Goal: Task Accomplishment & Management: Complete application form

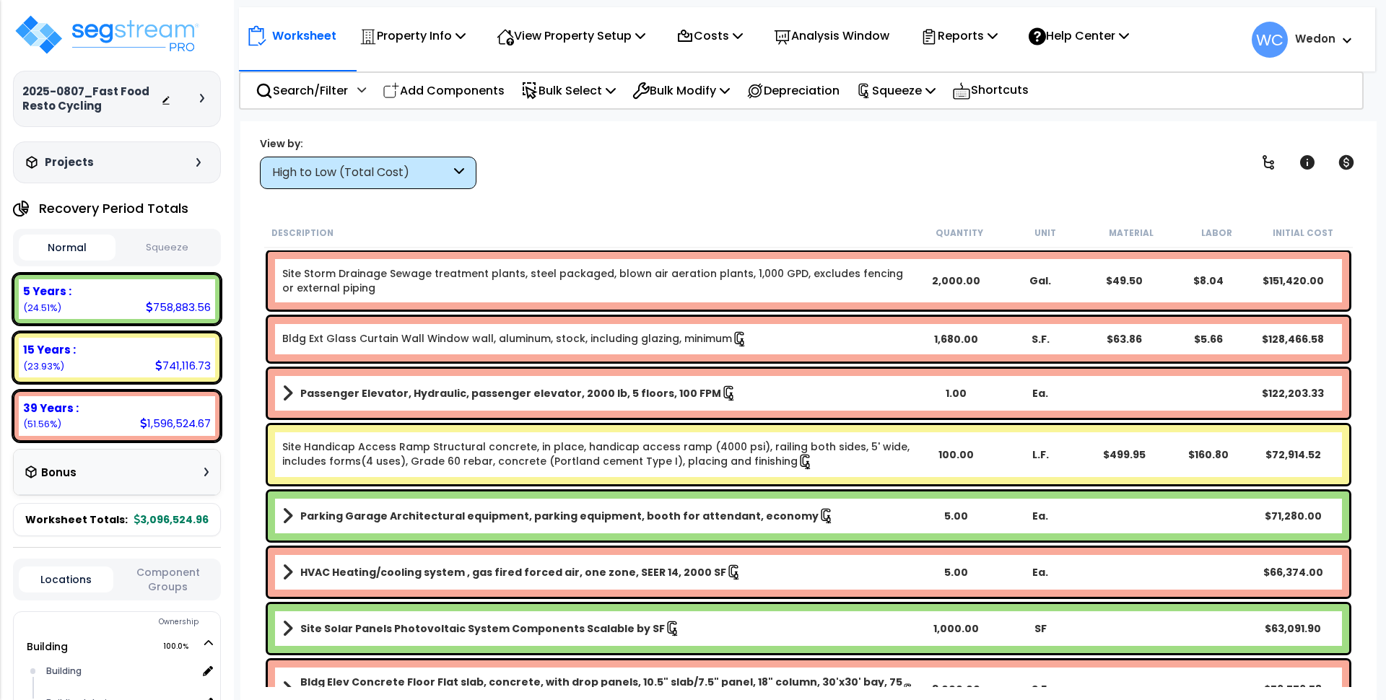
drag, startPoint x: 443, startPoint y: 92, endPoint x: 186, endPoint y: 17, distance: 266.8
click at [443, 91] on p "Add Components" at bounding box center [444, 90] width 122 height 19
select select
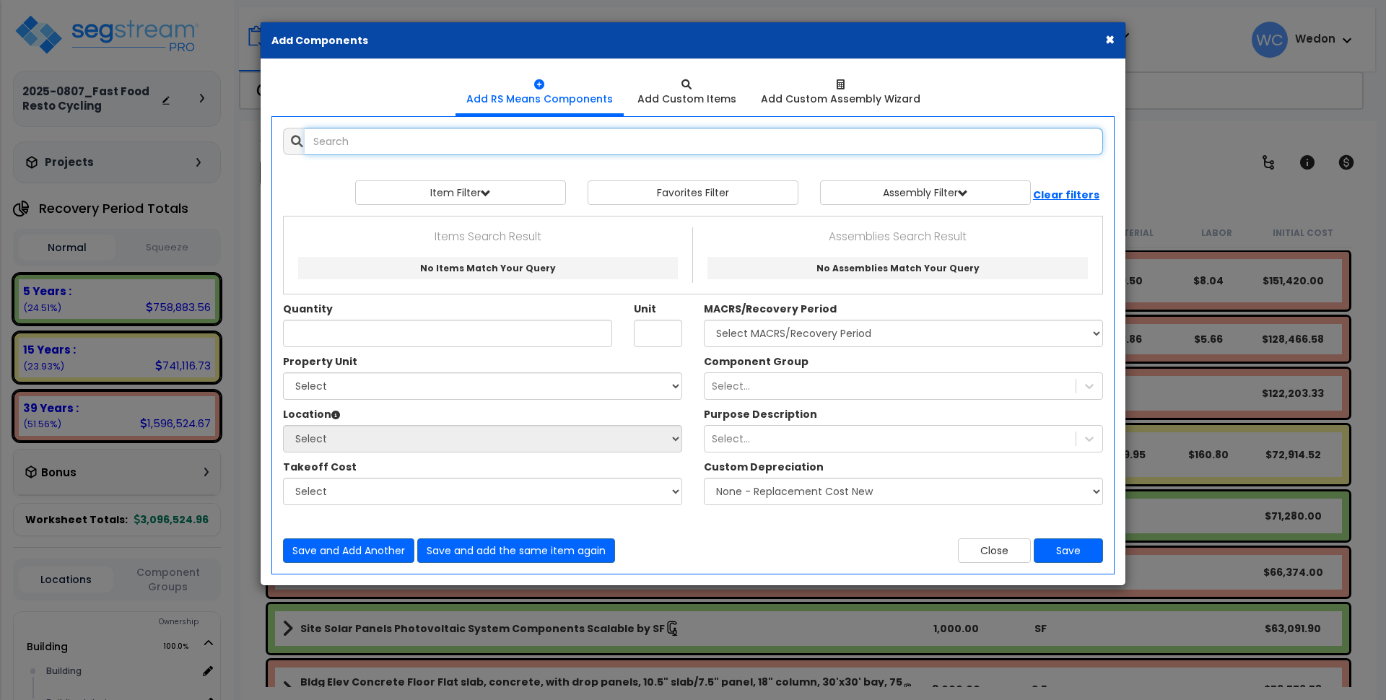
select select
click at [395, 139] on input "text" at bounding box center [704, 141] width 798 height 27
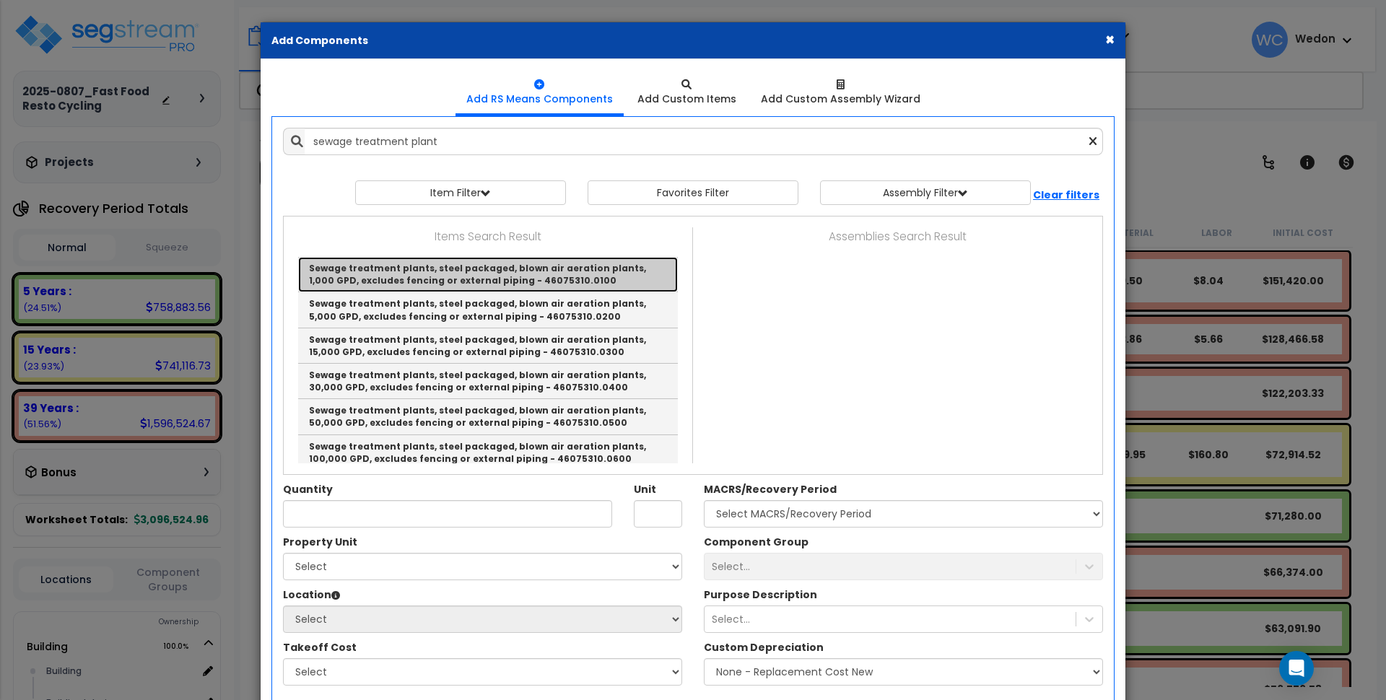
click at [519, 276] on link "Sewage treatment plants, steel packaged, blown air aeration plants, 1,000 GPD, …" at bounding box center [488, 274] width 380 height 35
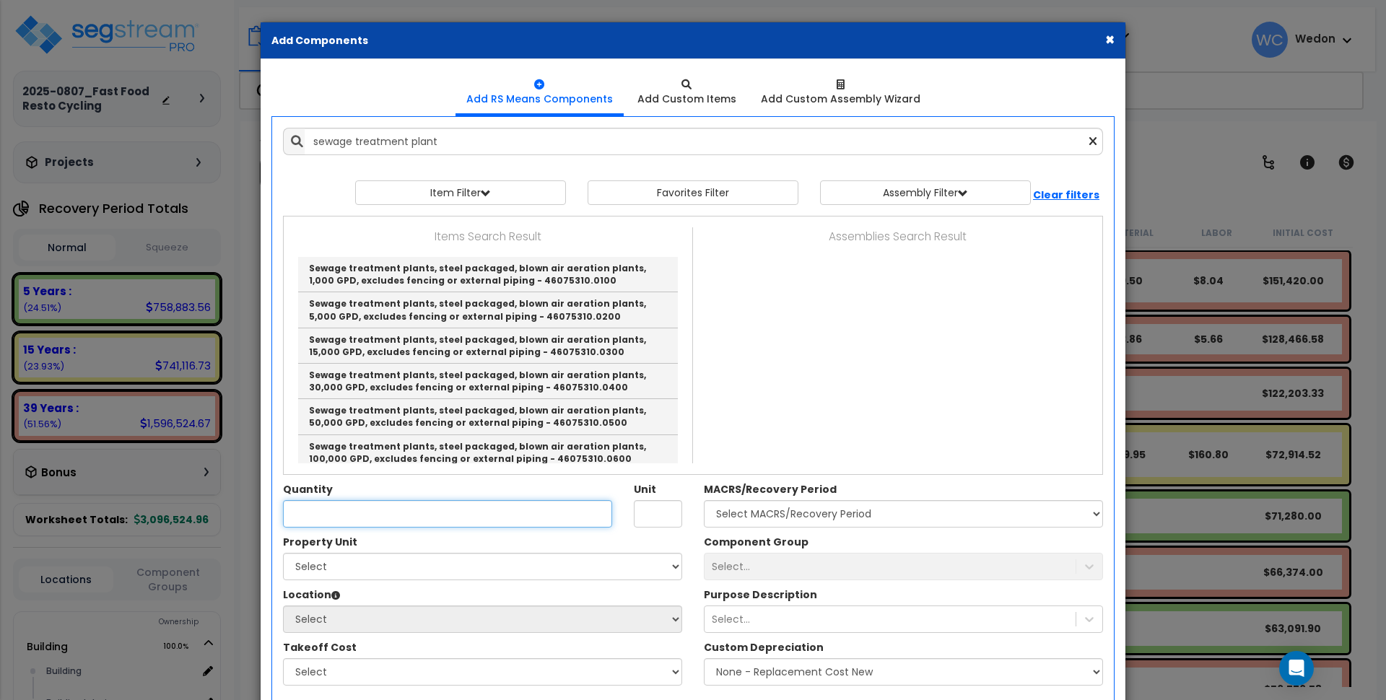
type input "Sewage treatment plants, steel packaged, blown air aeration plants, 1,000 GPD, …"
type input "Gal."
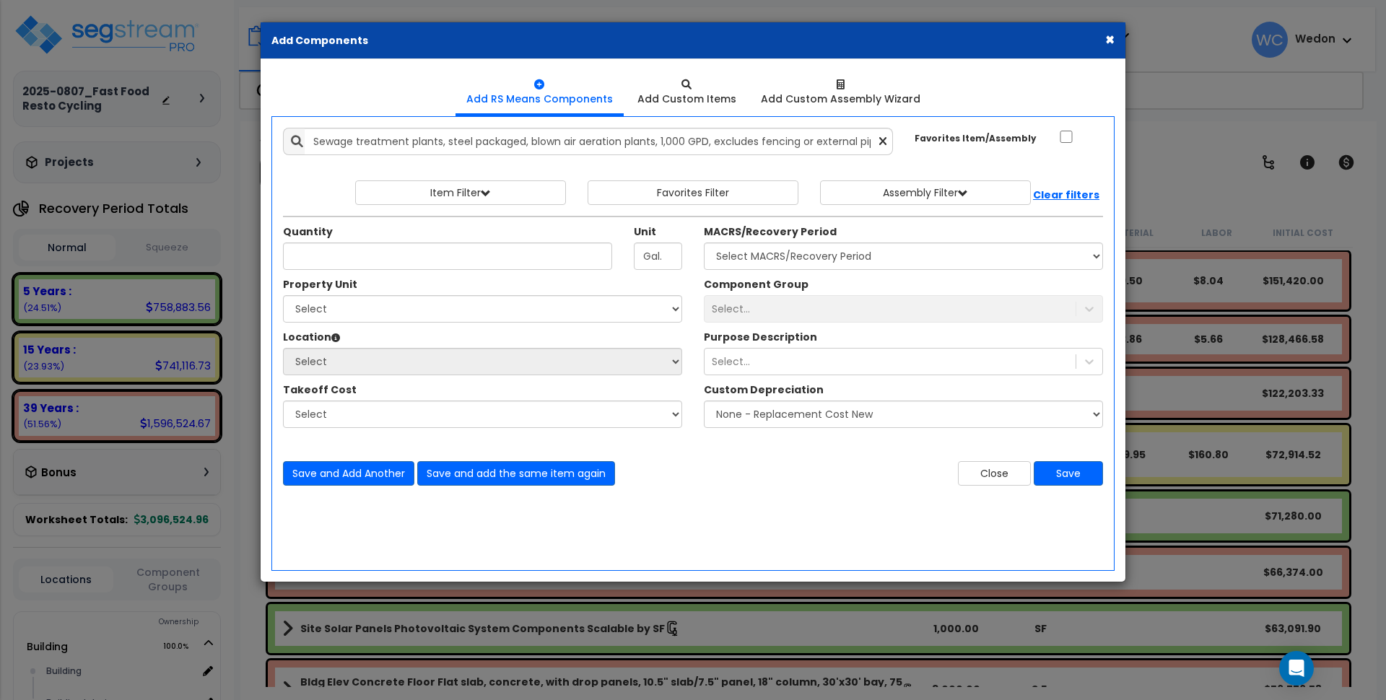
click at [881, 141] on icon at bounding box center [882, 142] width 7 height 12
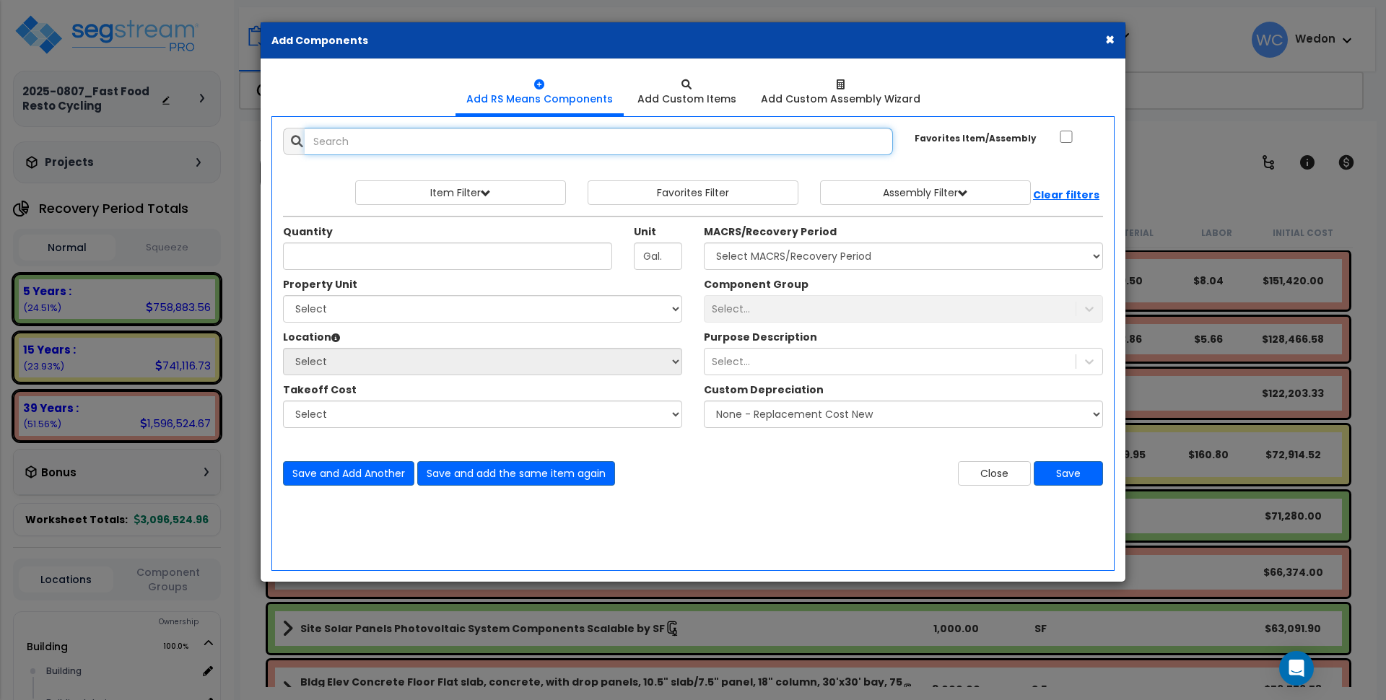
click at [861, 141] on input "text" at bounding box center [599, 141] width 588 height 27
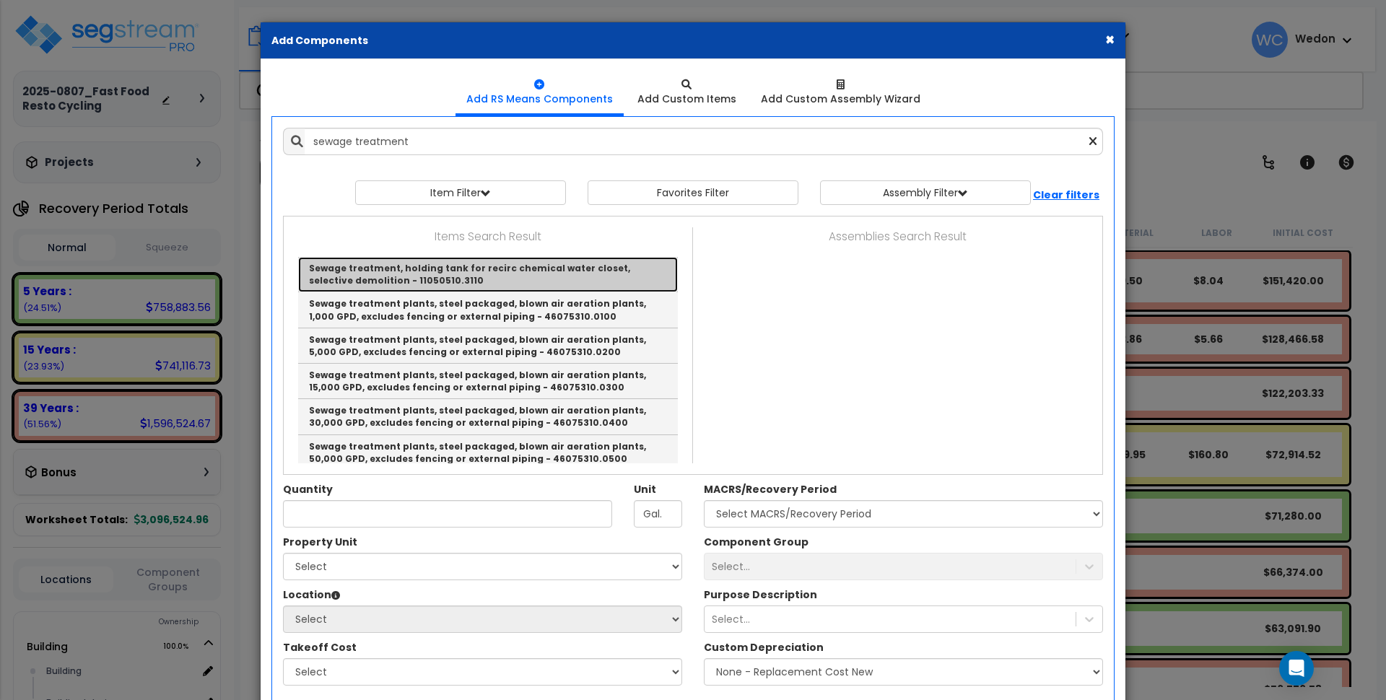
click at [478, 268] on link "Sewage treatment, holding tank for recirc chemical water closet, selective demo…" at bounding box center [488, 274] width 380 height 35
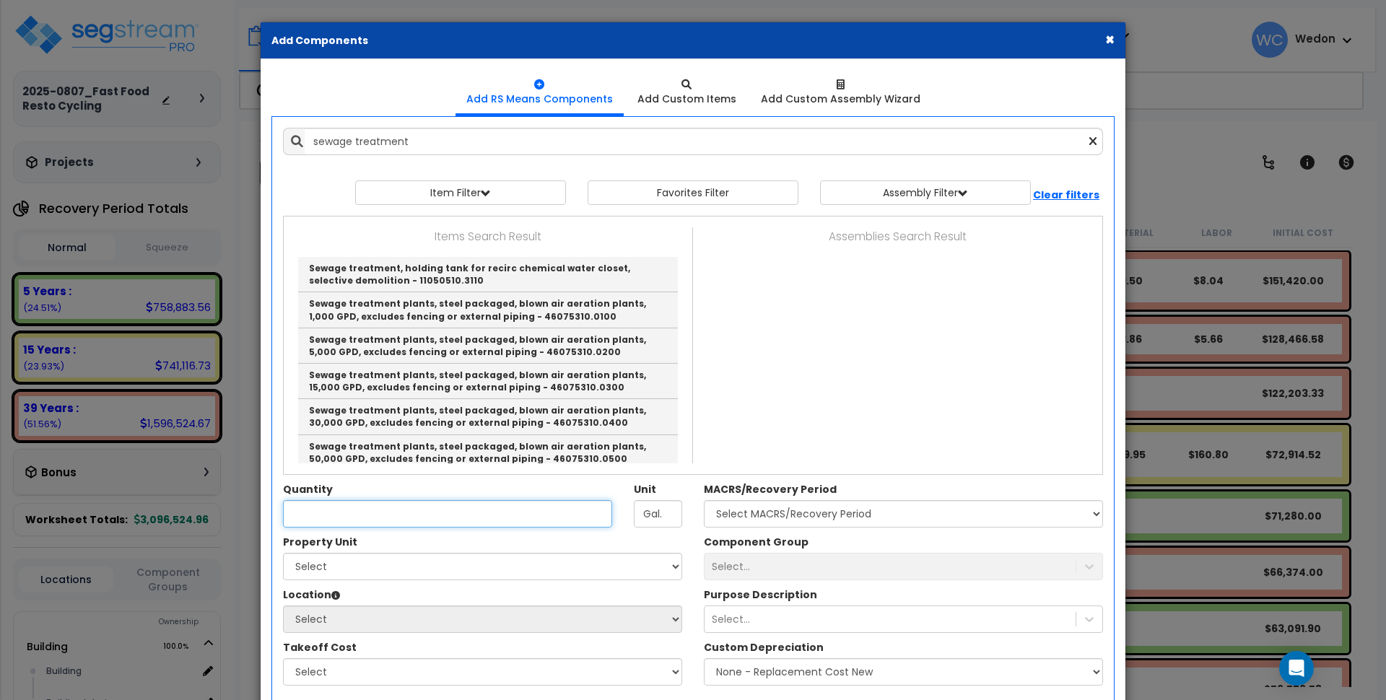
type input "Sewage treatment, holding tank for recirc chemical water closet, selective demo…"
type input "Ea."
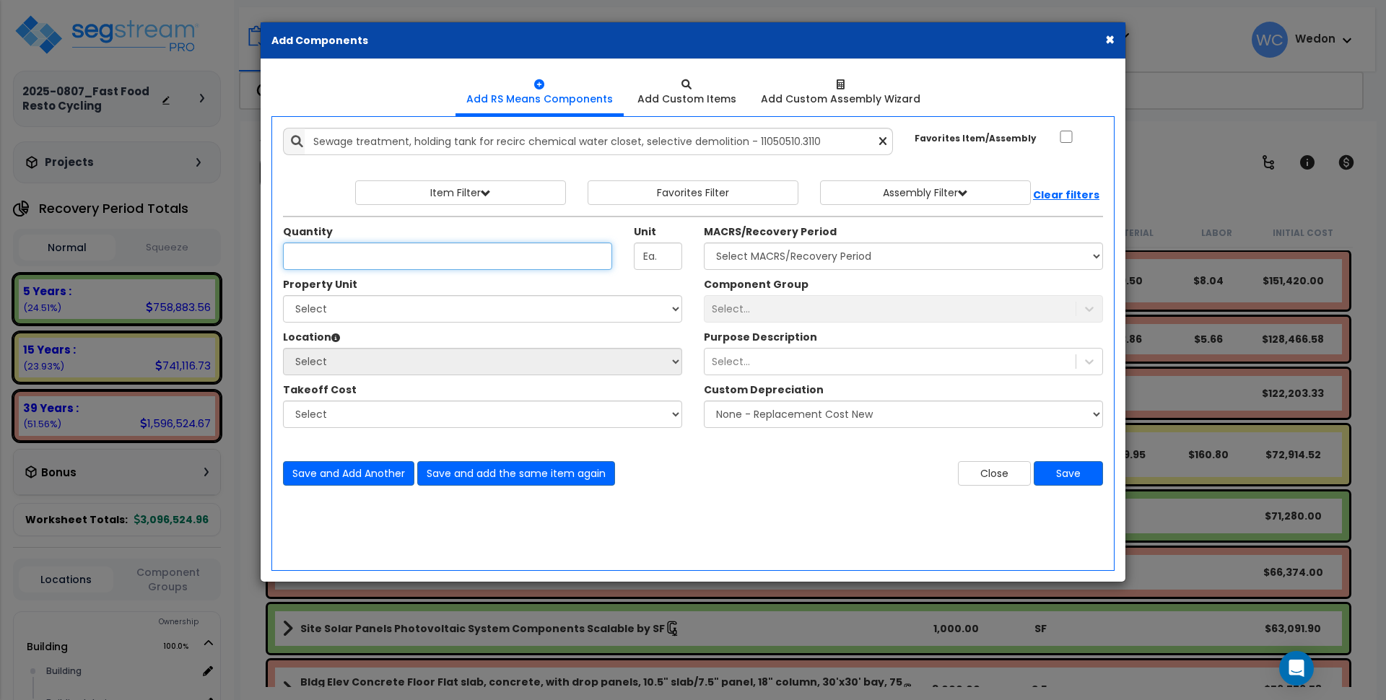
click at [396, 257] on input "Quantity" at bounding box center [447, 256] width 329 height 27
drag, startPoint x: 302, startPoint y: 250, endPoint x: 217, endPoint y: 244, distance: 85.4
click at [217, 244] on div "× Add Components Add RS Means Components Add Custom Items Add Items" at bounding box center [693, 350] width 1386 height 700
type input "1"
click at [430, 287] on div "Property Unit" at bounding box center [482, 286] width 399 height 18
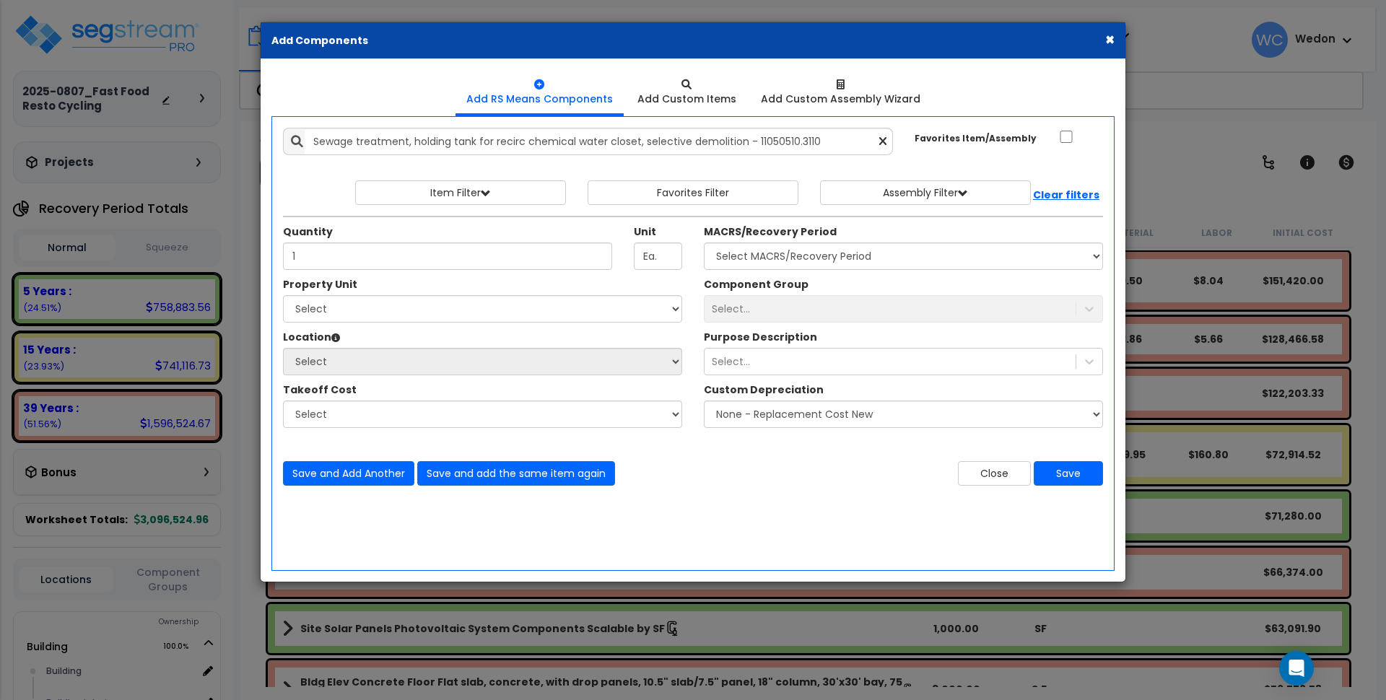
click at [430, 286] on div "Property Unit" at bounding box center [482, 286] width 399 height 18
click at [977, 259] on select "Select MACRS/Recovery Period 5 Years - 57.0 - Distributive Trades & Services 5 …" at bounding box center [903, 256] width 399 height 27
click at [759, 252] on select "Select MACRS/Recovery Period 5 Years - 57.0 - Distributive Trades & Services 5 …" at bounding box center [903, 256] width 399 height 27
click at [910, 257] on select "Select MACRS/Recovery Period 5 Years - 57.0 - Distributive Trades & Services 5 …" at bounding box center [903, 256] width 399 height 27
select select "3666"
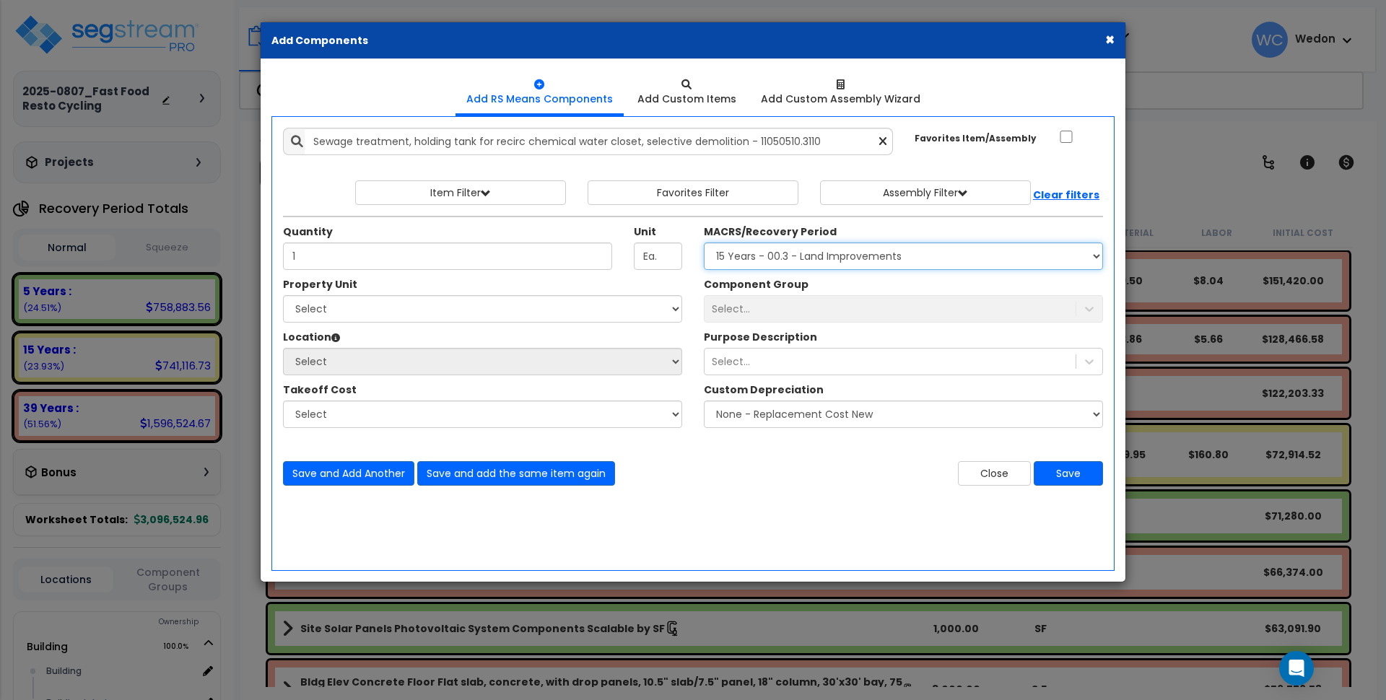
click at [704, 243] on select "Select MACRS/Recovery Period 5 Years - 57.0 - Distributive Trades & Services 5 …" at bounding box center [903, 256] width 399 height 27
click at [842, 248] on select "Select MACRS/Recovery Period 5 Years - 57.0 - Distributive Trades & Services 5 …" at bounding box center [903, 256] width 399 height 27
click at [704, 243] on select "Select MACRS/Recovery Period 5 Years - 57.0 - Distributive Trades & Services 5 …" at bounding box center [903, 256] width 399 height 27
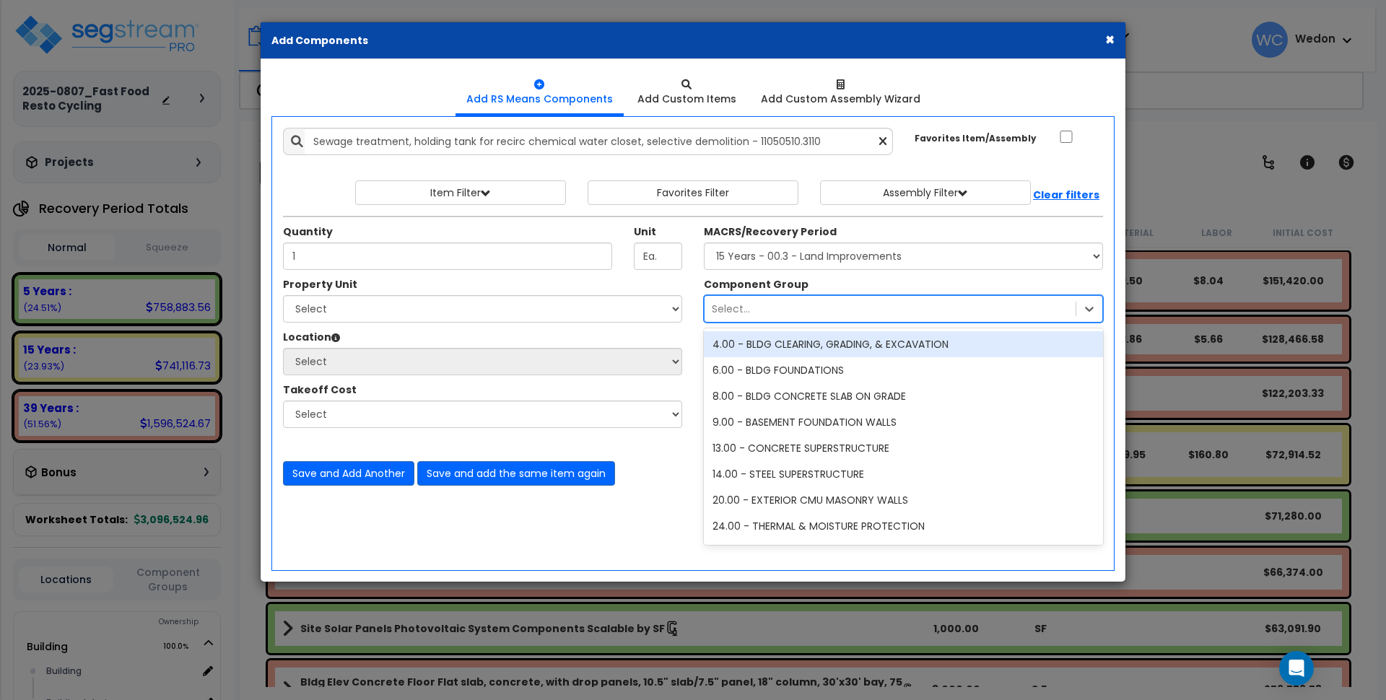
click at [763, 307] on div "Select..." at bounding box center [890, 308] width 371 height 23
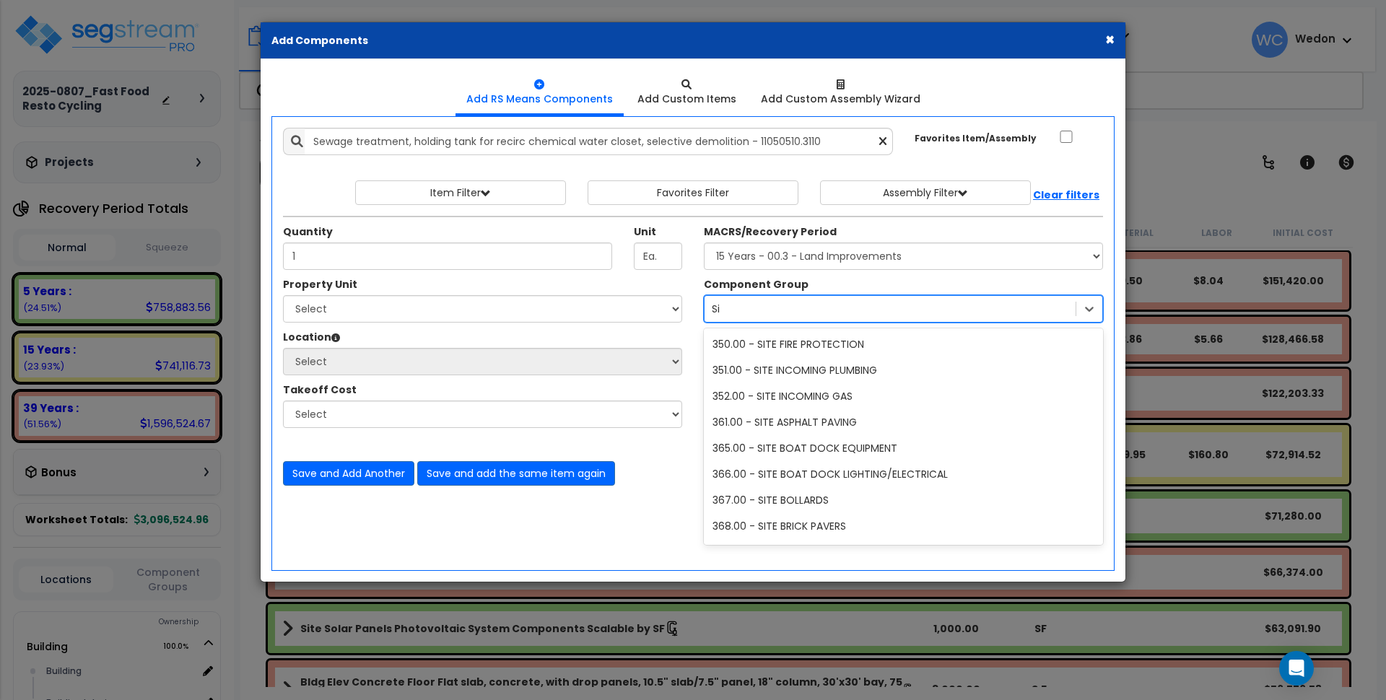
type input "S"
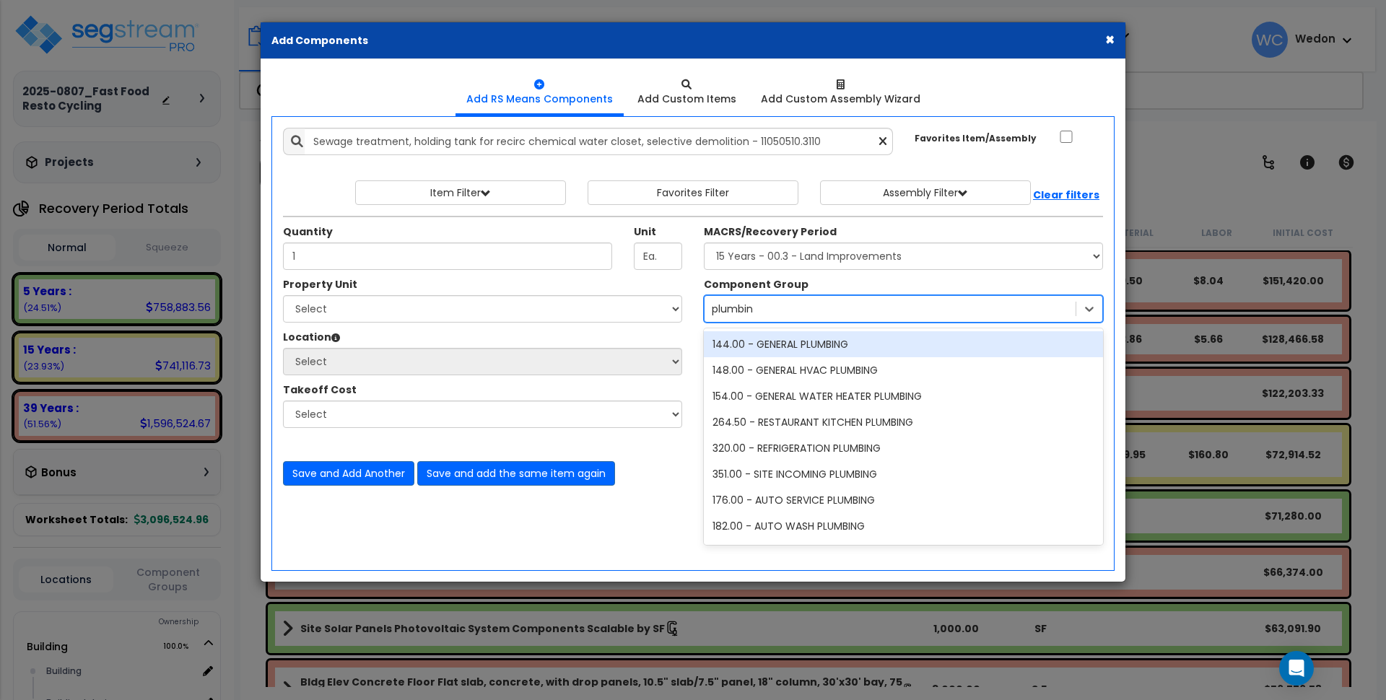
type input "plumbing"
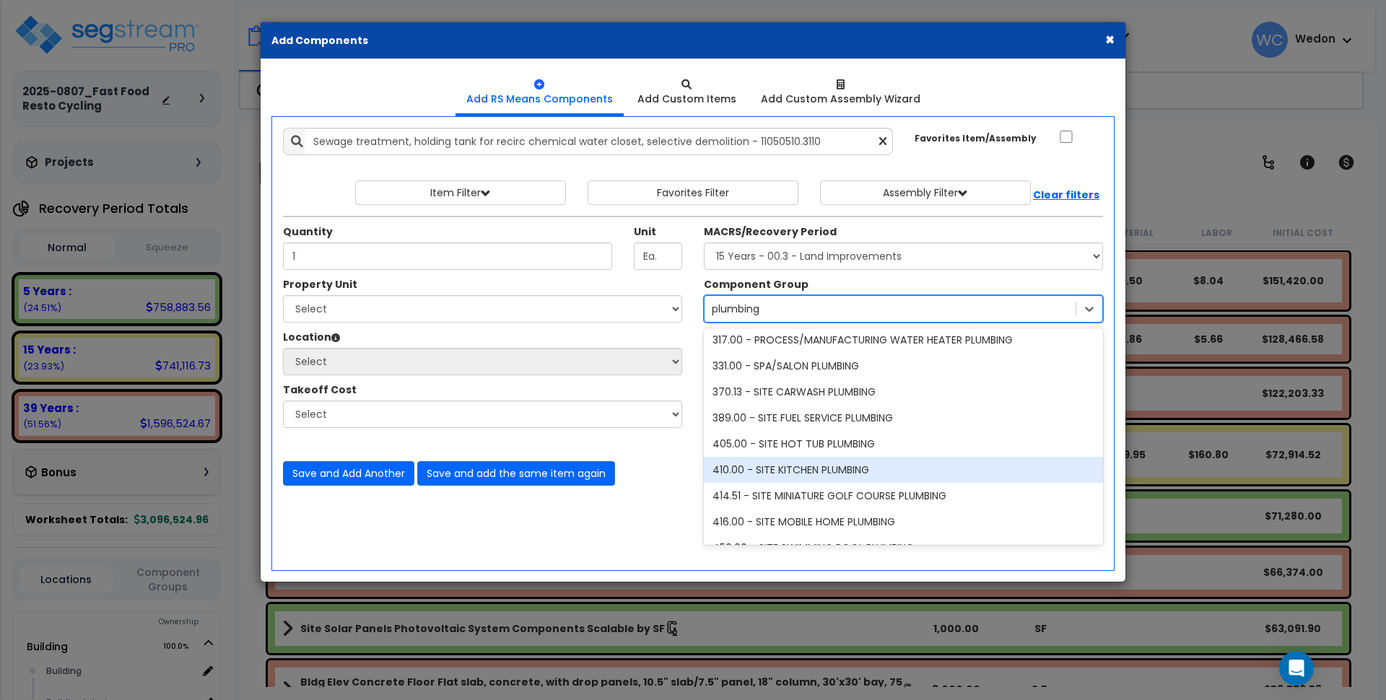
scroll to position [541, 0]
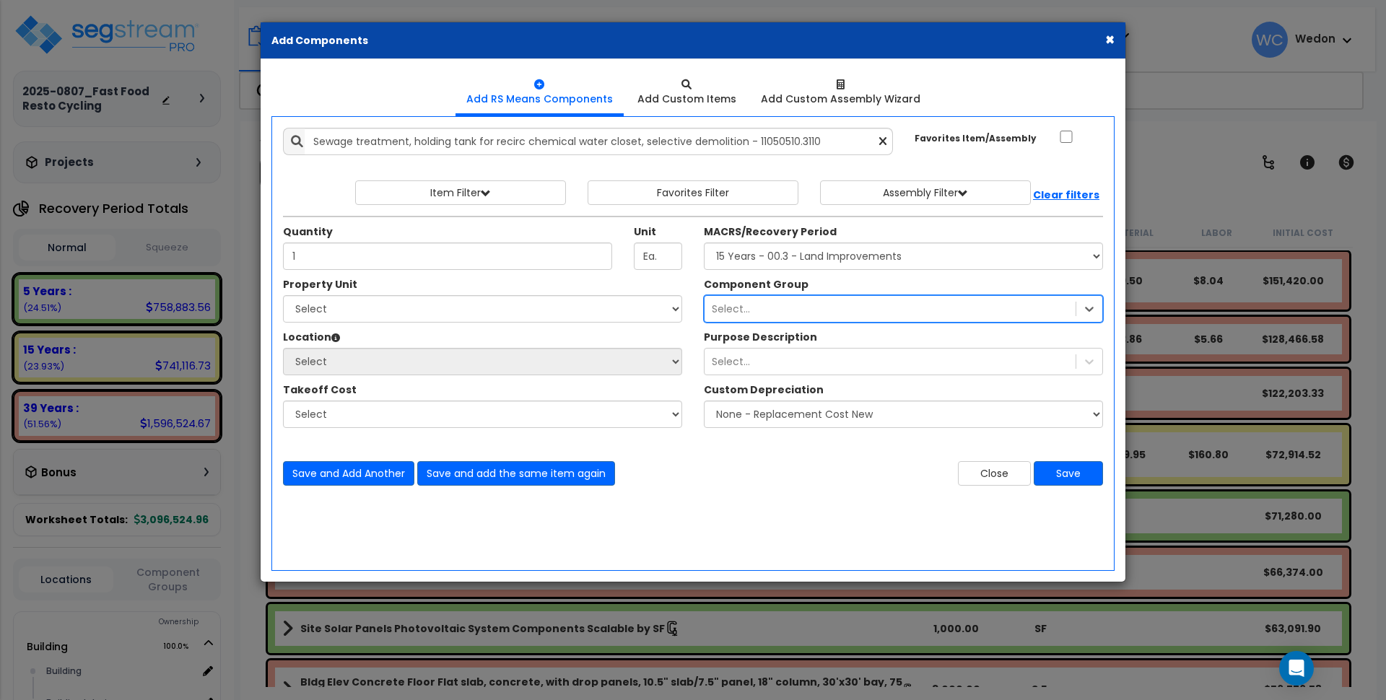
drag, startPoint x: 796, startPoint y: 310, endPoint x: 574, endPoint y: 297, distance: 222.7
click at [574, 297] on div "Property Unit Select Building Site Improvements" at bounding box center [693, 360] width 842 height 166
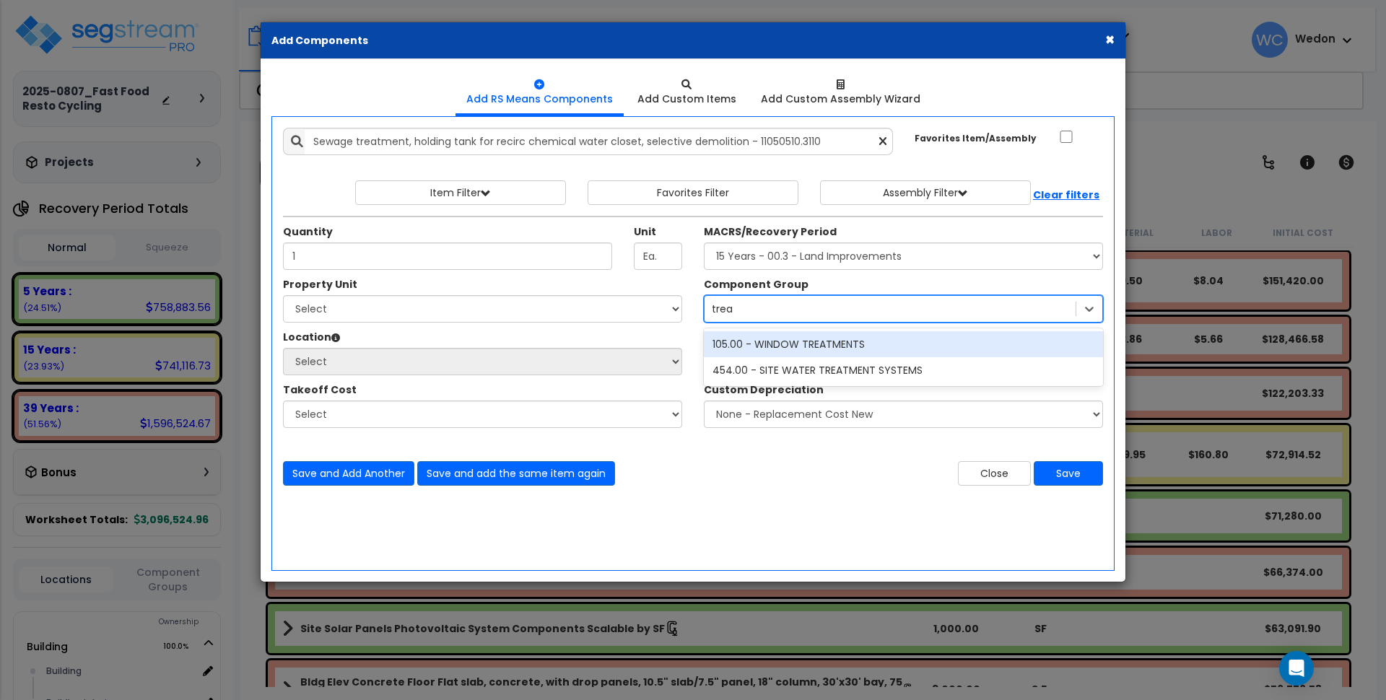
type input "treat"
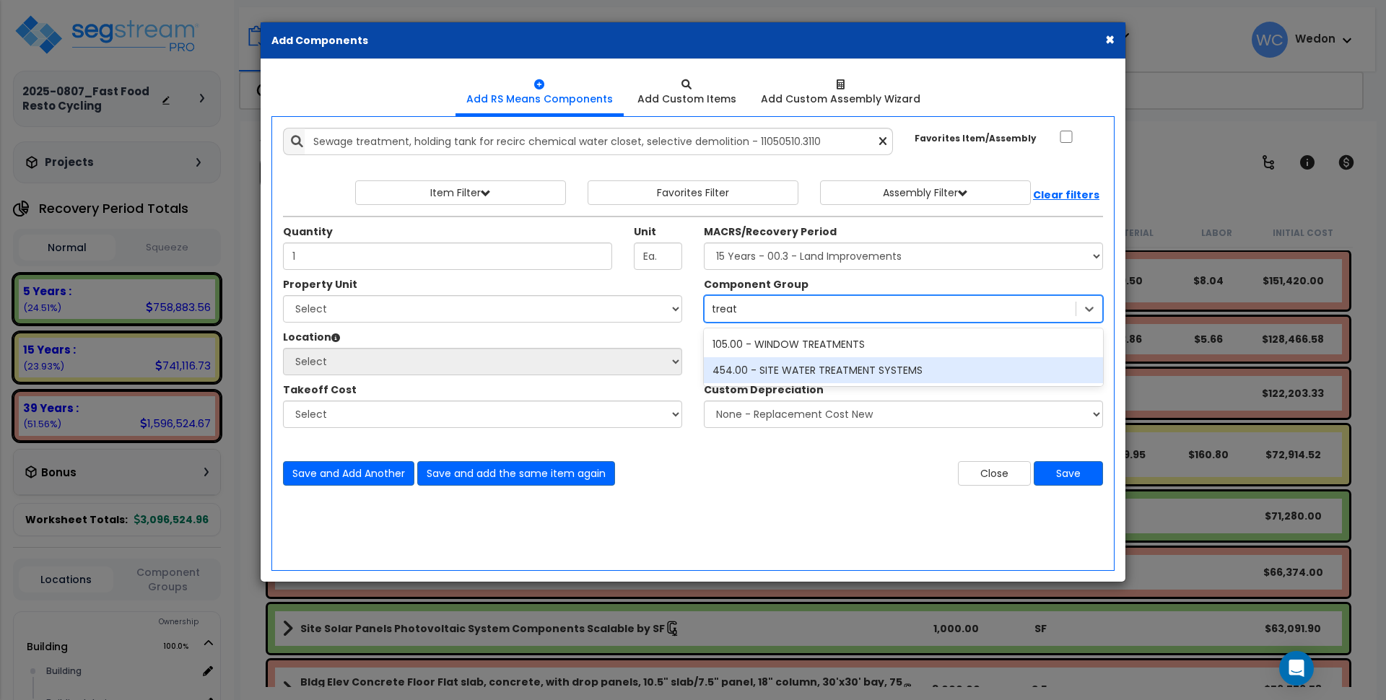
click at [848, 370] on div "454.00 - SITE WATER TREATMENT SYSTEMS" at bounding box center [903, 370] width 399 height 26
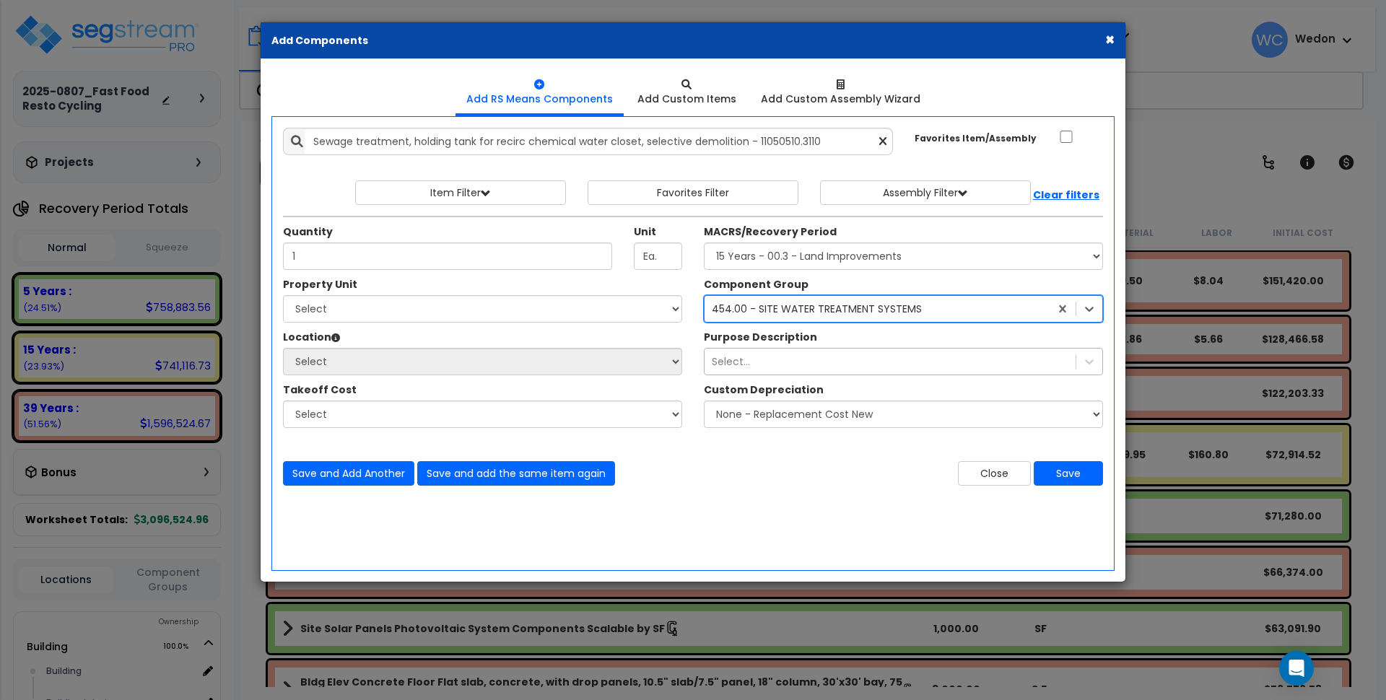
click at [778, 360] on div "Select..." at bounding box center [890, 361] width 371 height 23
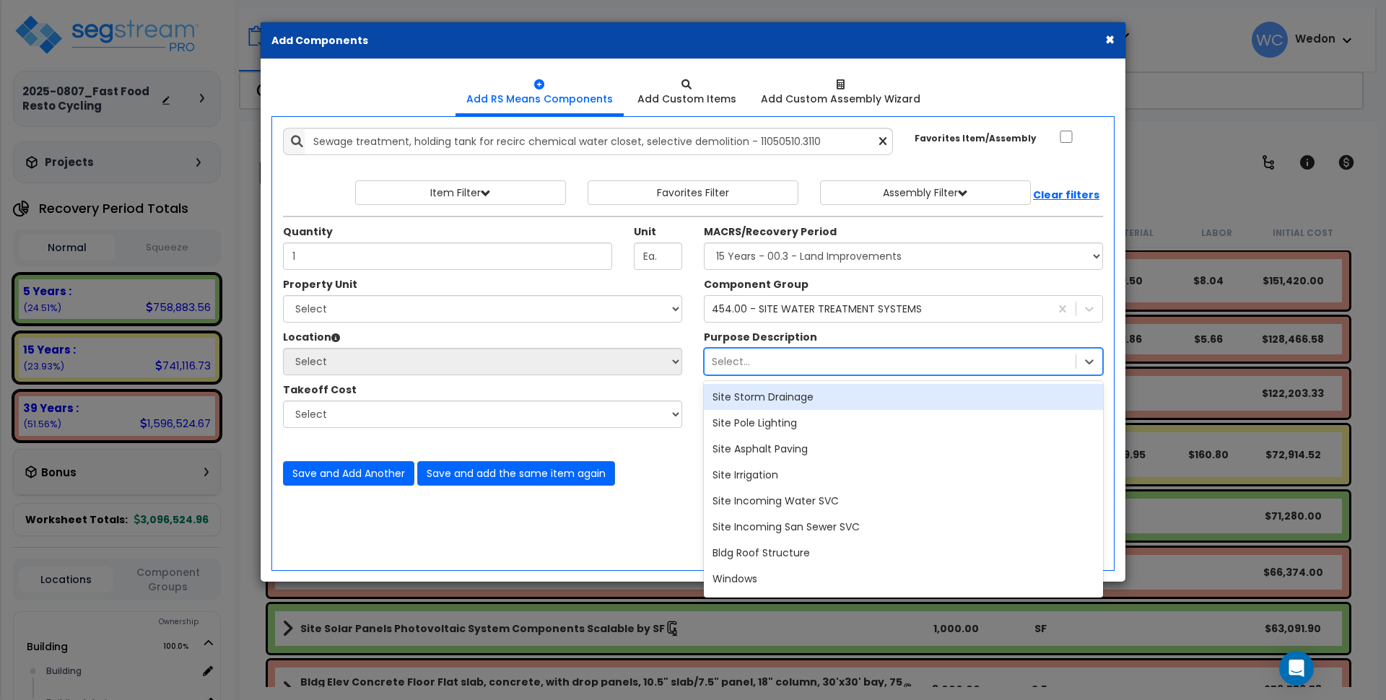
click at [762, 361] on div "Select..." at bounding box center [890, 361] width 371 height 23
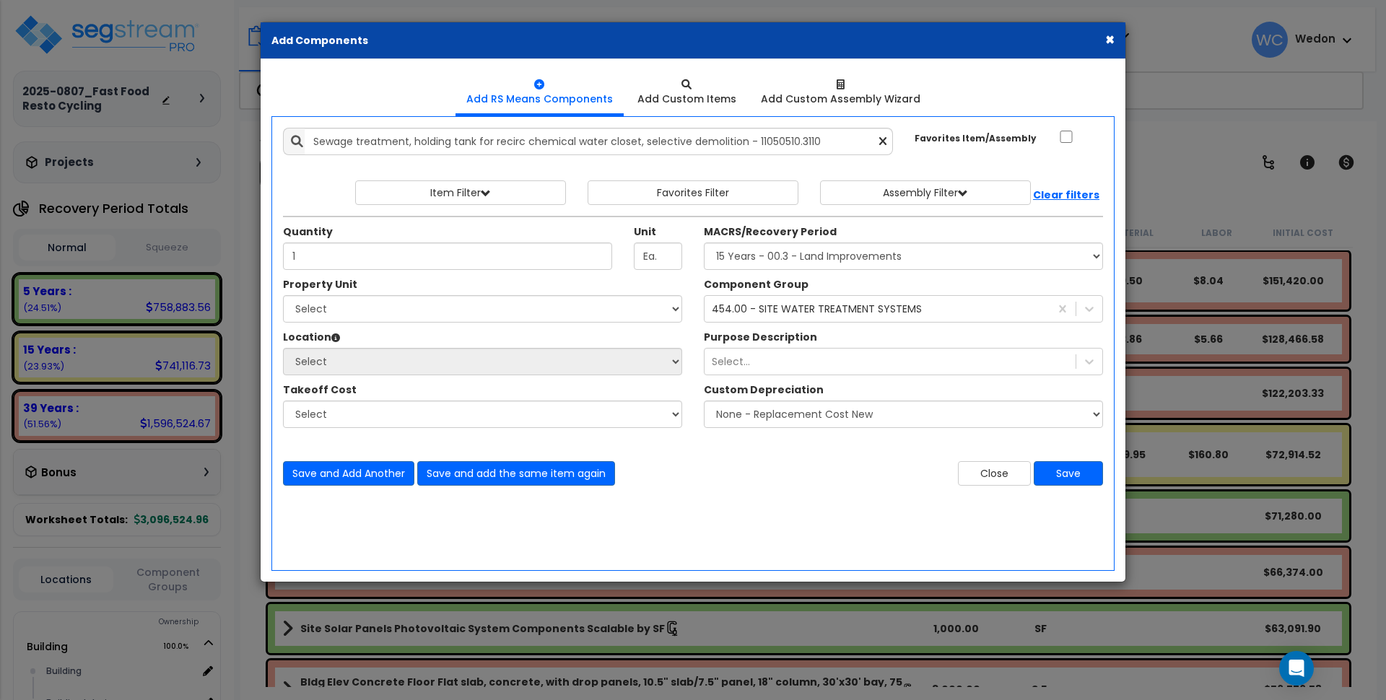
click at [690, 483] on div "Save and Add Another Save and add the same item again" at bounding box center [482, 473] width 421 height 25
click at [495, 304] on select "Select Building Site Improvements" at bounding box center [482, 308] width 399 height 27
select select "162091"
click at [283, 295] on select "Select Building Site Improvements" at bounding box center [482, 308] width 399 height 27
drag, startPoint x: 344, startPoint y: 362, endPoint x: 360, endPoint y: 373, distance: 18.8
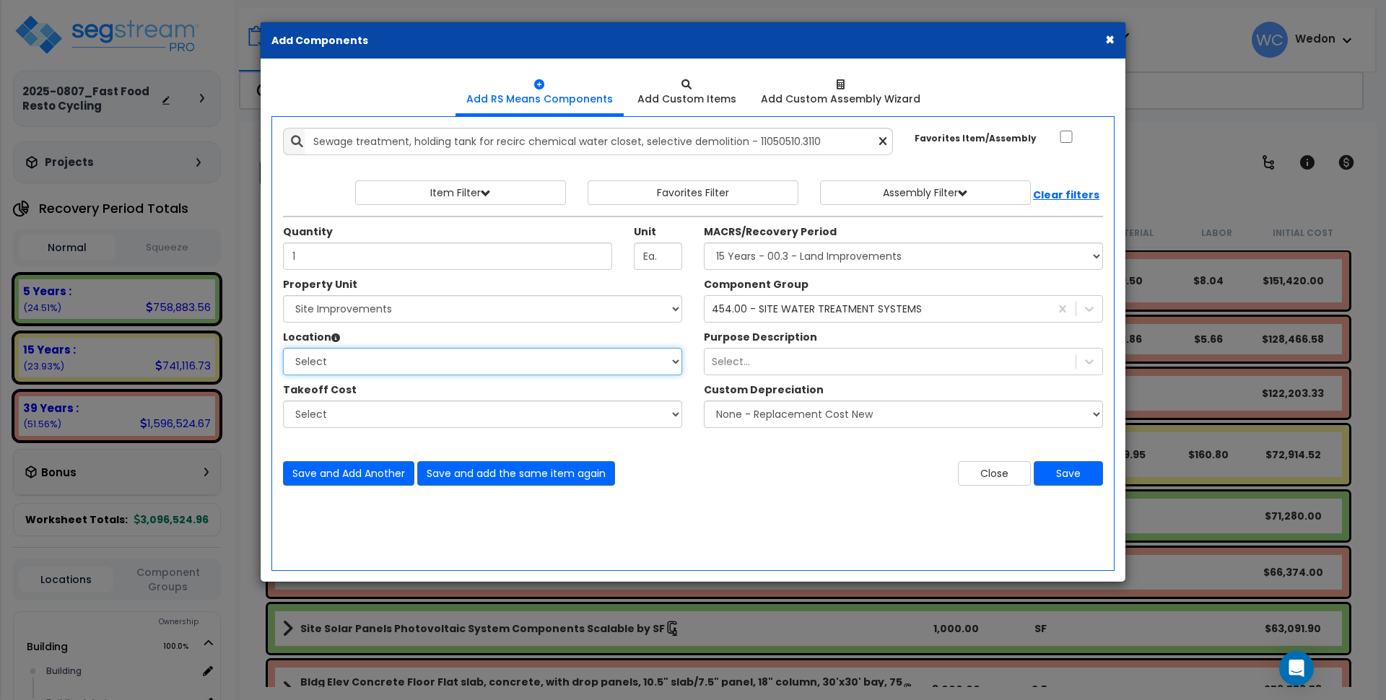
click at [344, 362] on select "Select Carport Guard House Building Site Exterior Add Additional Location" at bounding box center [482, 361] width 399 height 27
select select "462"
click at [283, 348] on select "Select Carport Guard House Building Site Exterior Add Additional Location" at bounding box center [482, 361] width 399 height 27
click at [772, 466] on div "Close Save" at bounding box center [903, 473] width 421 height 25
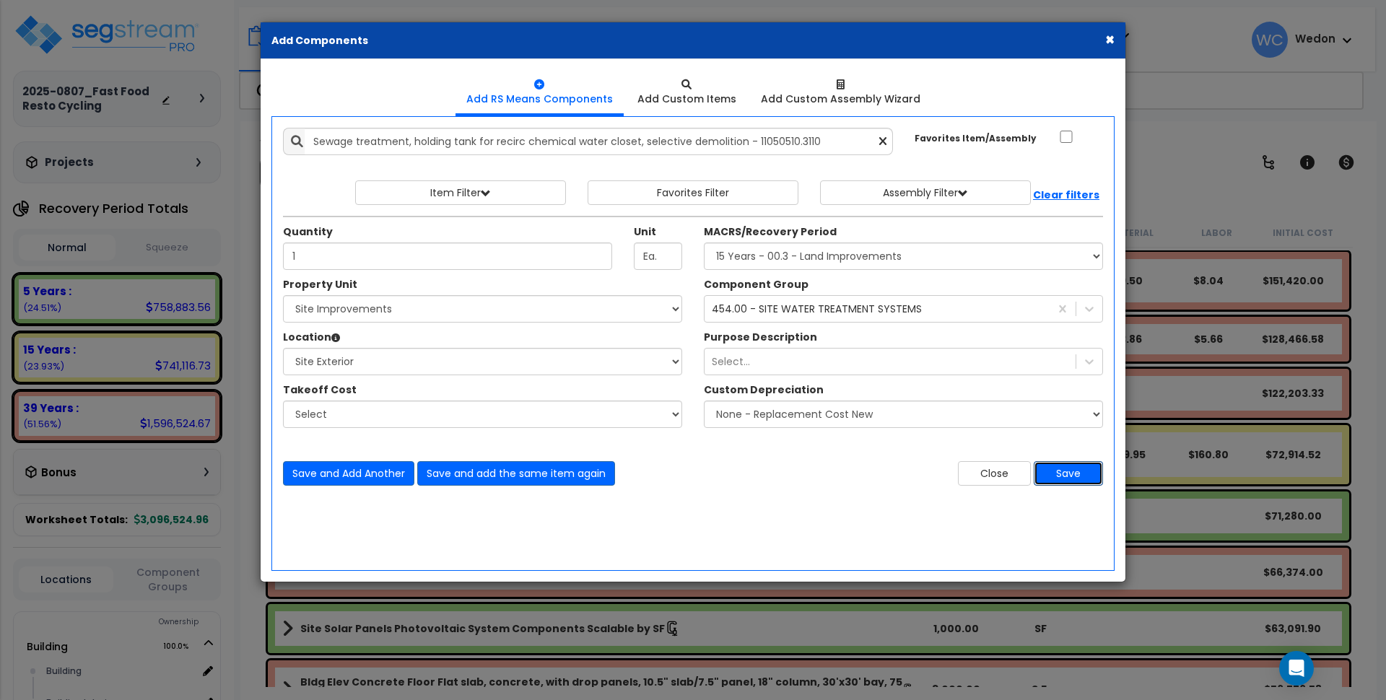
click at [1078, 474] on button "Save" at bounding box center [1068, 473] width 69 height 25
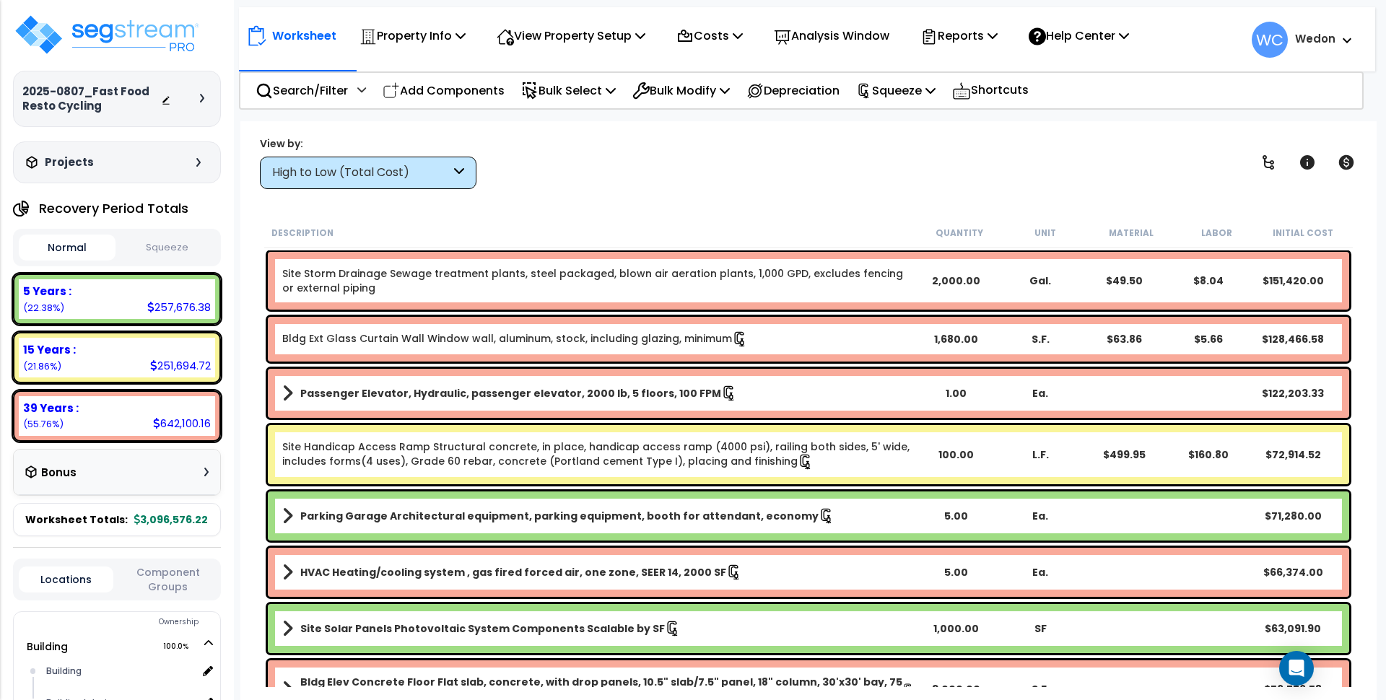
click at [315, 164] on div "High to Low (Total Cost)" at bounding box center [368, 173] width 217 height 32
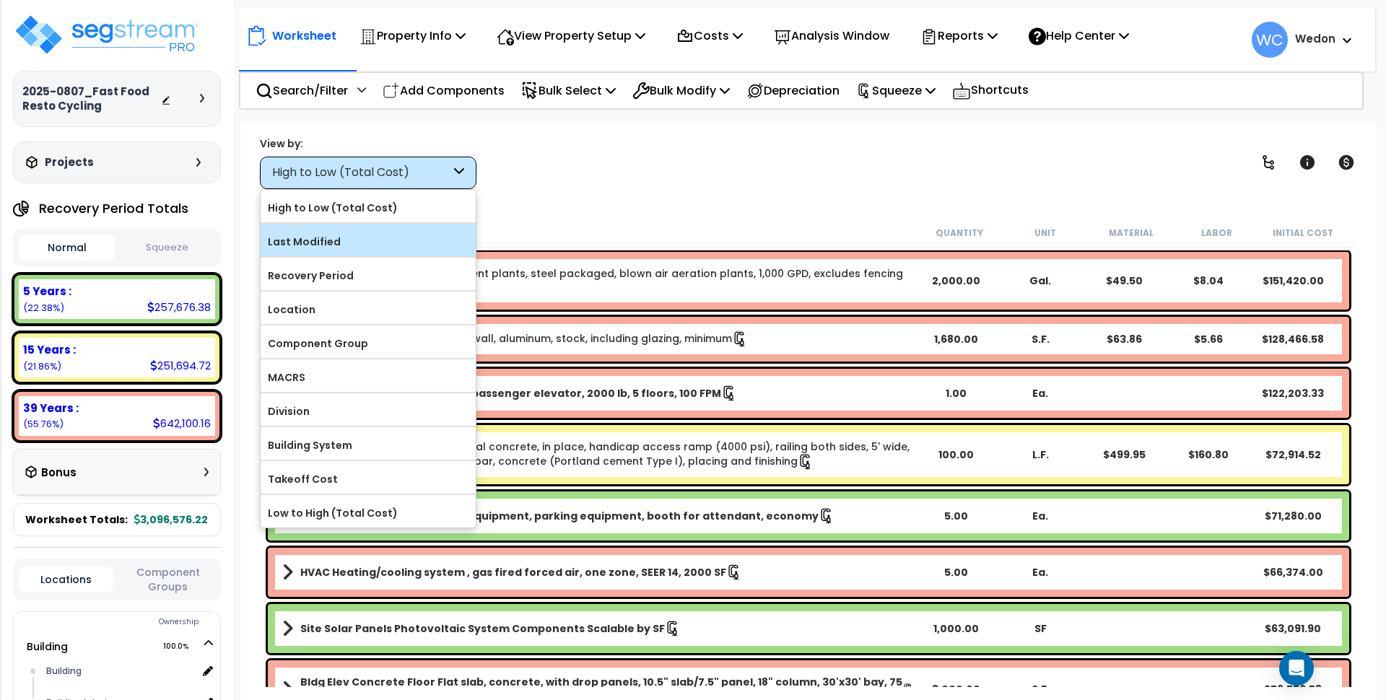
click at [311, 242] on label "Last Modified" at bounding box center [368, 242] width 215 height 22
click at [0, 0] on input "Last Modified" at bounding box center [0, 0] width 0 height 0
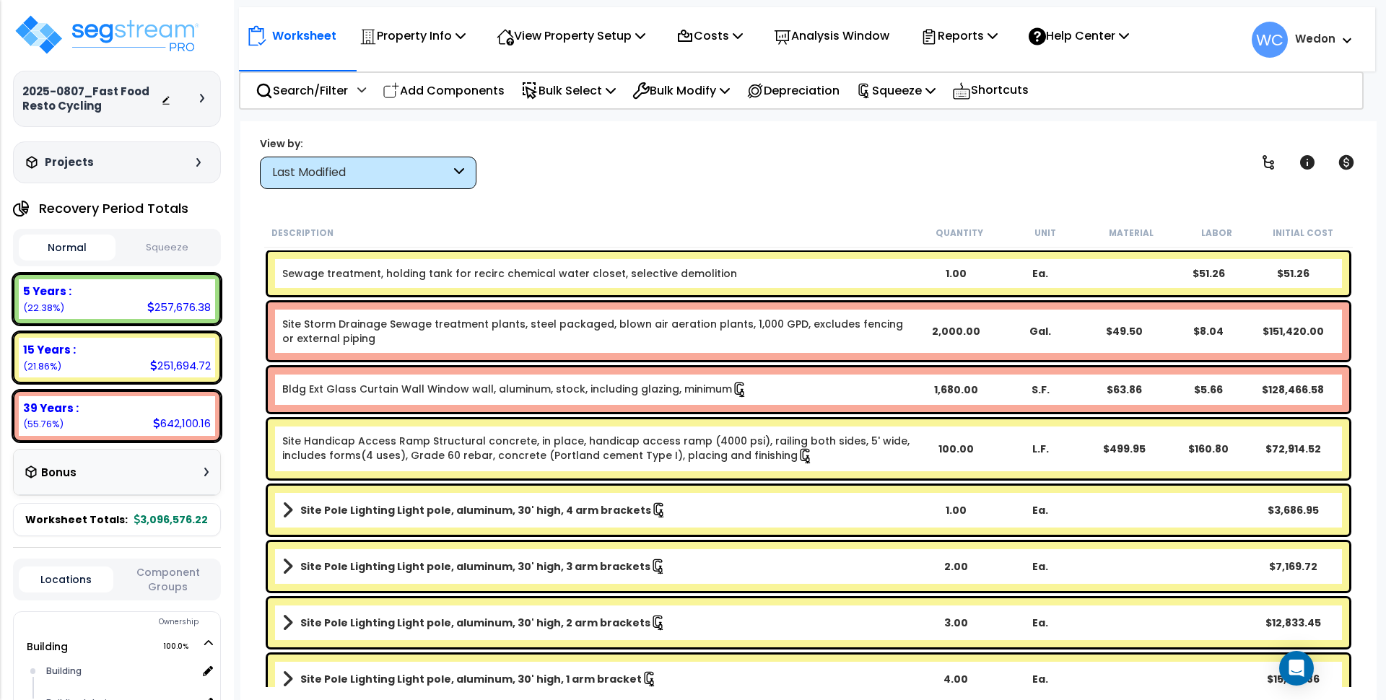
click at [549, 180] on div "View by: Last Modified High to Low (Total Cost)" at bounding box center [808, 162] width 1107 height 53
click at [842, 269] on b "Sewage treatment, holding tank for recirc chemical water closet, selective demo…" at bounding box center [598, 273] width 632 height 14
click at [794, 210] on div "Worksheet Property Info Property Setup Add Property Unit Template property Clon…" at bounding box center [808, 471] width 1136 height 700
click at [424, 90] on p "Add Components" at bounding box center [444, 90] width 122 height 19
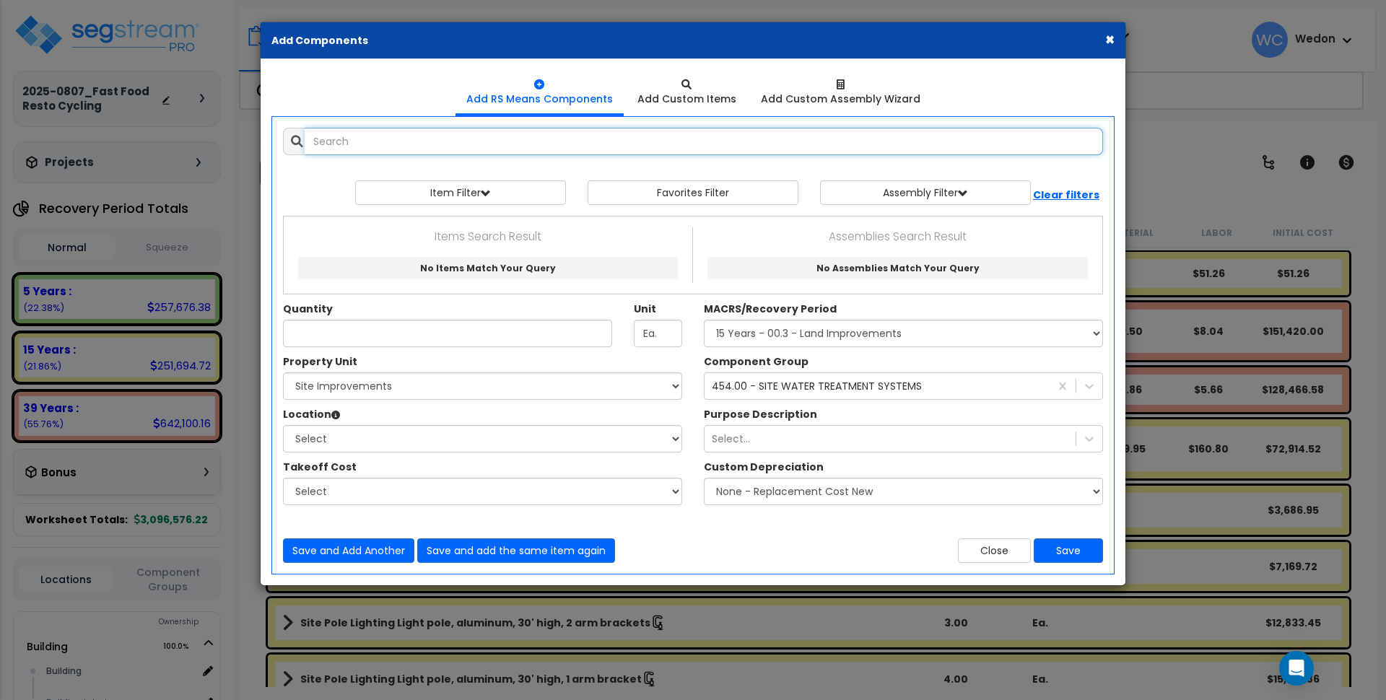
select select
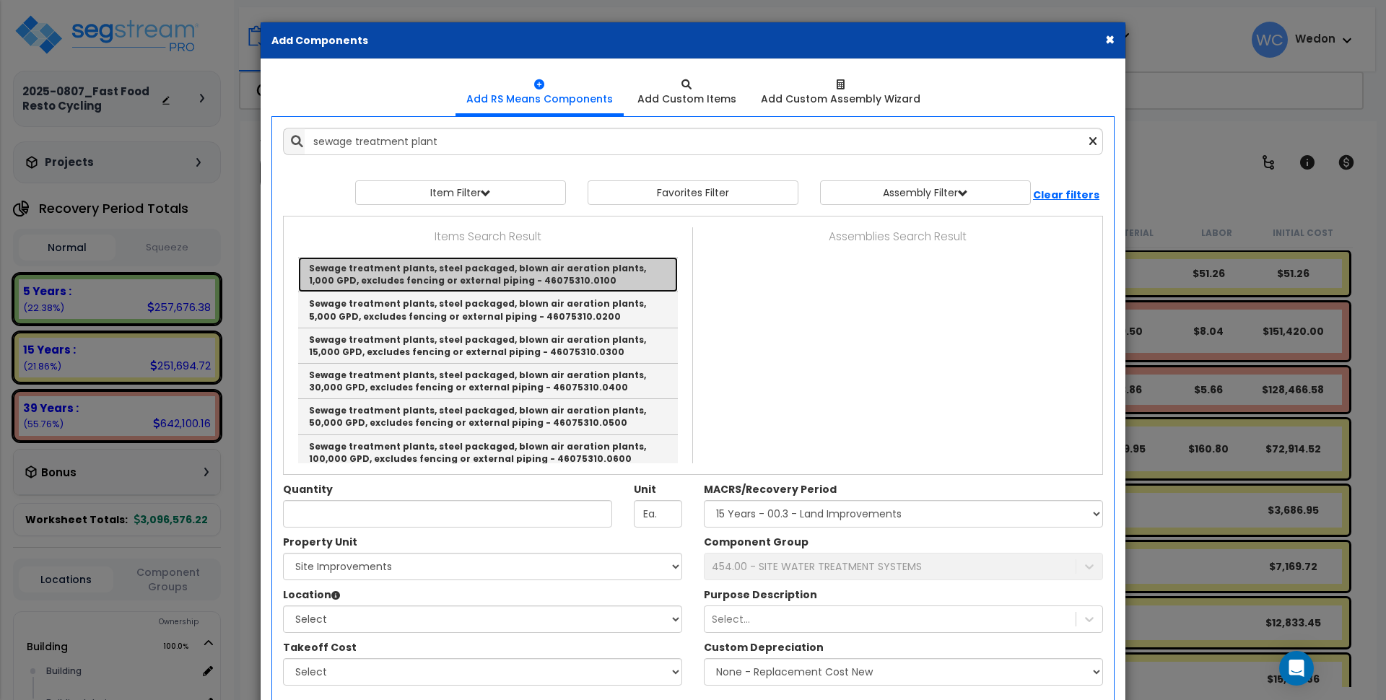
click at [572, 276] on link "Sewage treatment plants, steel packaged, blown air aeration plants, 1,000 GPD, …" at bounding box center [488, 274] width 380 height 35
type input "Sewage treatment plants, steel packaged, blown air aeration plants, 1,000 GPD, …"
type input "Gal."
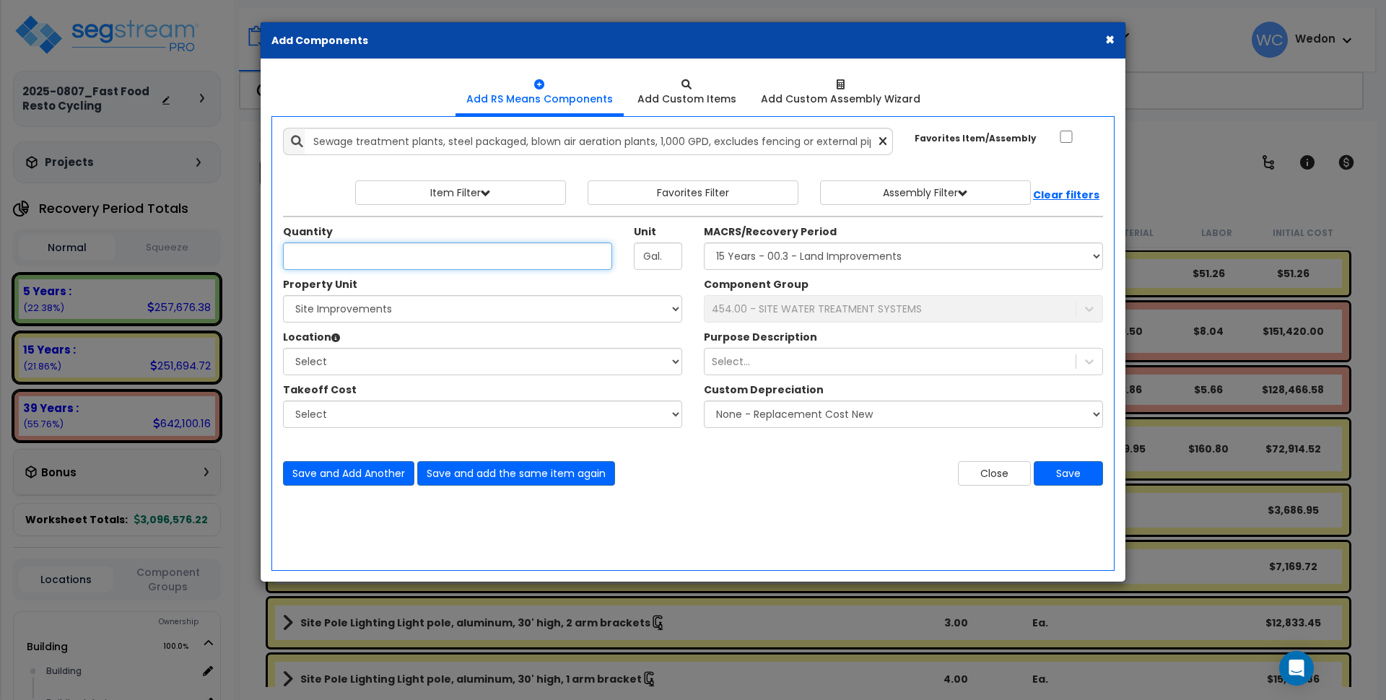
click at [510, 248] on input "Quantity" at bounding box center [447, 256] width 329 height 27
type input "1,000"
drag, startPoint x: 779, startPoint y: 243, endPoint x: 783, endPoint y: 252, distance: 10.3
click at [779, 243] on select "Select MACRS/Recovery Period 5 Years - 57.0 - Distributive Trades & Services 5 …" at bounding box center [903, 256] width 399 height 27
select select "3666"
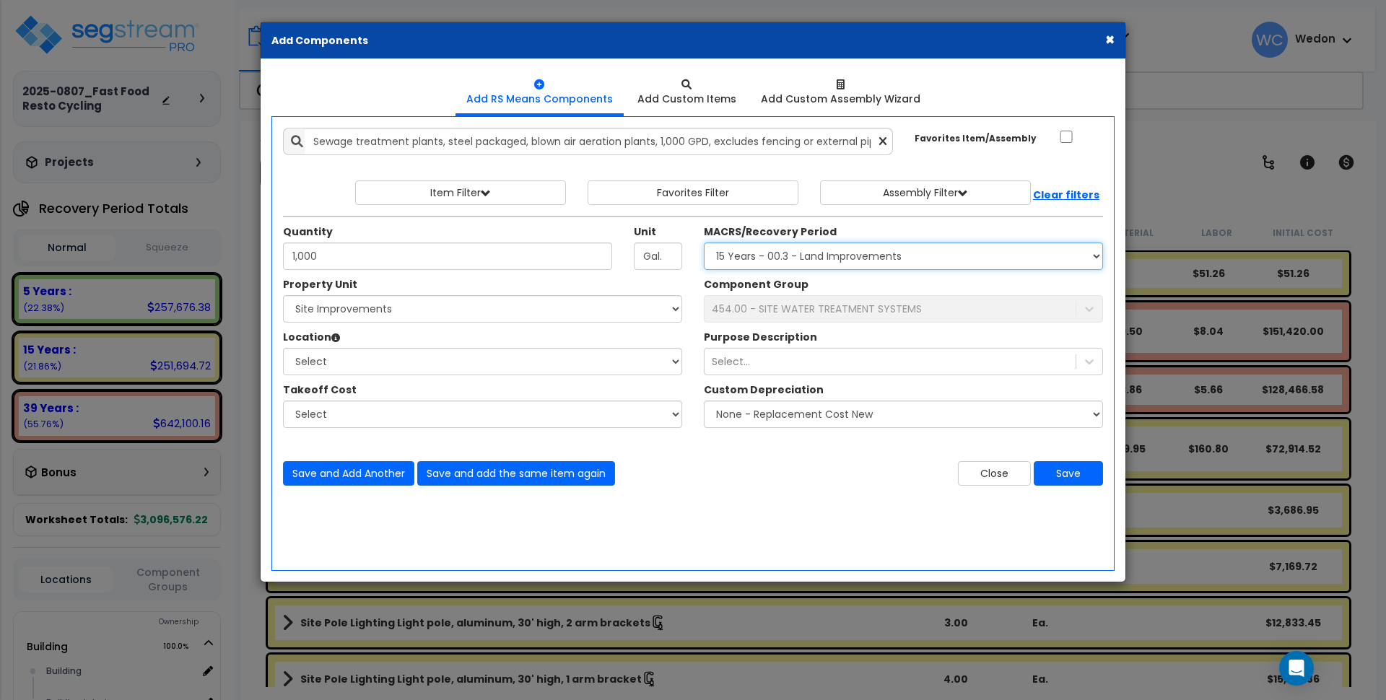
click at [704, 243] on select "Select MACRS/Recovery Period 5 Years - 57.0 - Distributive Trades & Services 5 …" at bounding box center [903, 256] width 399 height 27
click at [793, 309] on div "454.00 - SITE WATER TREATMENT SYSTEMS" at bounding box center [817, 309] width 210 height 14
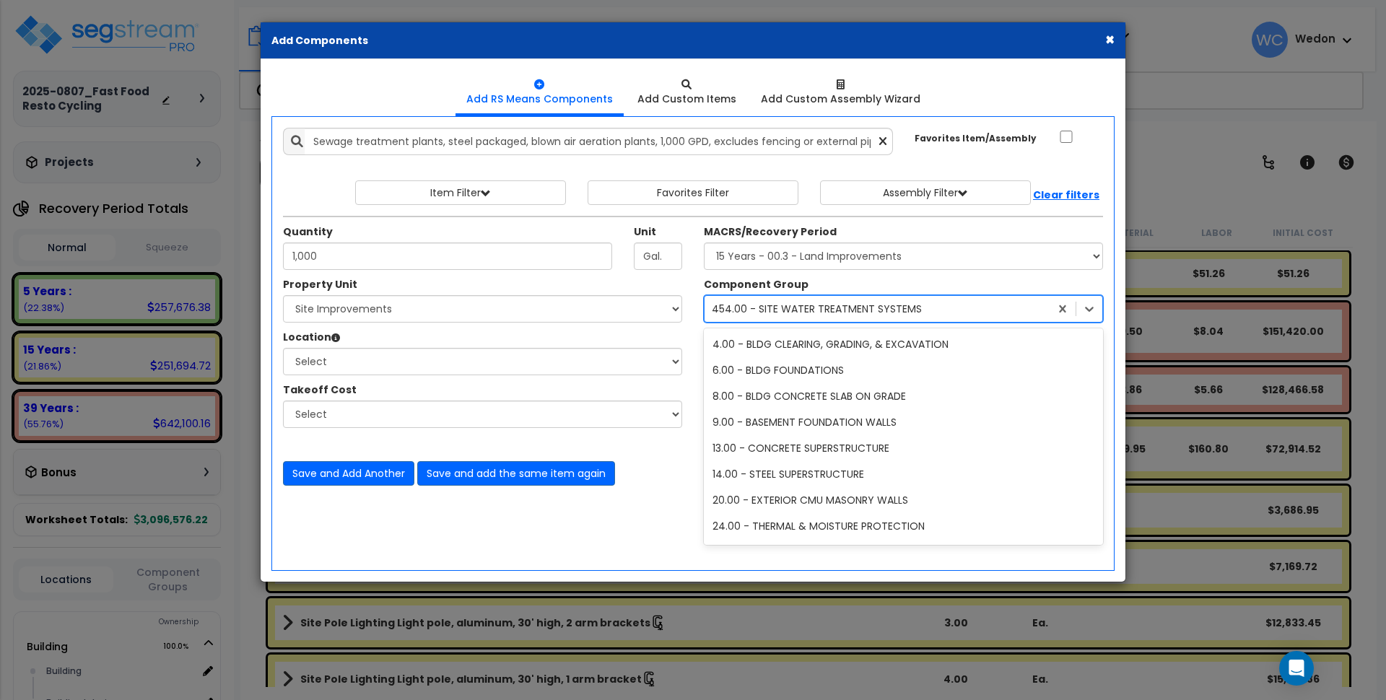
scroll to position [13179, 0]
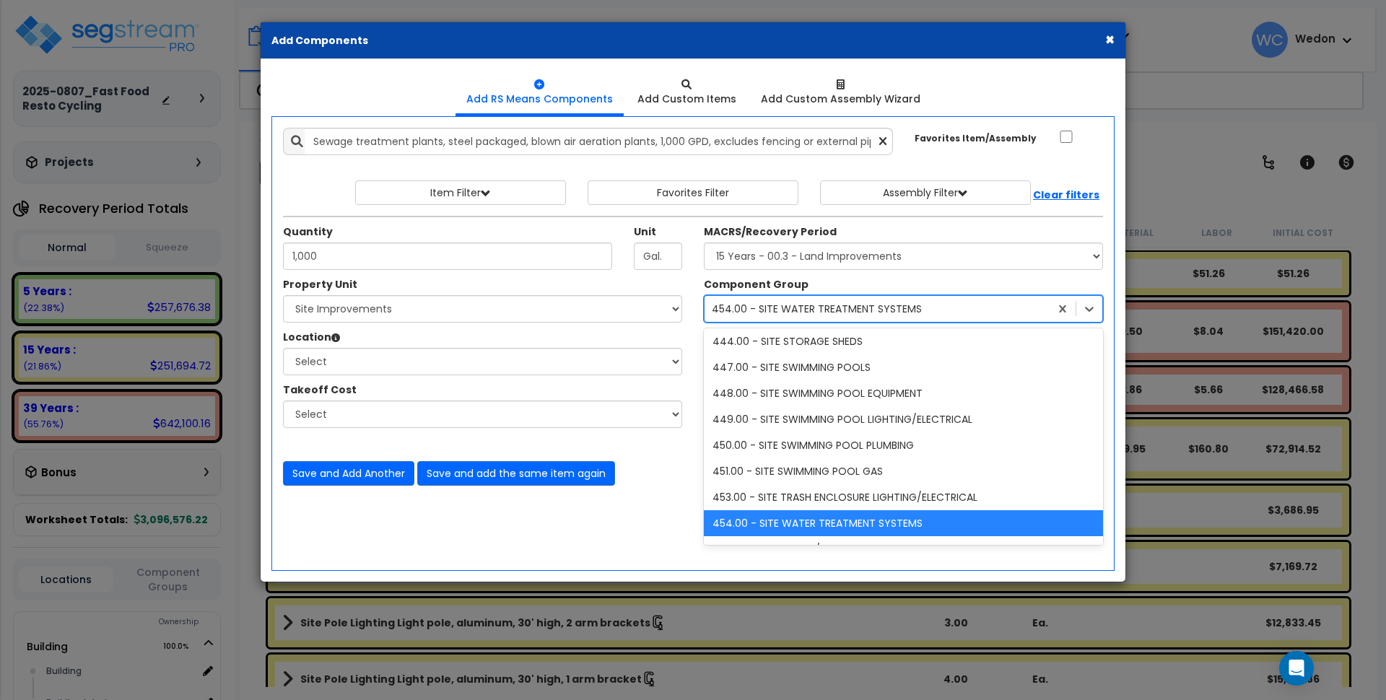
click at [796, 305] on div "454.00 - SITE WATER TREATMENT SYSTEMS" at bounding box center [817, 309] width 210 height 14
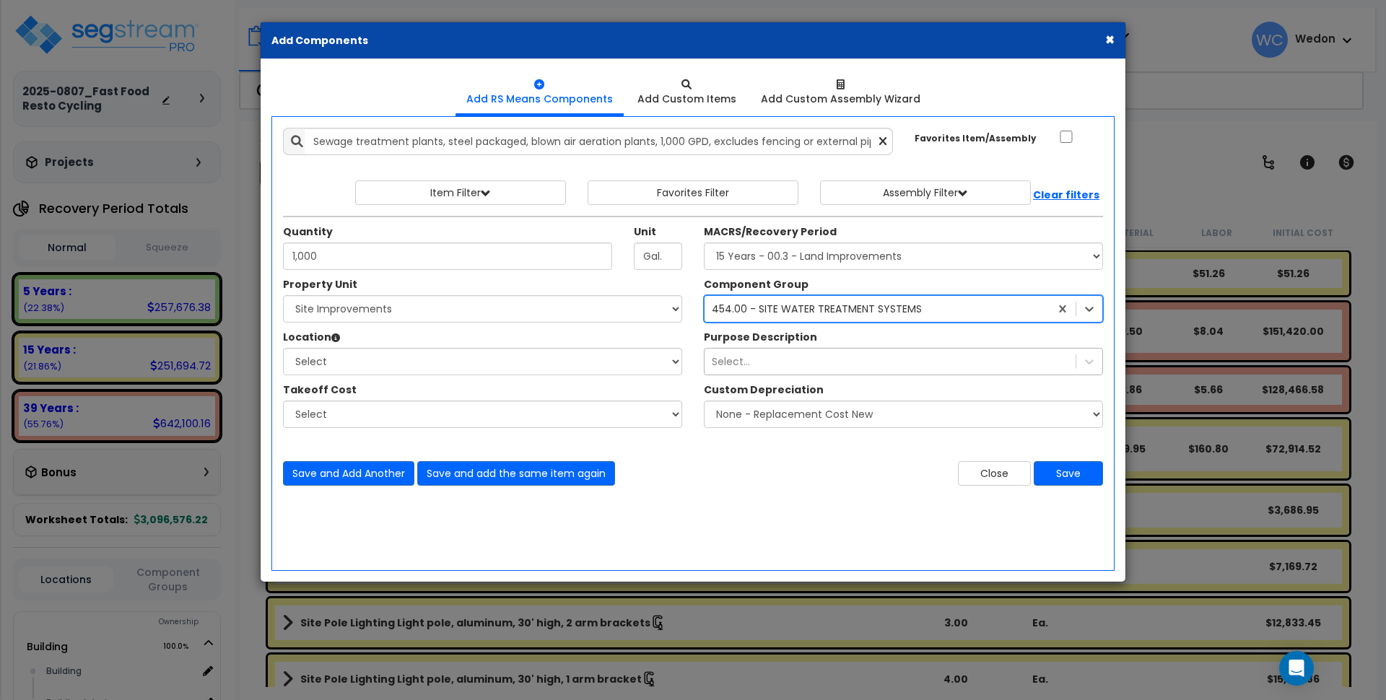
click at [757, 356] on div "Select..." at bounding box center [890, 361] width 371 height 23
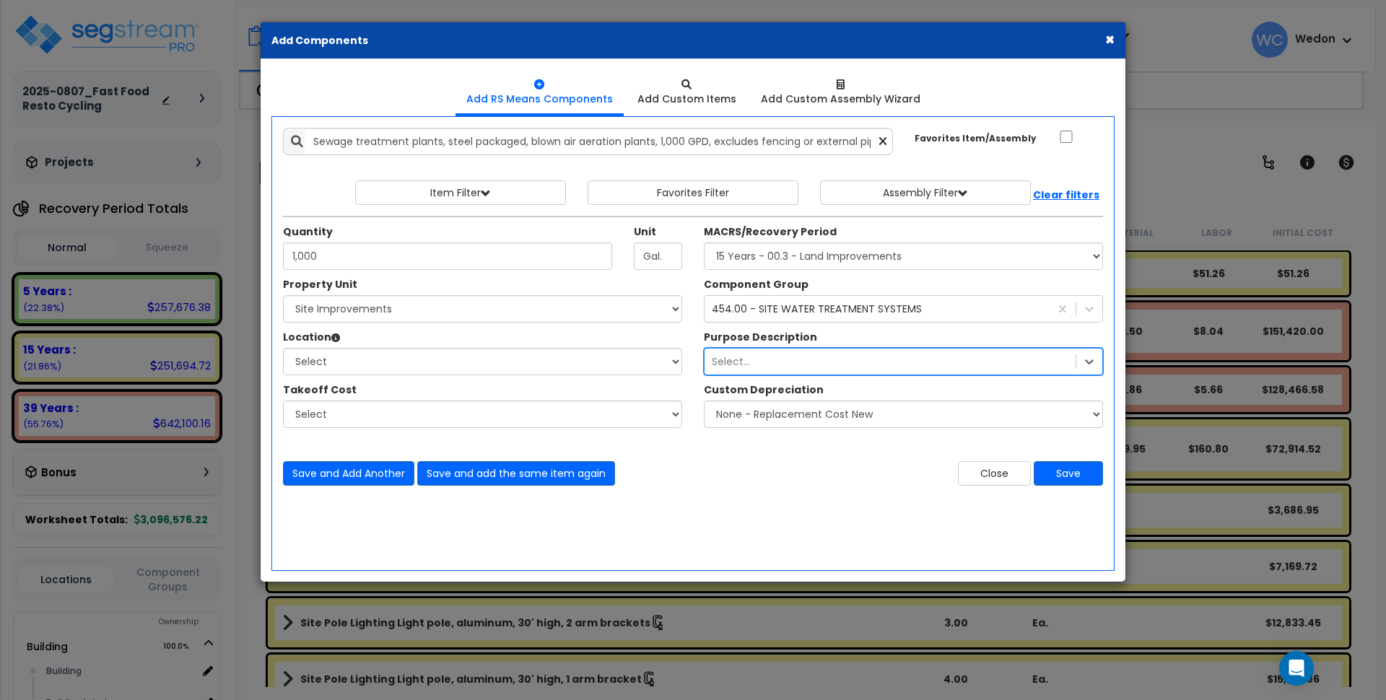
click at [772, 353] on div "Select..." at bounding box center [890, 361] width 371 height 23
click at [448, 306] on select "Select Building Site Improvements" at bounding box center [482, 308] width 399 height 27
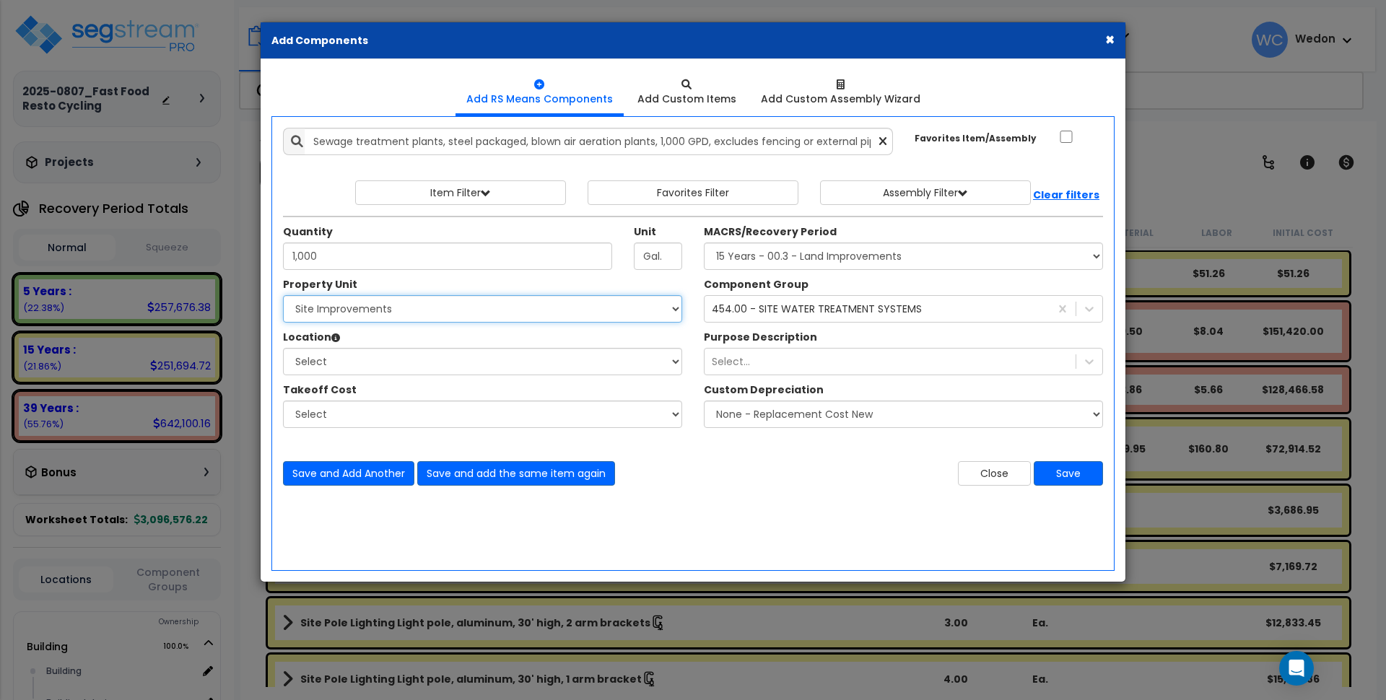
select select "162091"
click at [283, 295] on select "Select Building Site Improvements" at bounding box center [482, 308] width 399 height 27
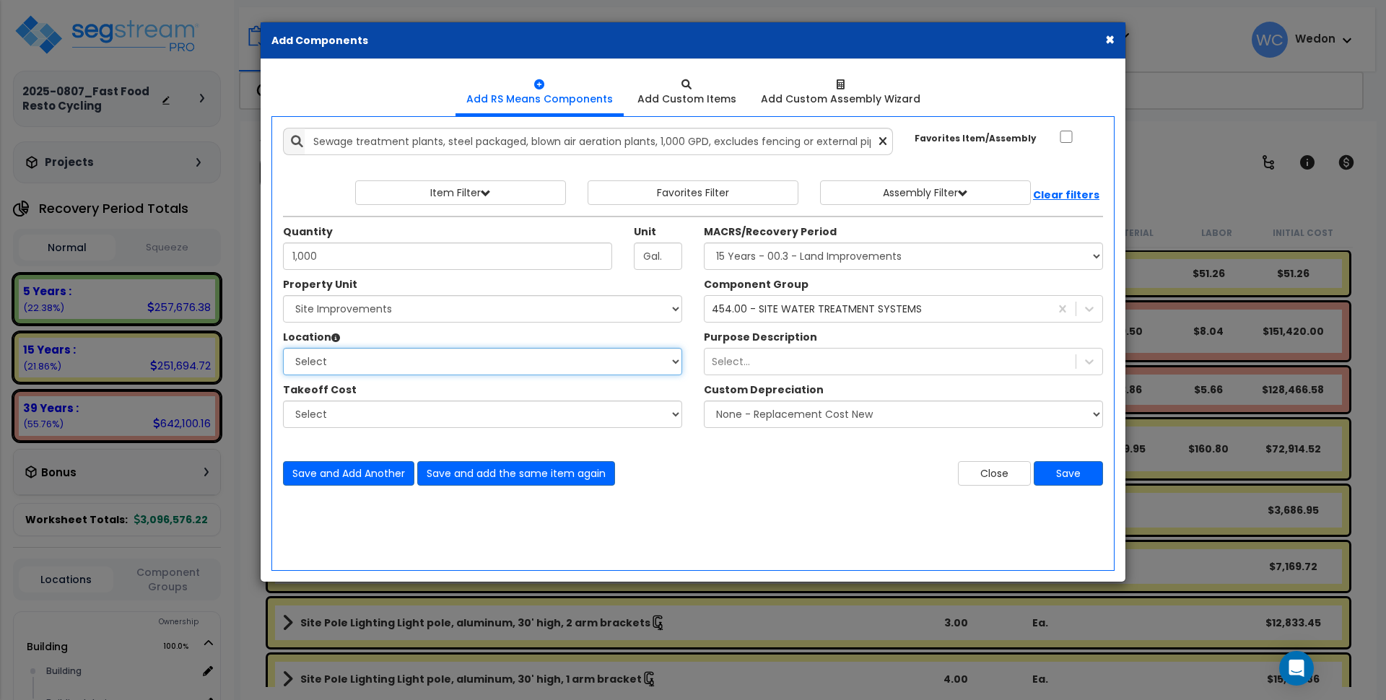
click at [362, 362] on select "Select Carport Guard House Building Site Exterior Add Additional Location" at bounding box center [482, 361] width 399 height 27
select select "462"
click at [283, 348] on select "Select Carport Guard House Building Site Exterior Add Additional Location" at bounding box center [482, 361] width 399 height 27
click at [577, 444] on div "Save and Add Another Save and add the same item again Close Save" at bounding box center [693, 464] width 842 height 43
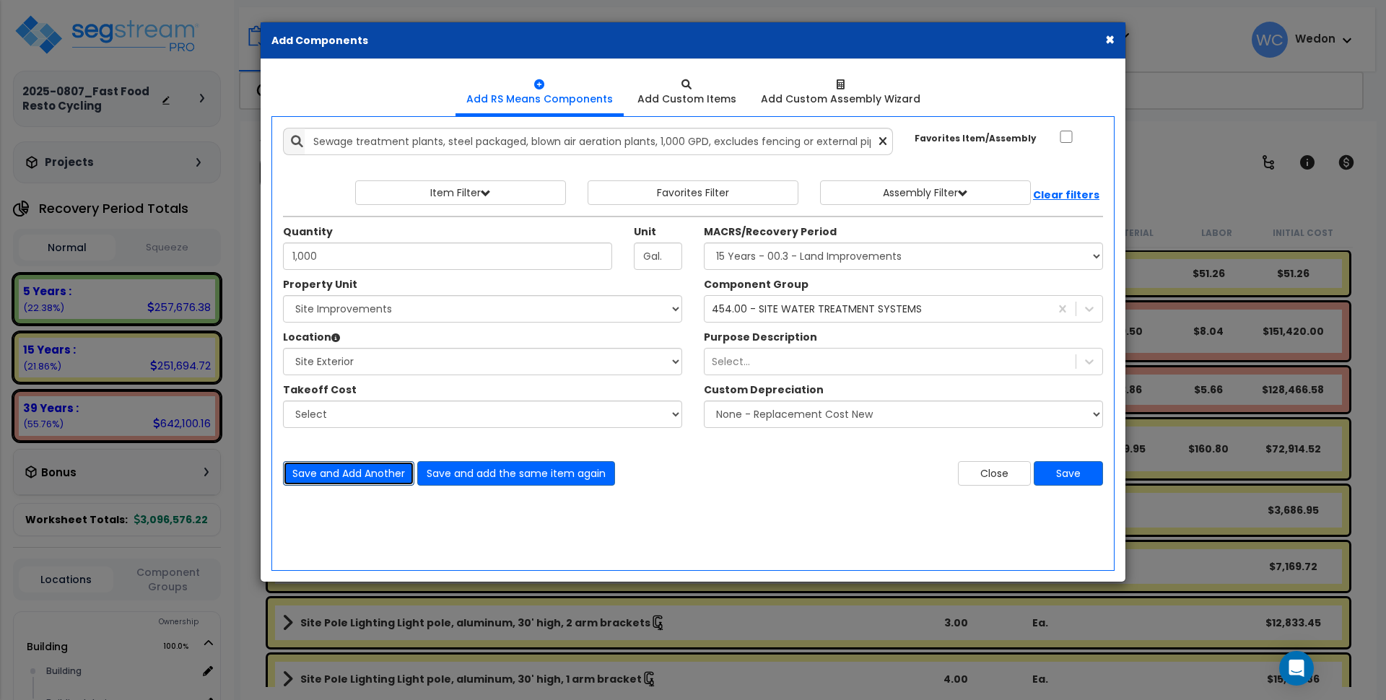
click at [356, 474] on button "Save and Add Another" at bounding box center [348, 473] width 131 height 25
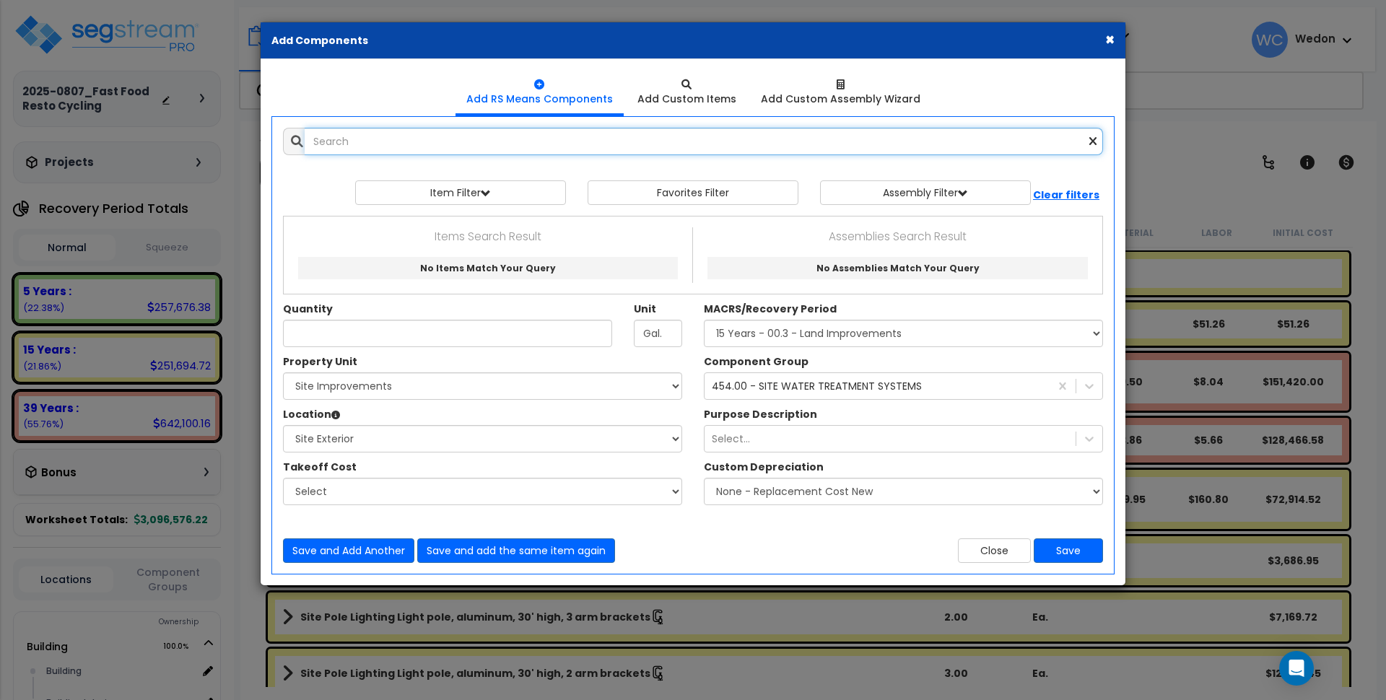
click at [387, 141] on input "text" at bounding box center [704, 141] width 798 height 27
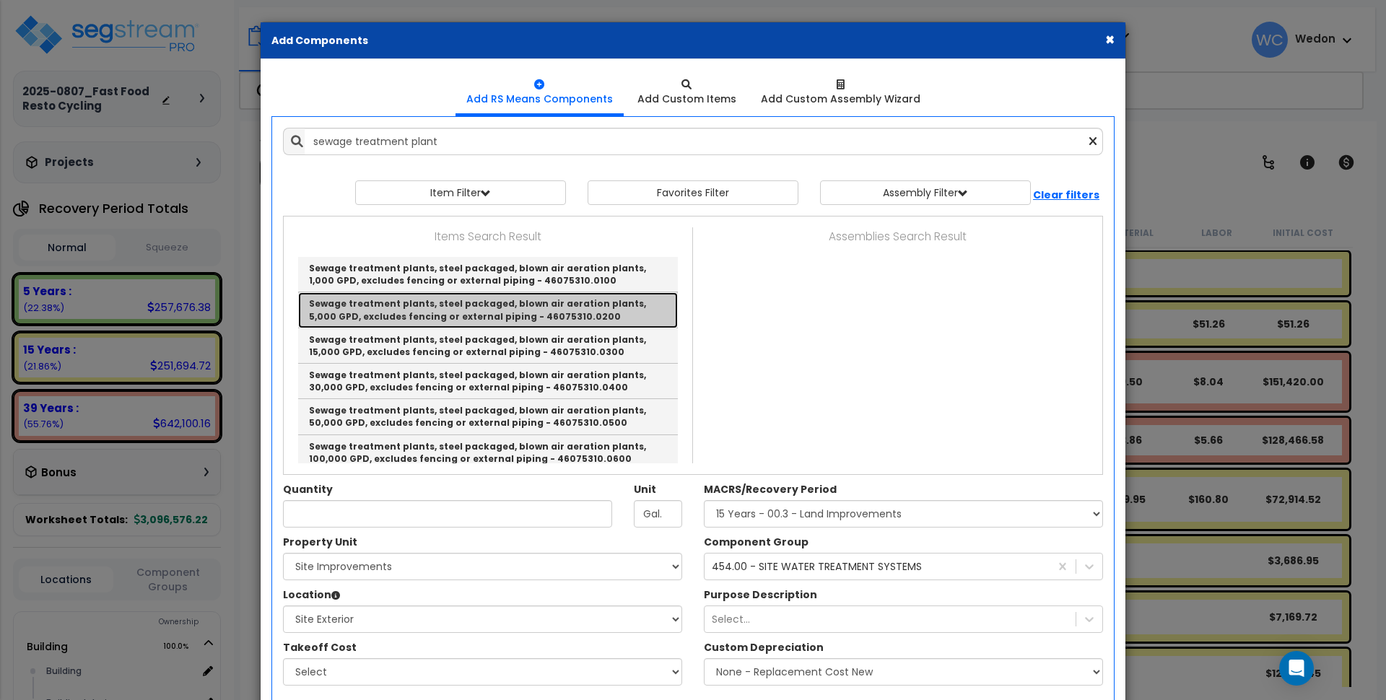
click at [453, 313] on link "Sewage treatment plants, steel packaged, blown air aeration plants, 5,000 GPD, …" at bounding box center [488, 309] width 380 height 35
type input "Sewage treatment plants, steel packaged, blown air aeration plants, 5,000 GPD, …"
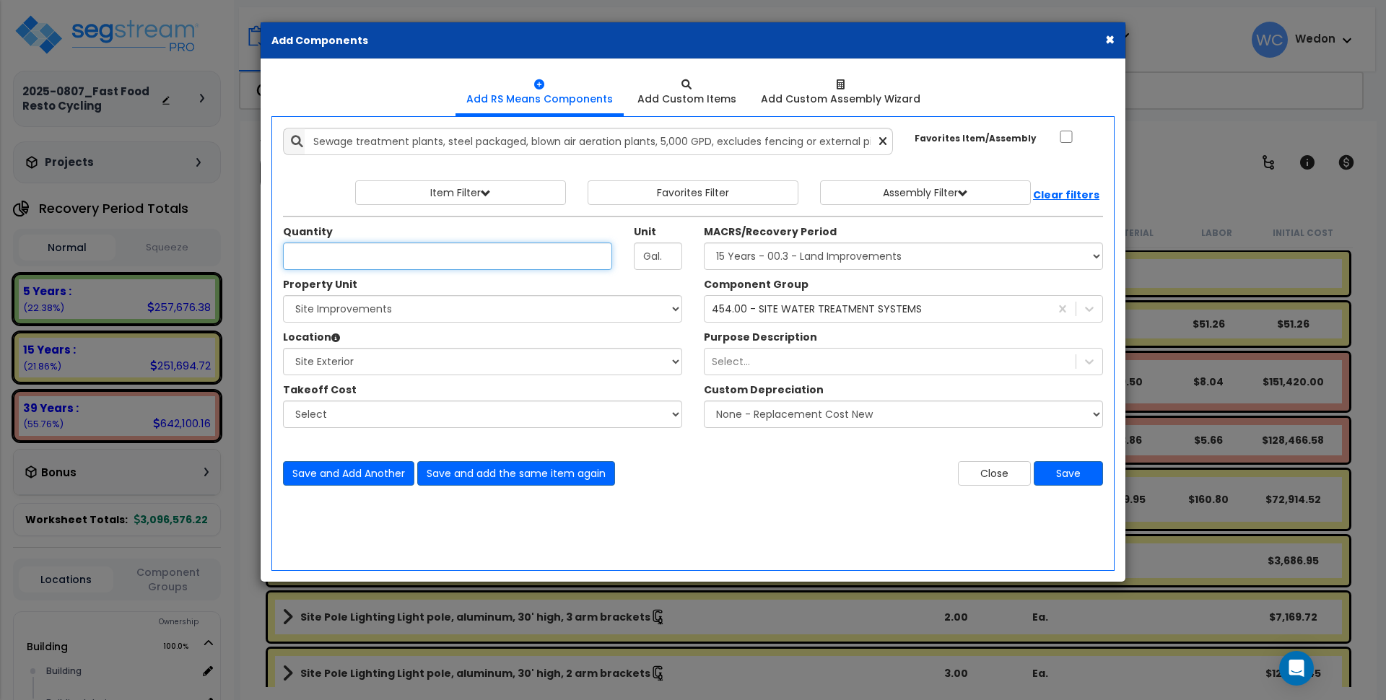
type input "1"
drag, startPoint x: 460, startPoint y: 257, endPoint x: 181, endPoint y: 250, distance: 278.7
click at [182, 250] on div "× Add Components Add RS Means Components Add Custom Items Add Items" at bounding box center [693, 350] width 1386 height 700
type input "1,000"
click at [375, 472] on button "Save and Add Another" at bounding box center [348, 473] width 131 height 25
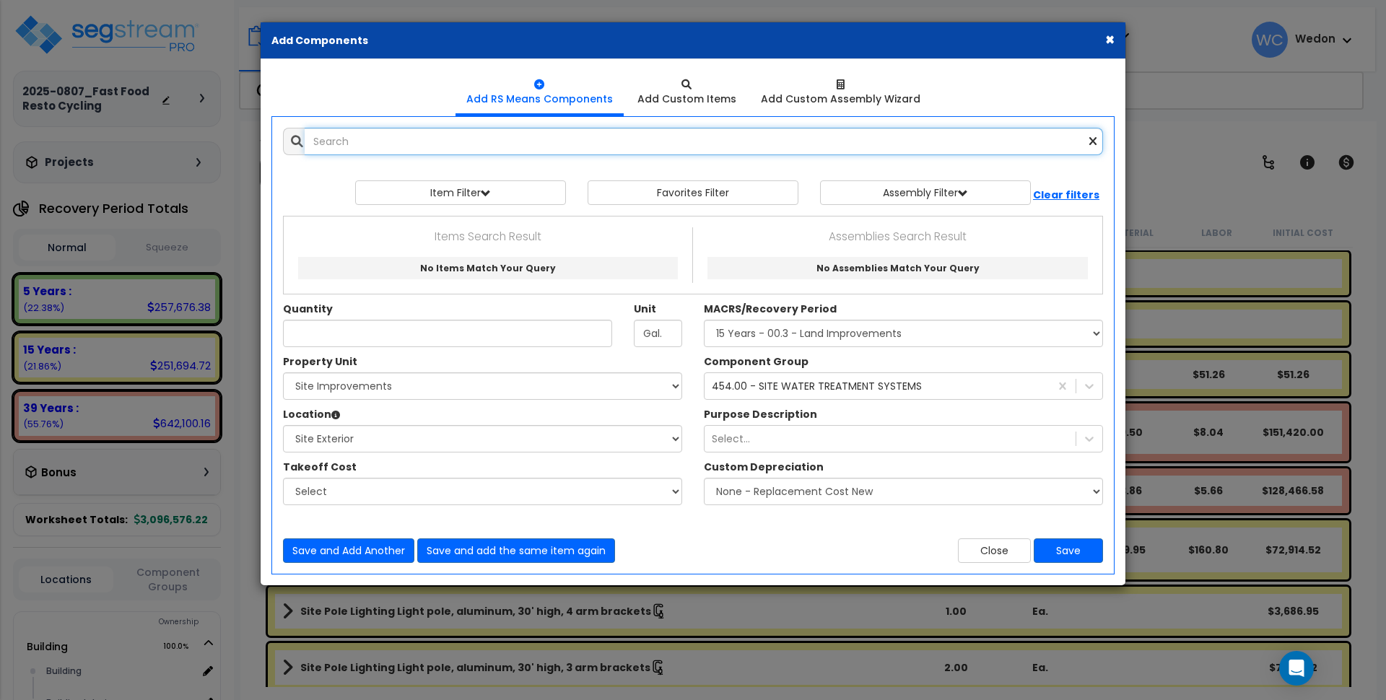
click at [354, 141] on input "text" at bounding box center [704, 141] width 798 height 27
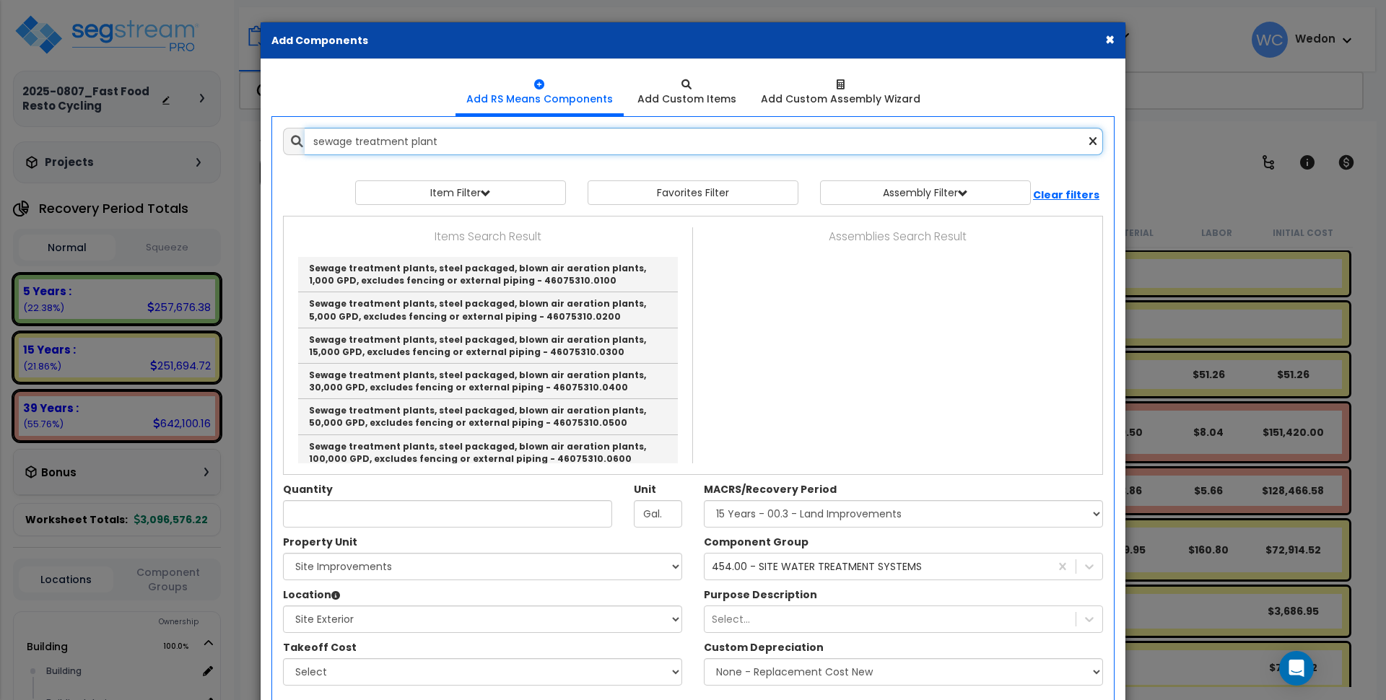
drag, startPoint x: 445, startPoint y: 146, endPoint x: 202, endPoint y: 135, distance: 243.5
click at [202, 135] on div "× Add Components Add RS Means Components Add Custom Items Add Items" at bounding box center [693, 350] width 1386 height 700
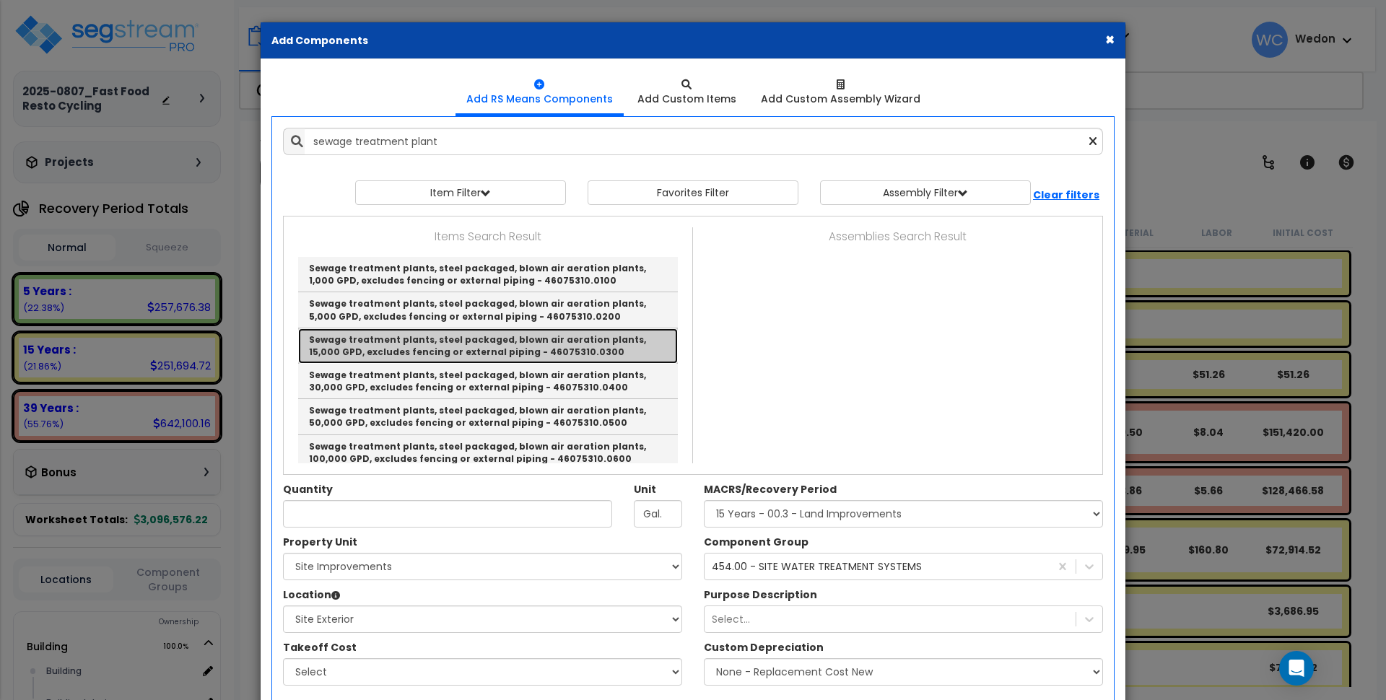
click at [557, 338] on link "Sewage treatment plants, steel packaged, blown air aeration plants, 15,000 GPD,…" at bounding box center [488, 345] width 380 height 35
type input "Sewage treatment plants, steel packaged, blown air aeration plants, 15,000 GPD,…"
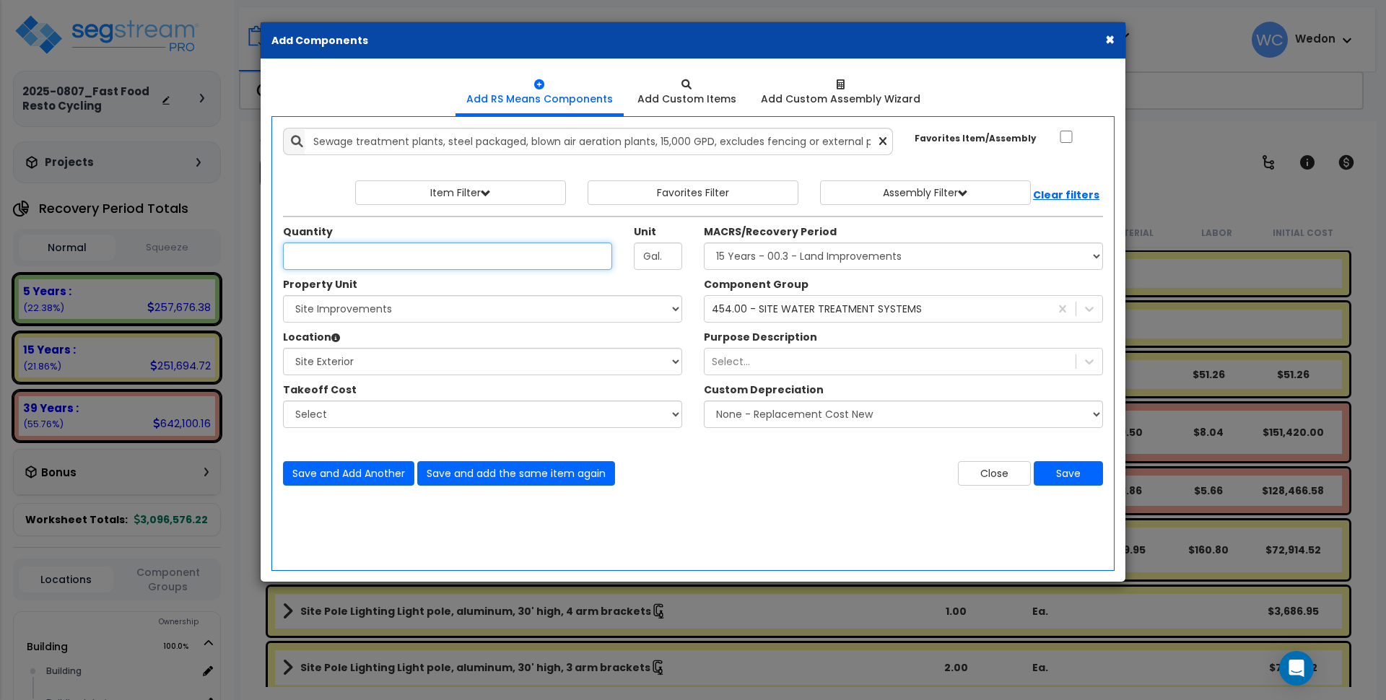
click at [388, 254] on input "Quantity" at bounding box center [447, 256] width 329 height 27
type input "1,000"
click at [373, 474] on button "Save and Add Another" at bounding box center [348, 473] width 131 height 25
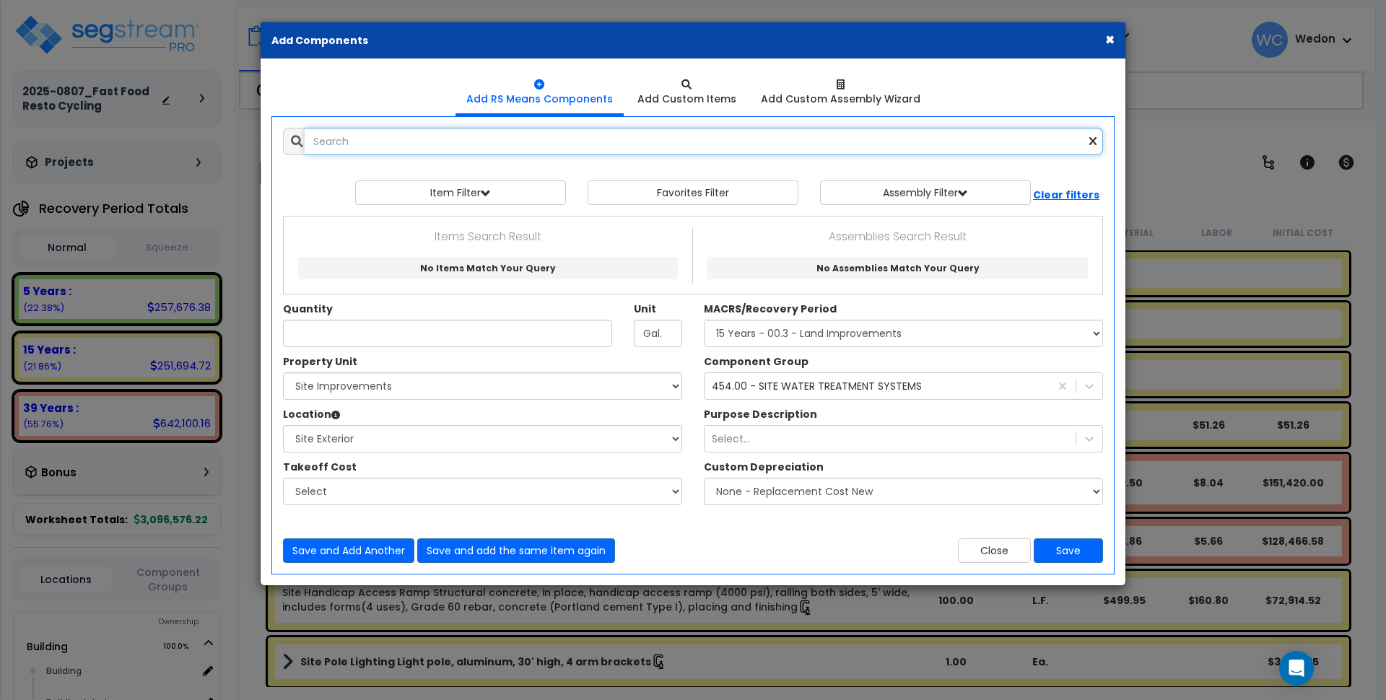
click at [397, 141] on input "text" at bounding box center [704, 141] width 798 height 27
paste input "sewage treatment plant"
click at [552, 137] on input "sewage treatment plant" at bounding box center [704, 141] width 798 height 27
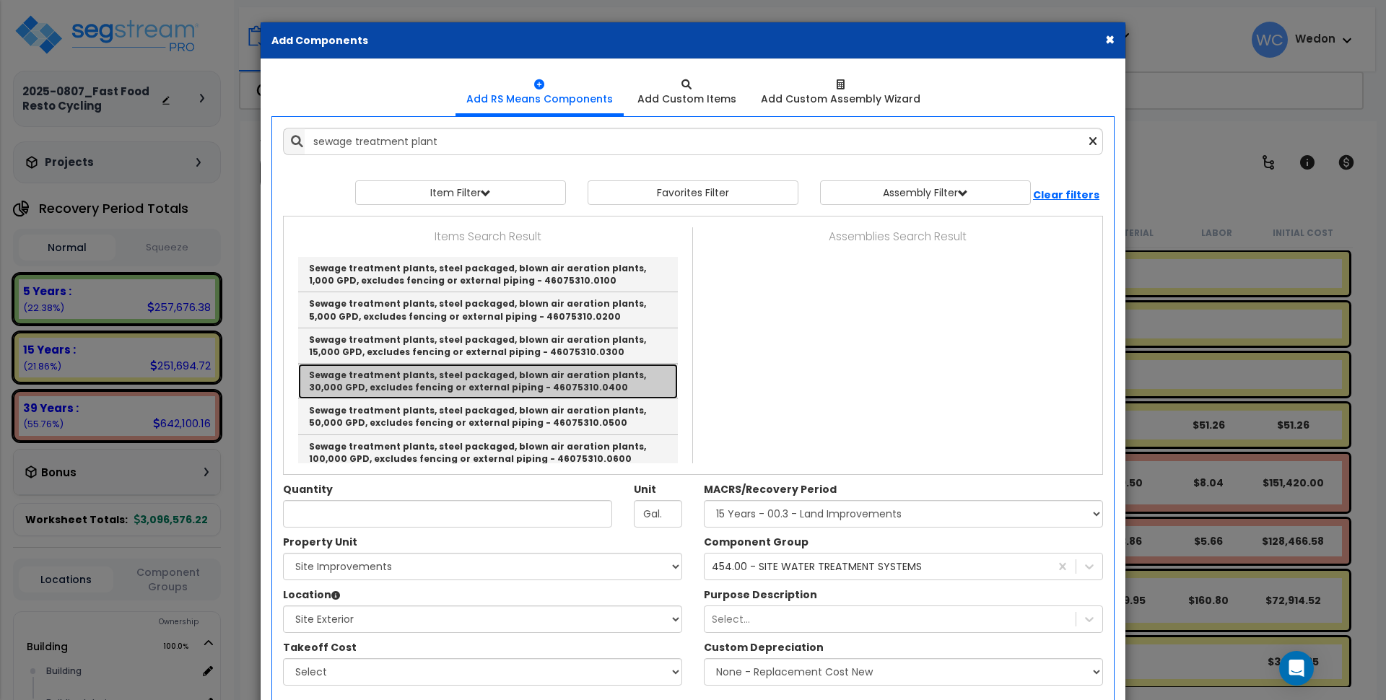
click at [416, 384] on link "Sewage treatment plants, steel packaged, blown air aeration plants, 30,000 GPD,…" at bounding box center [488, 381] width 380 height 35
type input "Sewage treatment plants, steel packaged, blown air aeration plants, 30,000 GPD,…"
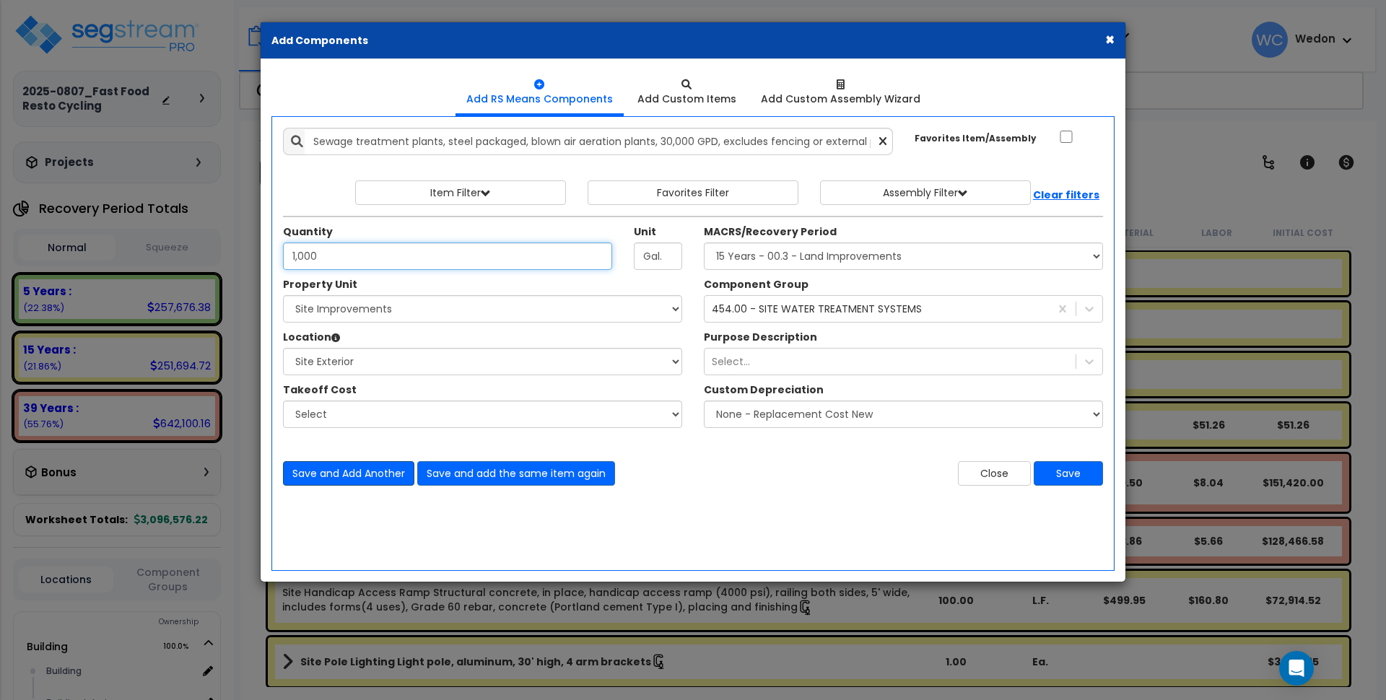
type input "1,000"
click at [380, 464] on button "Save and Add Another" at bounding box center [348, 473] width 131 height 25
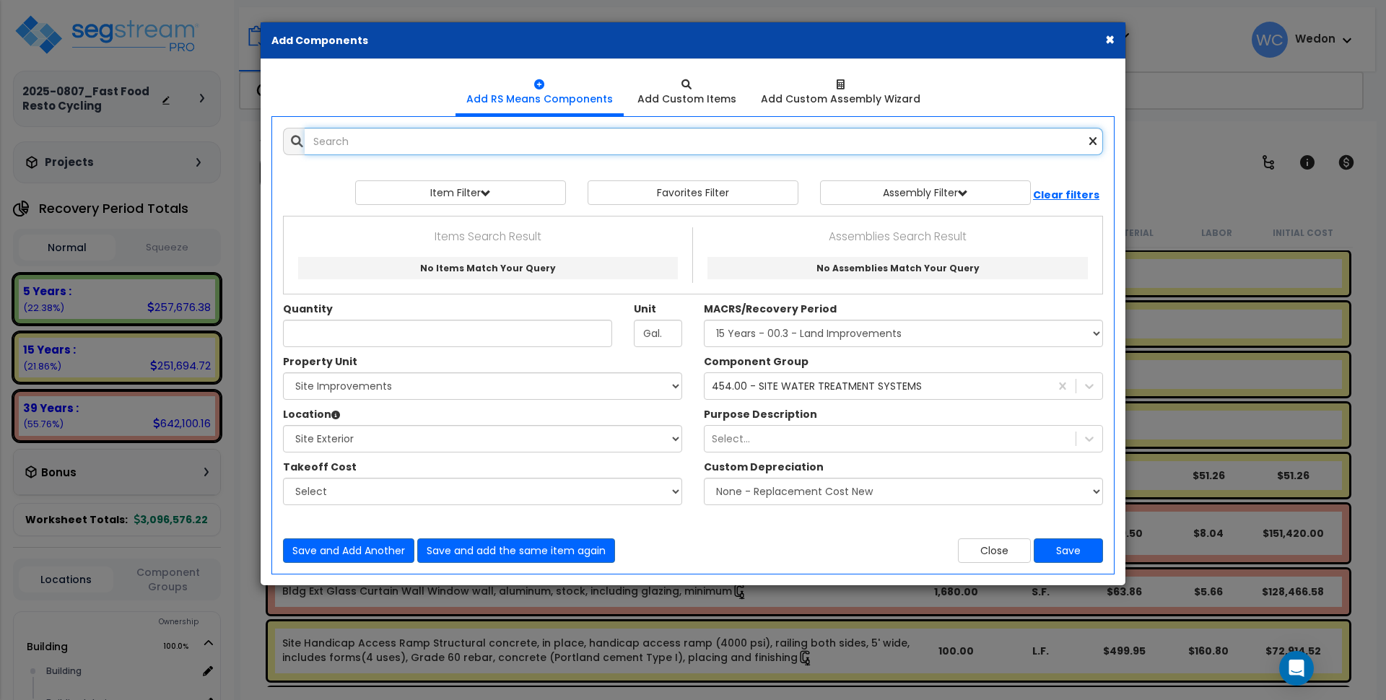
click at [361, 141] on input "text" at bounding box center [704, 141] width 798 height 27
paste input "sewage treatment plant"
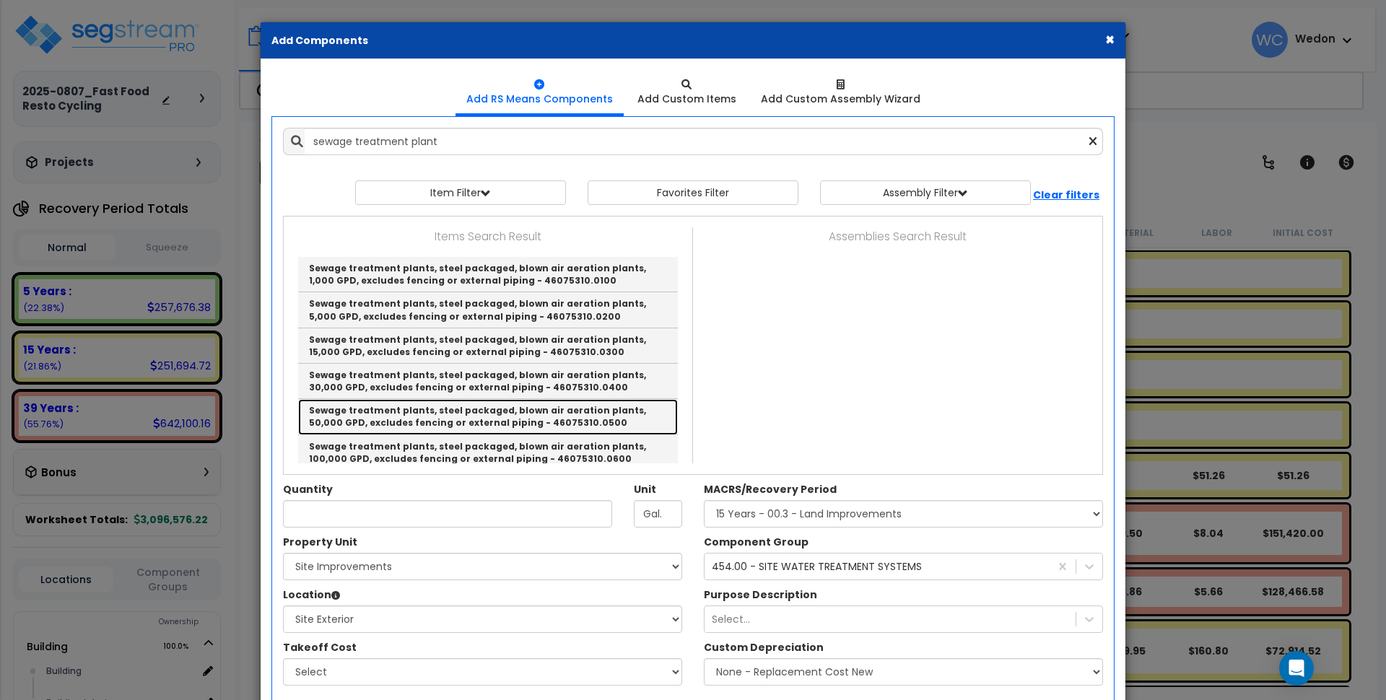
drag, startPoint x: 482, startPoint y: 414, endPoint x: 469, endPoint y: 288, distance: 126.2
click at [481, 414] on link "Sewage treatment plants, steel packaged, blown air aeration plants, 50,000 GPD,…" at bounding box center [488, 416] width 380 height 35
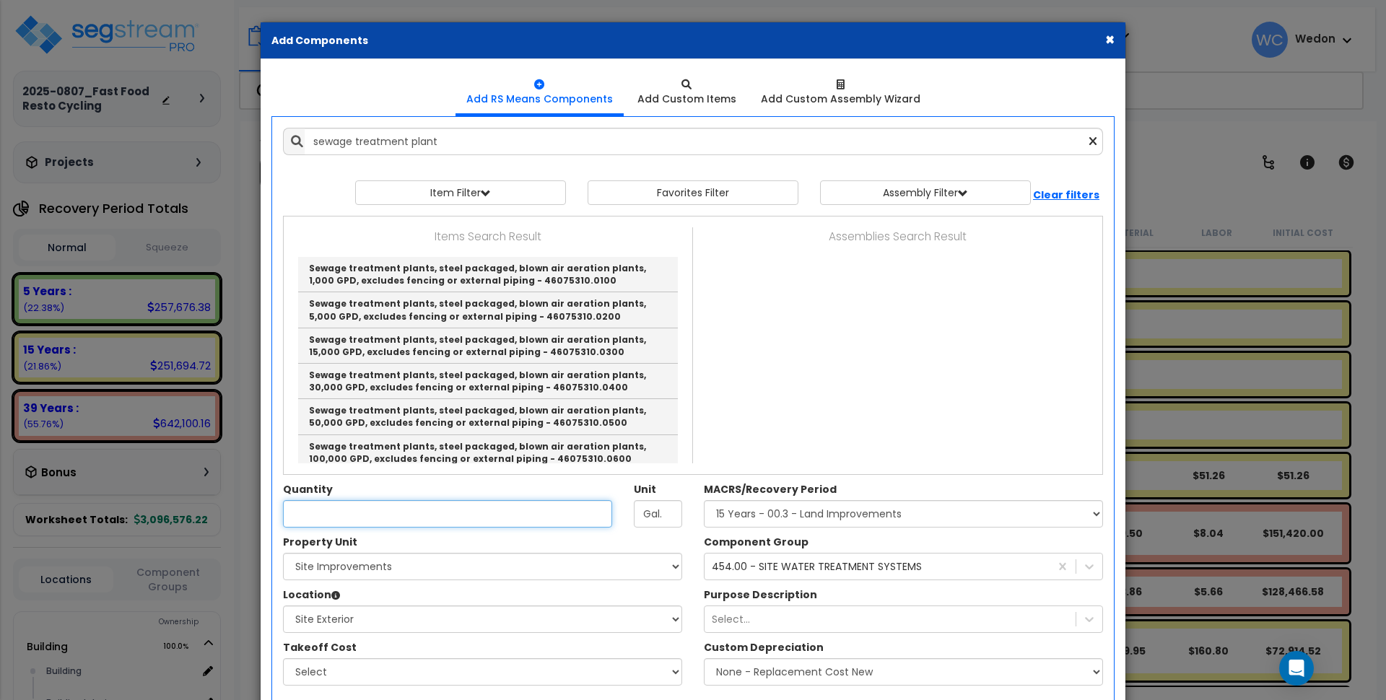
type input "Sewage treatment plants, steel packaged, blown air aeration plants, 50,000 GPD,…"
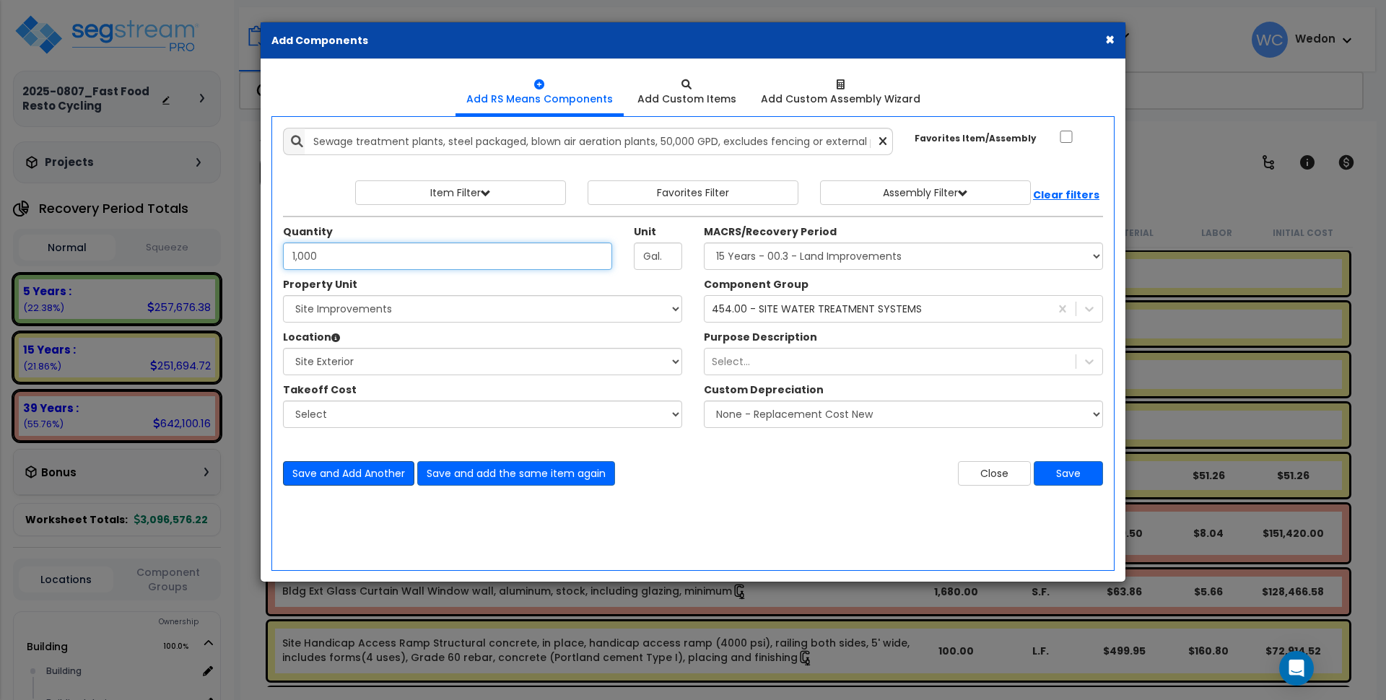
type input "1,000"
click at [346, 474] on button "Save and Add Another" at bounding box center [348, 473] width 131 height 25
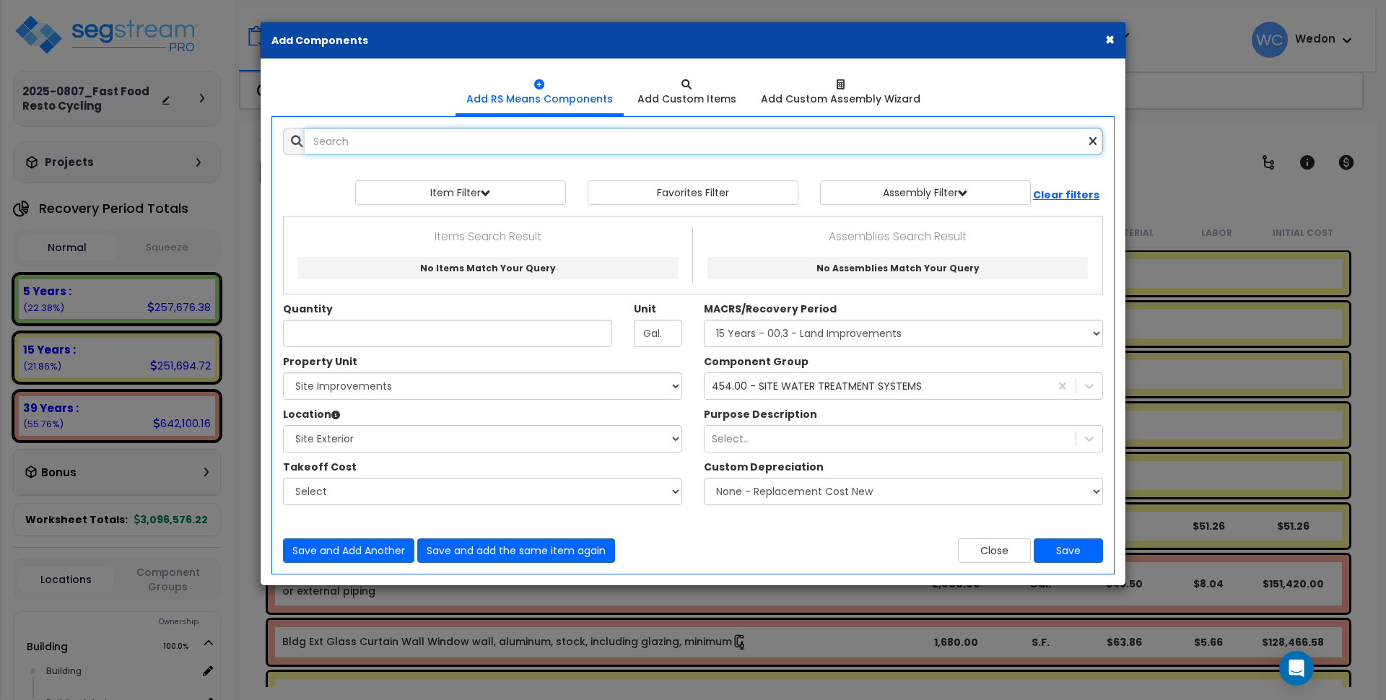
click at [398, 148] on input "text" at bounding box center [704, 141] width 798 height 27
paste input "sewage treatment plant"
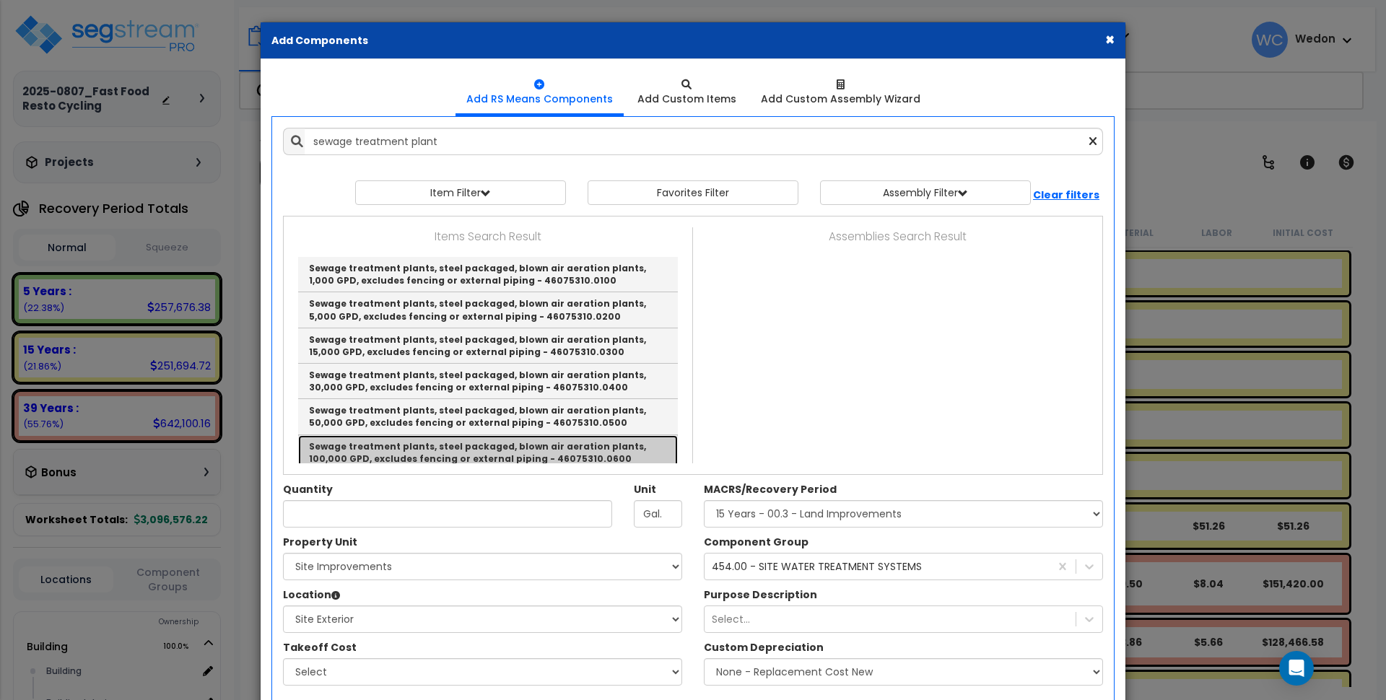
click at [388, 455] on link "Sewage treatment plants, steel packaged, blown air aeration plants, 100,000 GPD…" at bounding box center [488, 452] width 380 height 35
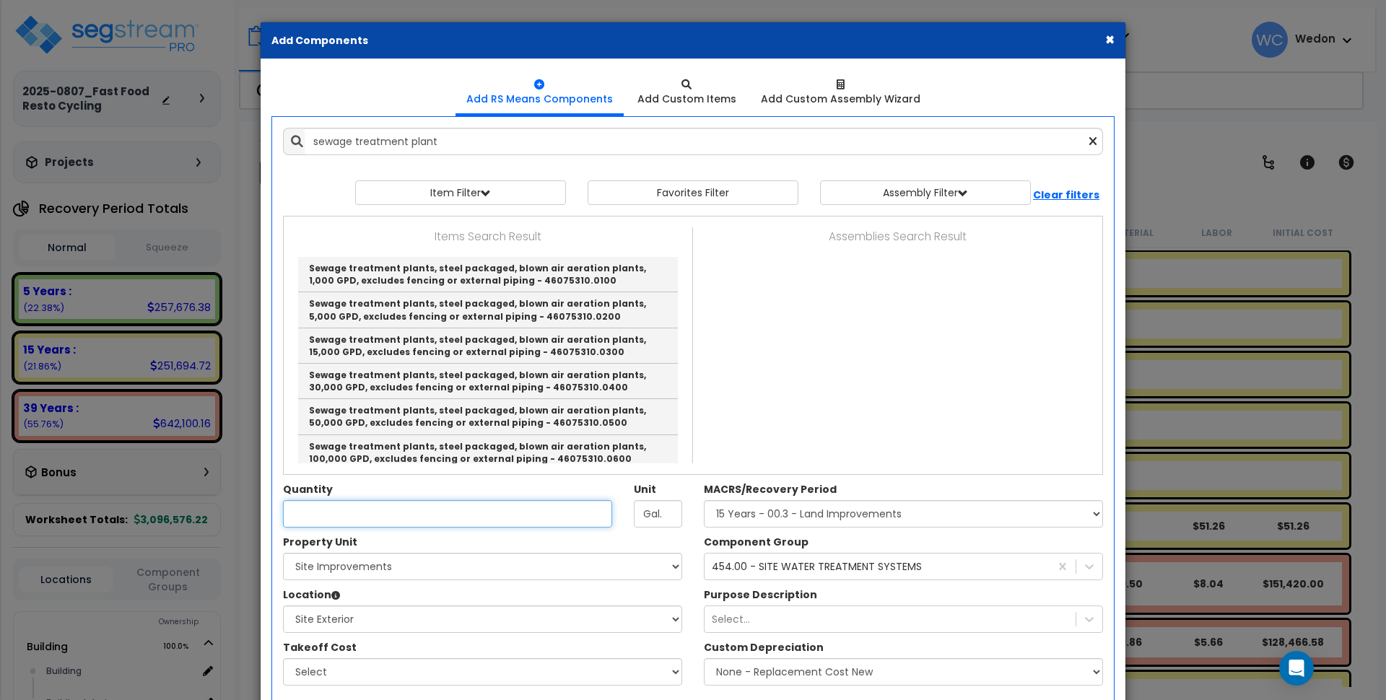
type input "Sewage treatment plants, steel packaged, blown air aeration plants, 100,000 GPD…"
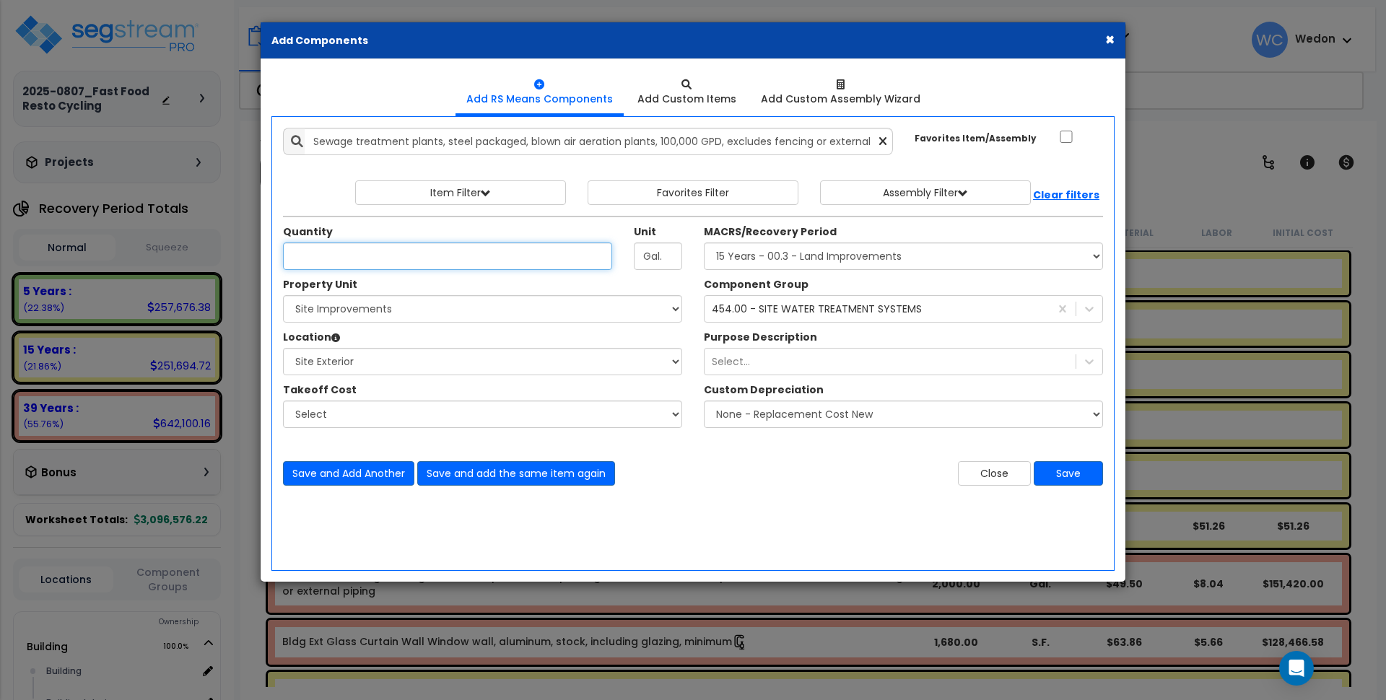
click at [340, 255] on input "Quantity" at bounding box center [447, 256] width 329 height 27
type input "1,000"
drag, startPoint x: 371, startPoint y: 475, endPoint x: 368, endPoint y: 532, distance: 57.1
click at [357, 539] on div "Add Items Add Assemblies Both" at bounding box center [692, 343] width 843 height 455
click at [1091, 474] on button "Save" at bounding box center [1068, 473] width 69 height 25
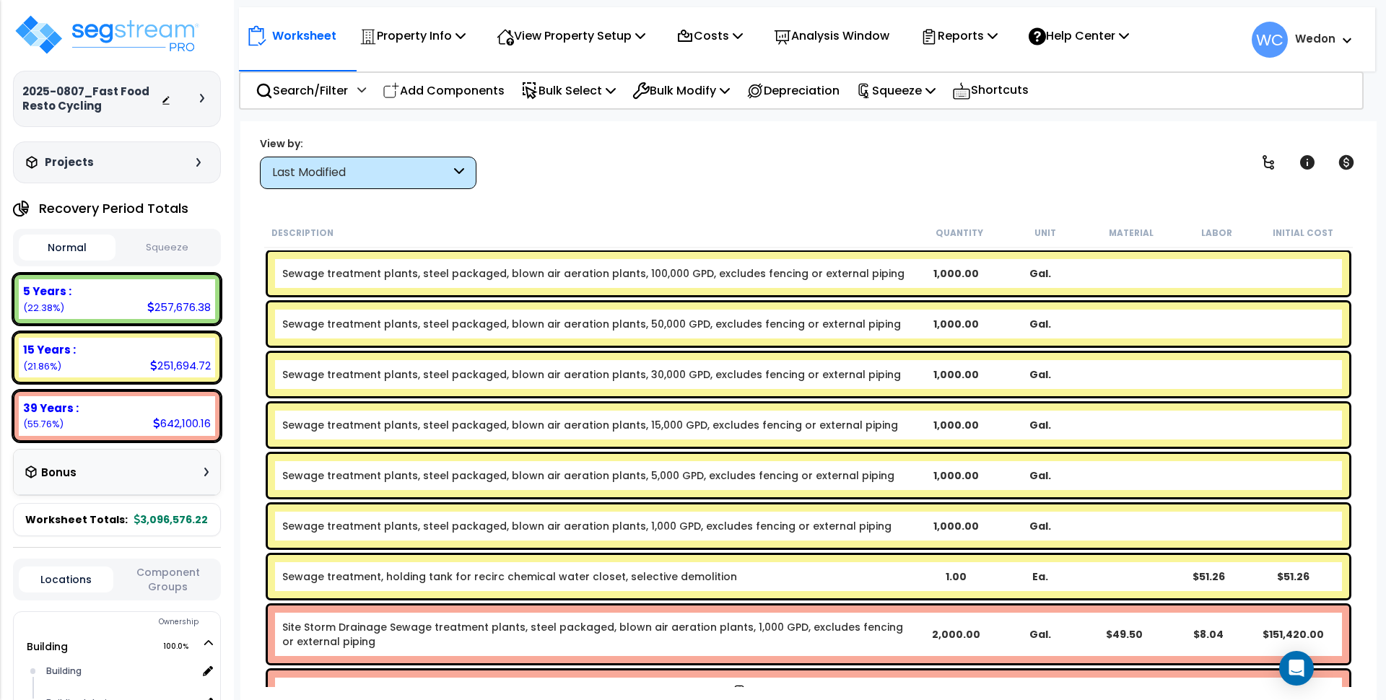
click at [705, 166] on div "View by: Last Modified High to Low (Total Cost)" at bounding box center [808, 162] width 1107 height 53
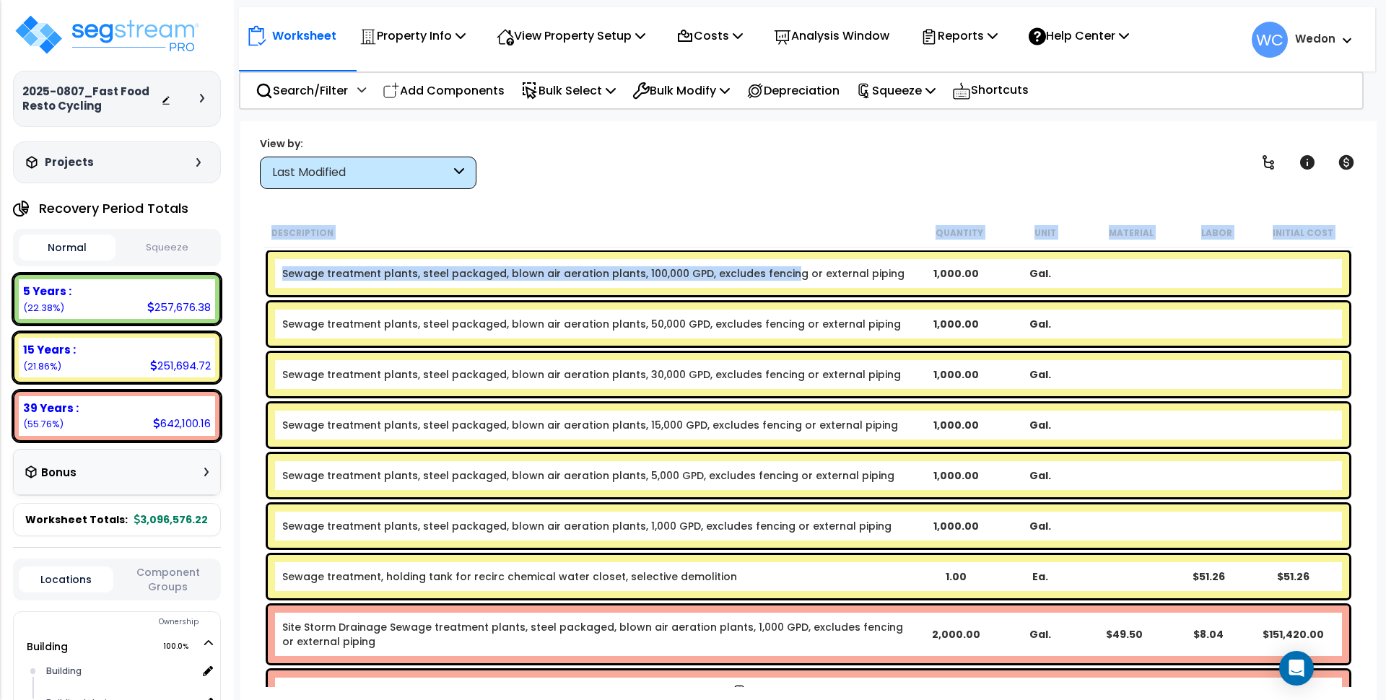
click at [782, 276] on link "Sewage treatment plants, steel packaged, blown air aeration plants, 100,000 GPD…" at bounding box center [593, 273] width 622 height 14
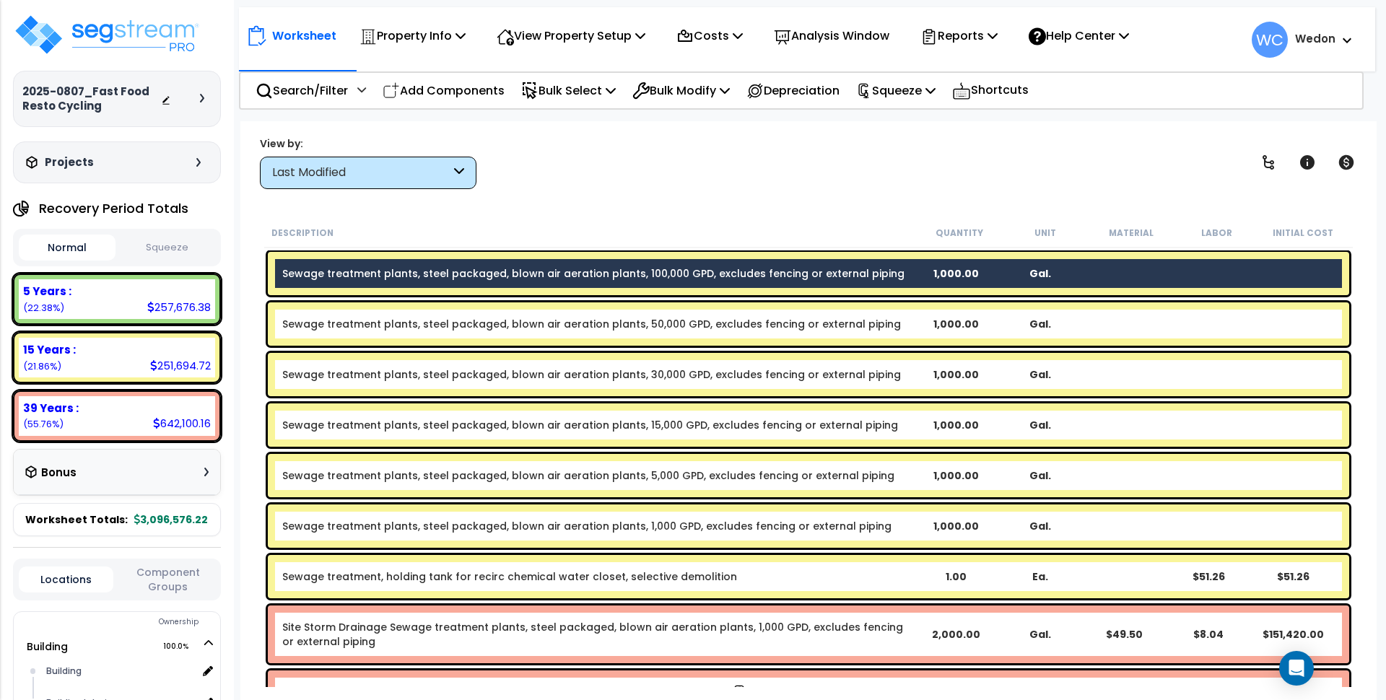
click at [860, 321] on link "Sewage treatment plants, steel packaged, blown air aeration plants, 50,000 GPD,…" at bounding box center [591, 324] width 619 height 14
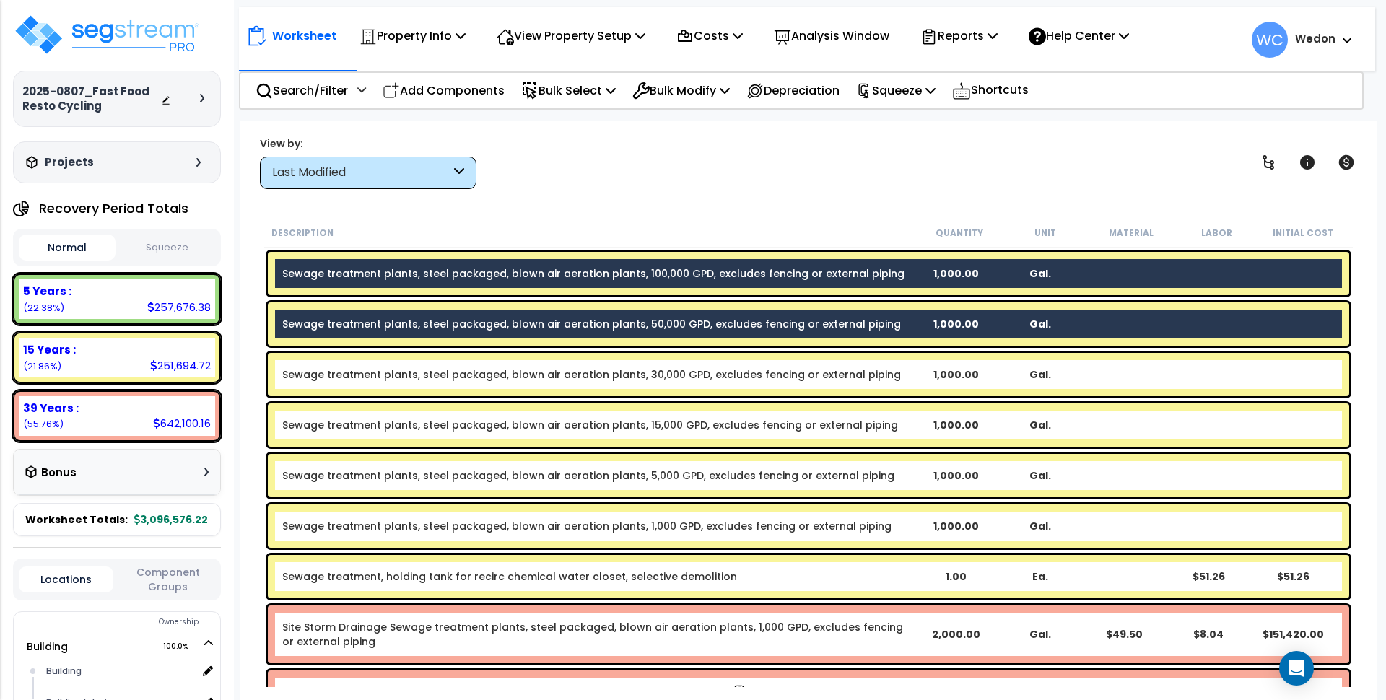
click at [866, 365] on div "Sewage treatment plants, steel packaged, blown air aeration plants, 30,000 GPD,…" at bounding box center [808, 374] width 1081 height 43
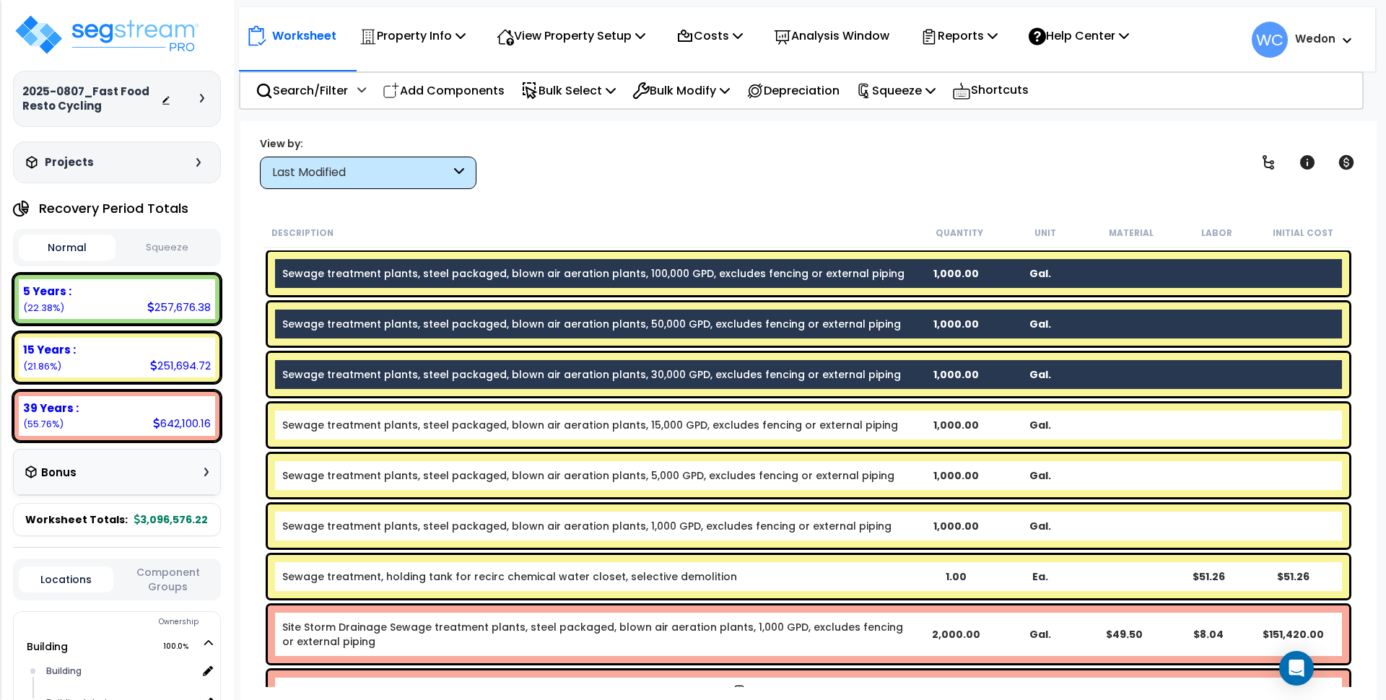
click at [876, 427] on b "Sewage treatment plants, steel packaged, blown air aeration plants, 15,000 GPD,…" at bounding box center [598, 425] width 632 height 14
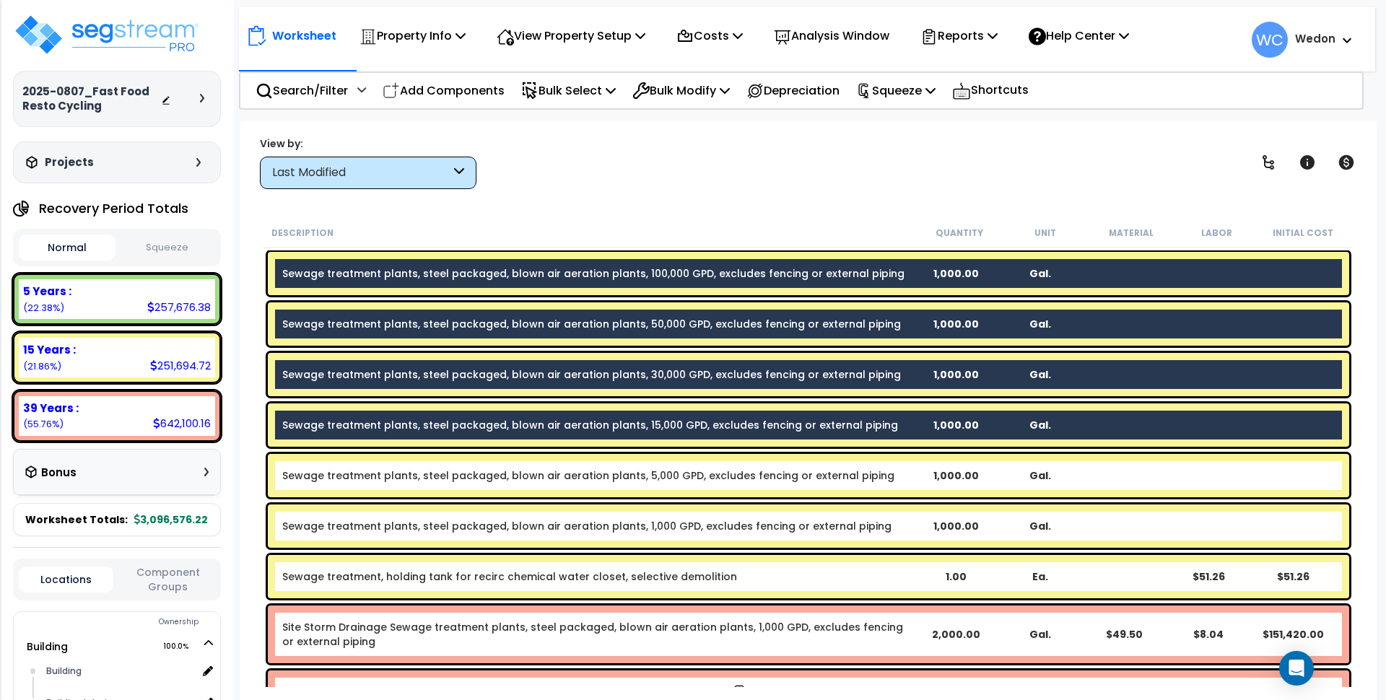
drag, startPoint x: 882, startPoint y: 470, endPoint x: 885, endPoint y: 482, distance: 11.9
click at [881, 470] on b "Sewage treatment plants, steel packaged, blown air aeration plants, 5,000 GPD, …" at bounding box center [598, 476] width 632 height 14
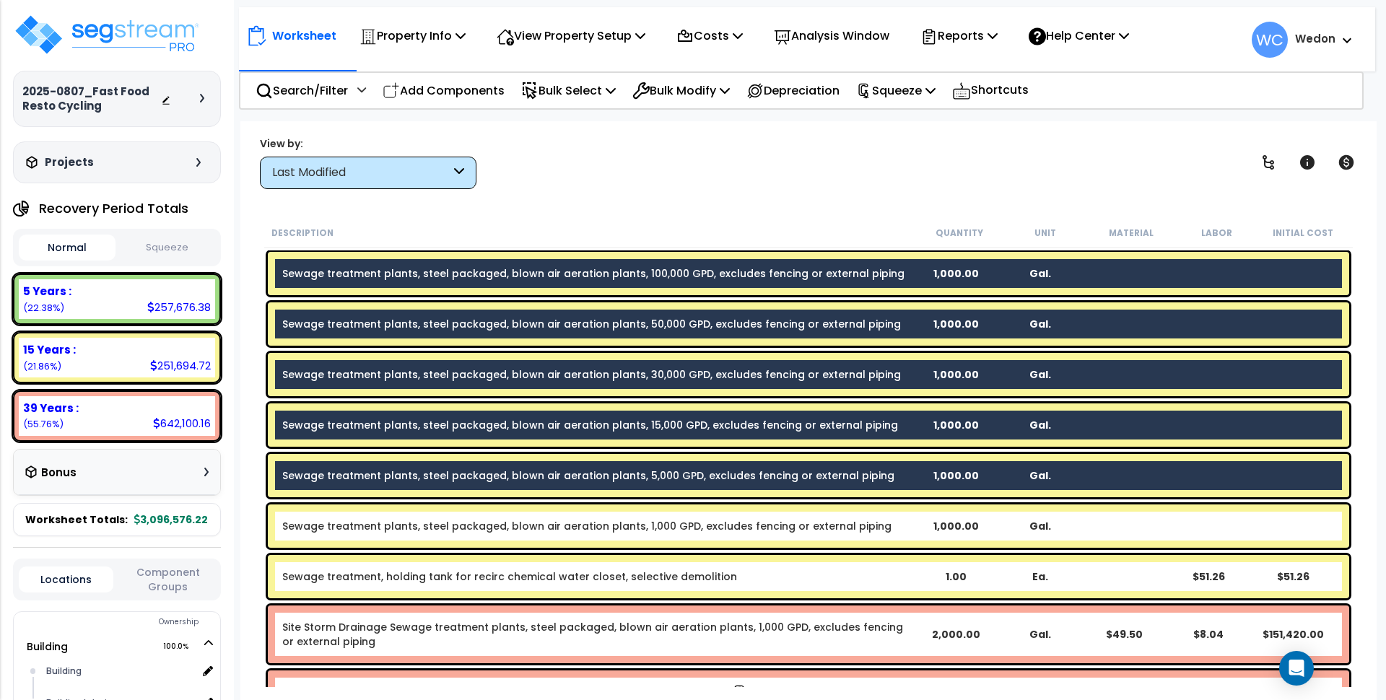
click at [883, 520] on b "Sewage treatment plants, steel packaged, blown air aeration plants, 1,000 GPD, …" at bounding box center [598, 526] width 632 height 14
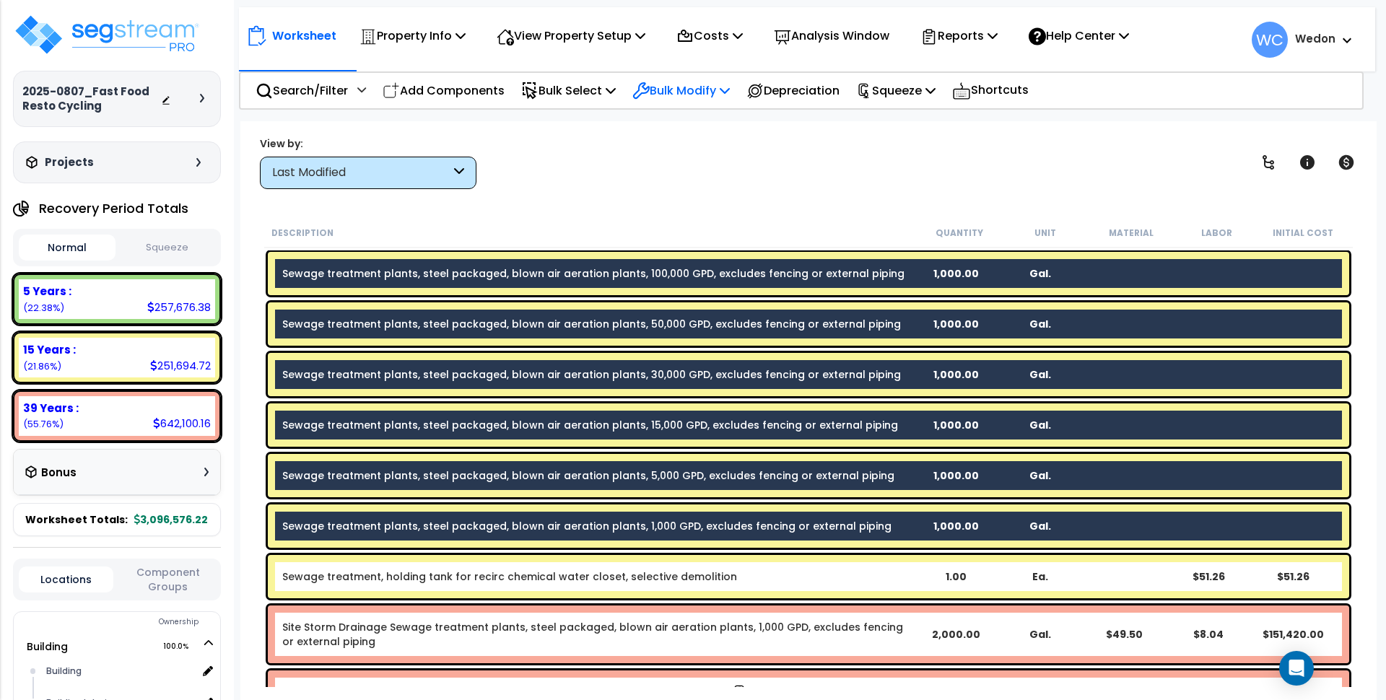
click at [729, 90] on p "Bulk Modify" at bounding box center [680, 90] width 97 height 19
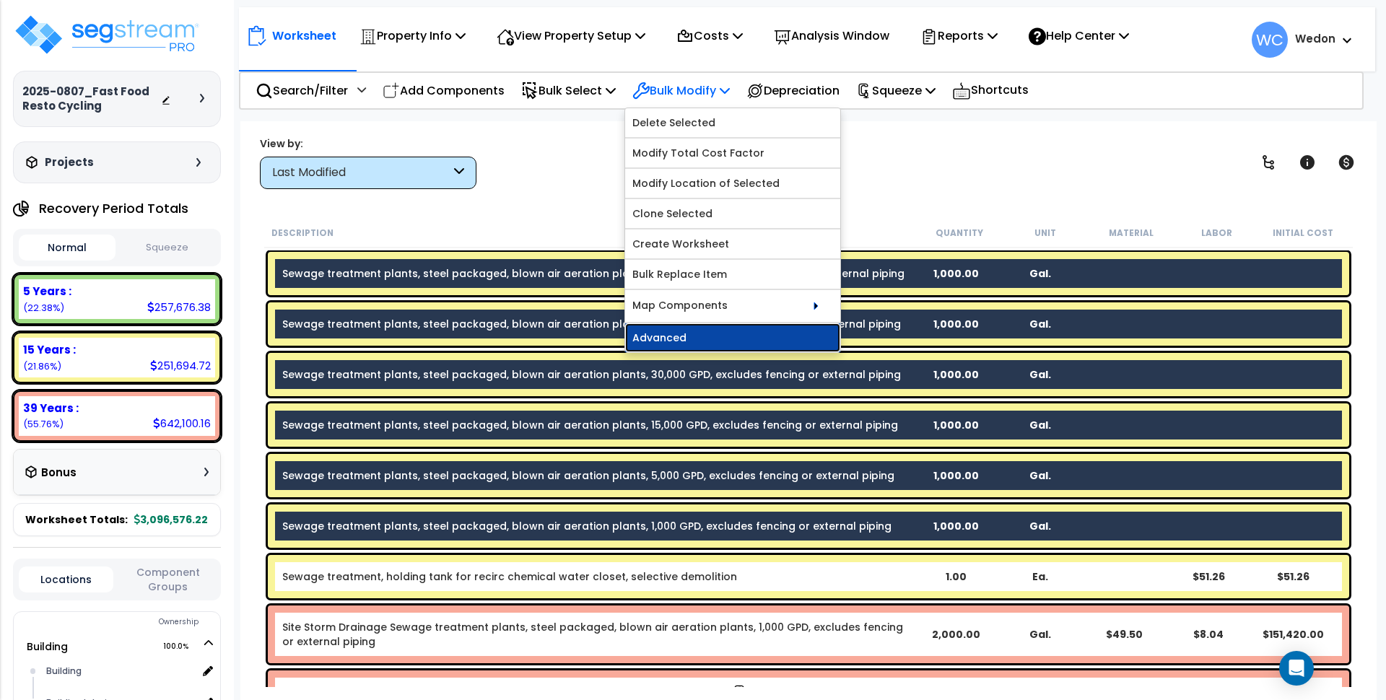
click at [719, 342] on link "Advanced" at bounding box center [732, 337] width 215 height 29
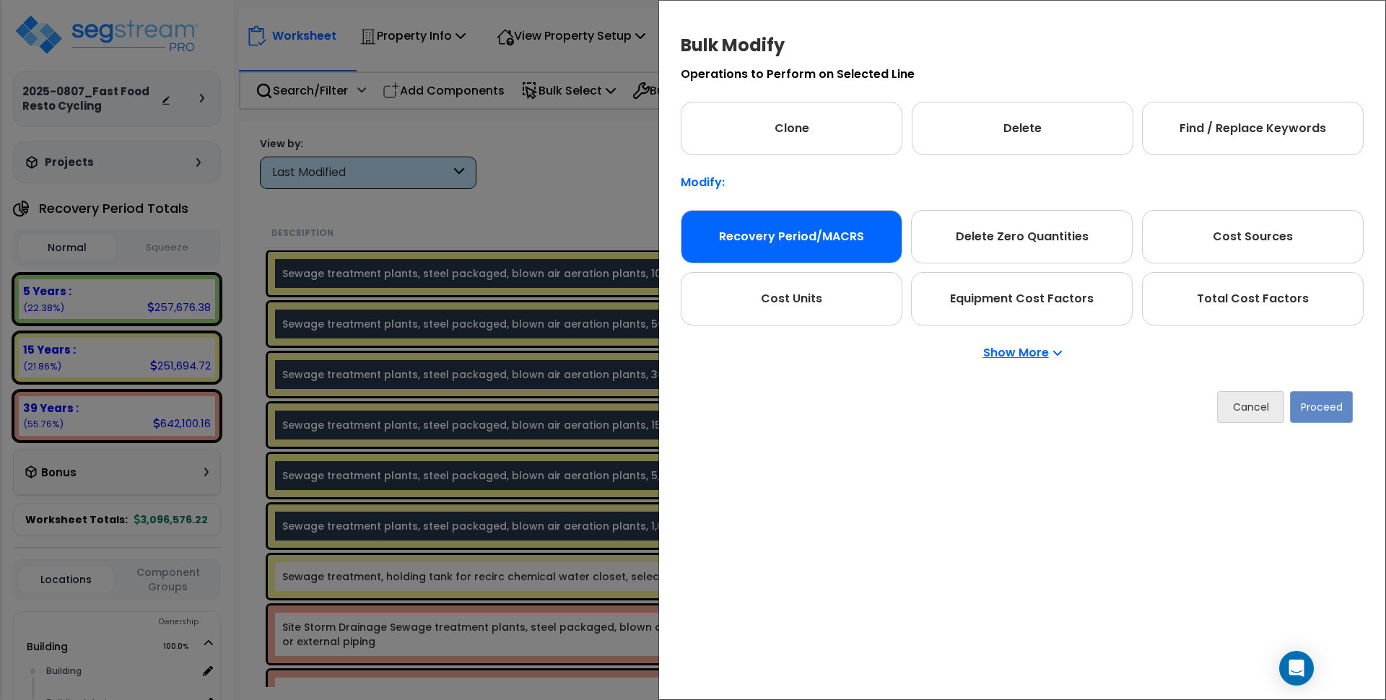
click at [786, 230] on div "Recovery Period/MACRS" at bounding box center [792, 236] width 222 height 53
click at [1328, 412] on button "Proceed" at bounding box center [1321, 407] width 63 height 32
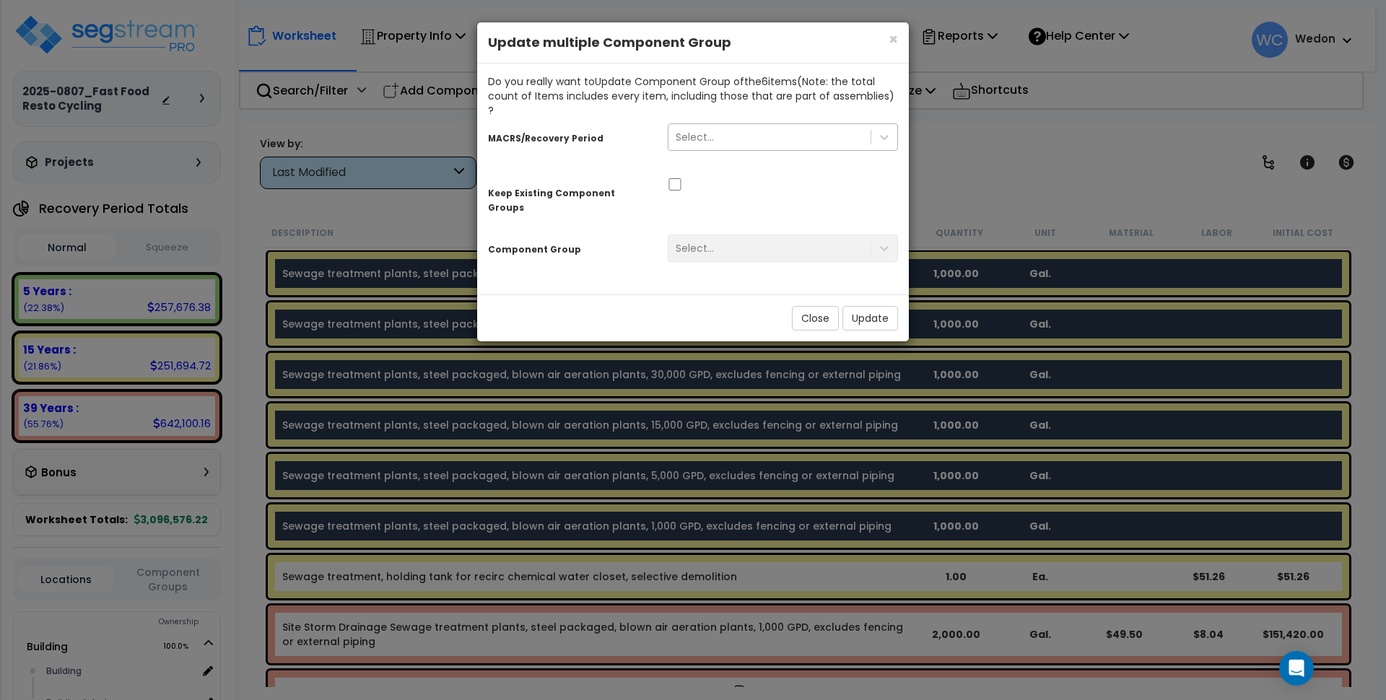
click at [764, 126] on div "Select..." at bounding box center [769, 137] width 202 height 23
type input "site"
click at [833, 126] on div "site" at bounding box center [769, 137] width 202 height 23
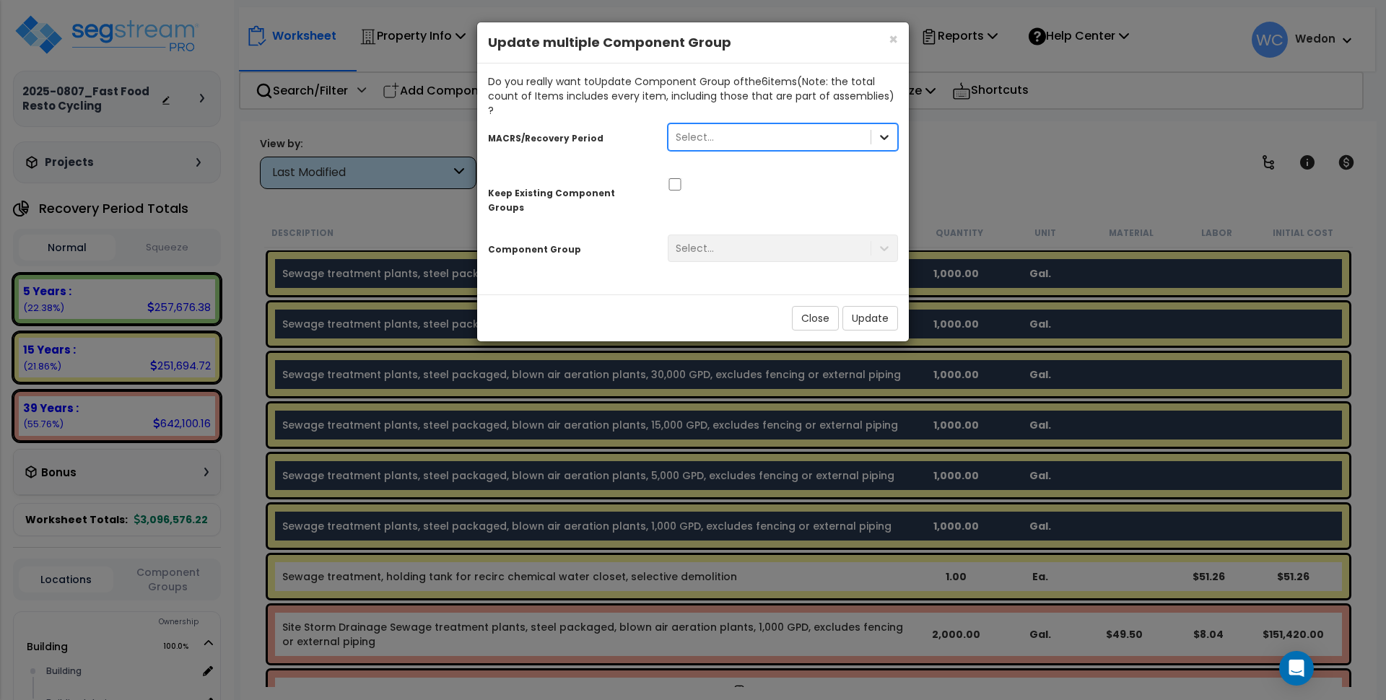
click at [892, 127] on div at bounding box center [884, 137] width 26 height 26
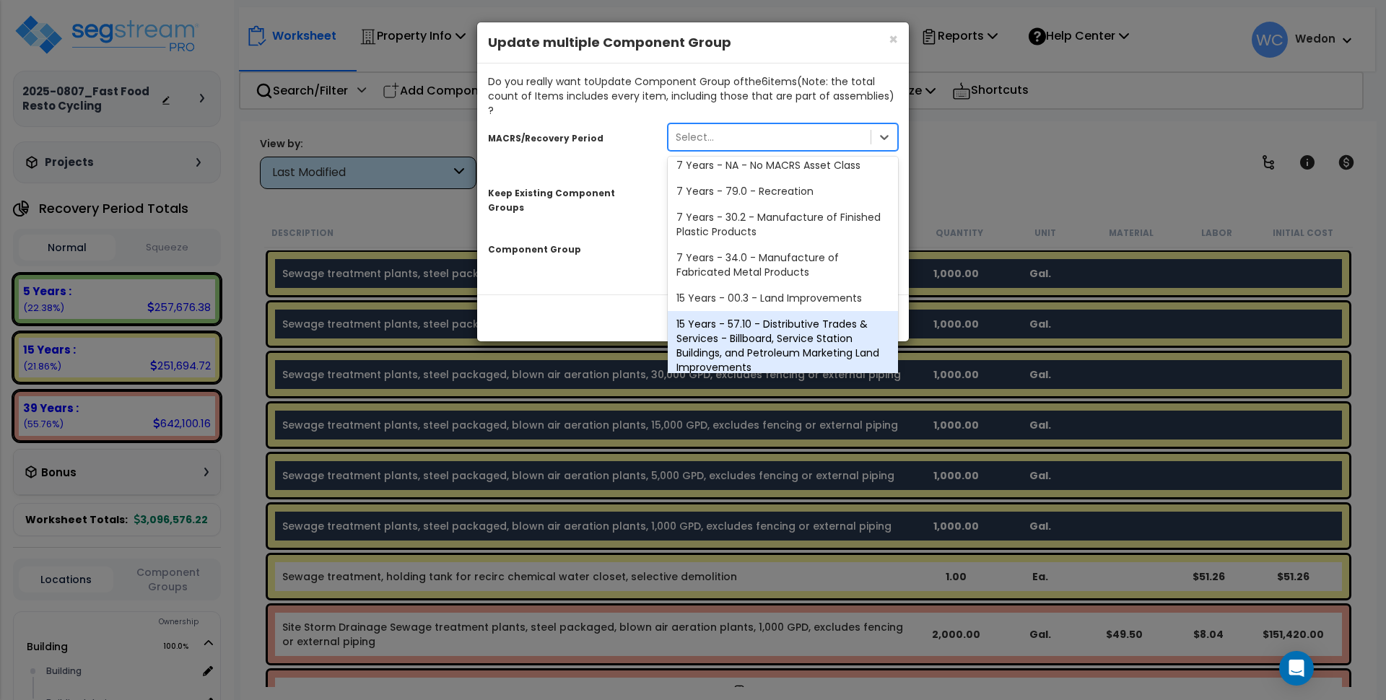
scroll to position [257, 0]
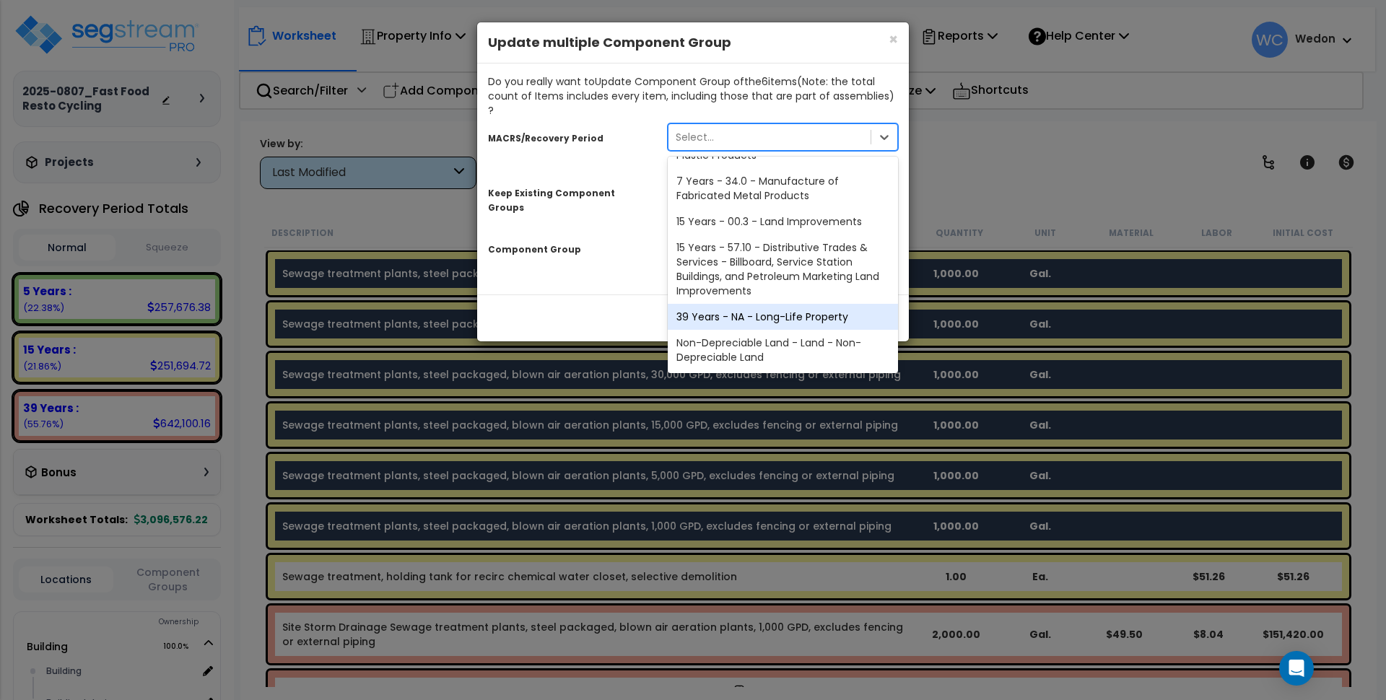
click at [846, 304] on div "39 Years - NA - Long-Life Property" at bounding box center [783, 317] width 230 height 26
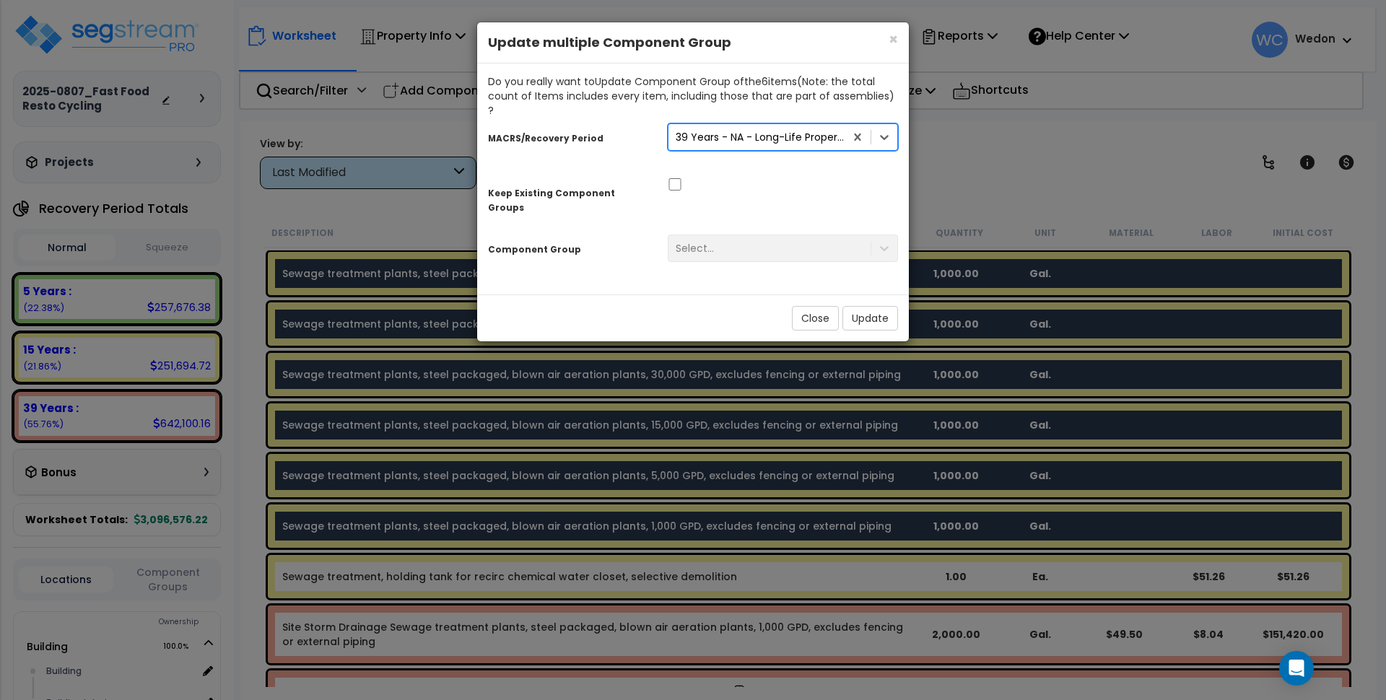
click at [766, 235] on div "Select..." at bounding box center [783, 248] width 252 height 27
click at [870, 235] on div "Select..." at bounding box center [783, 248] width 230 height 27
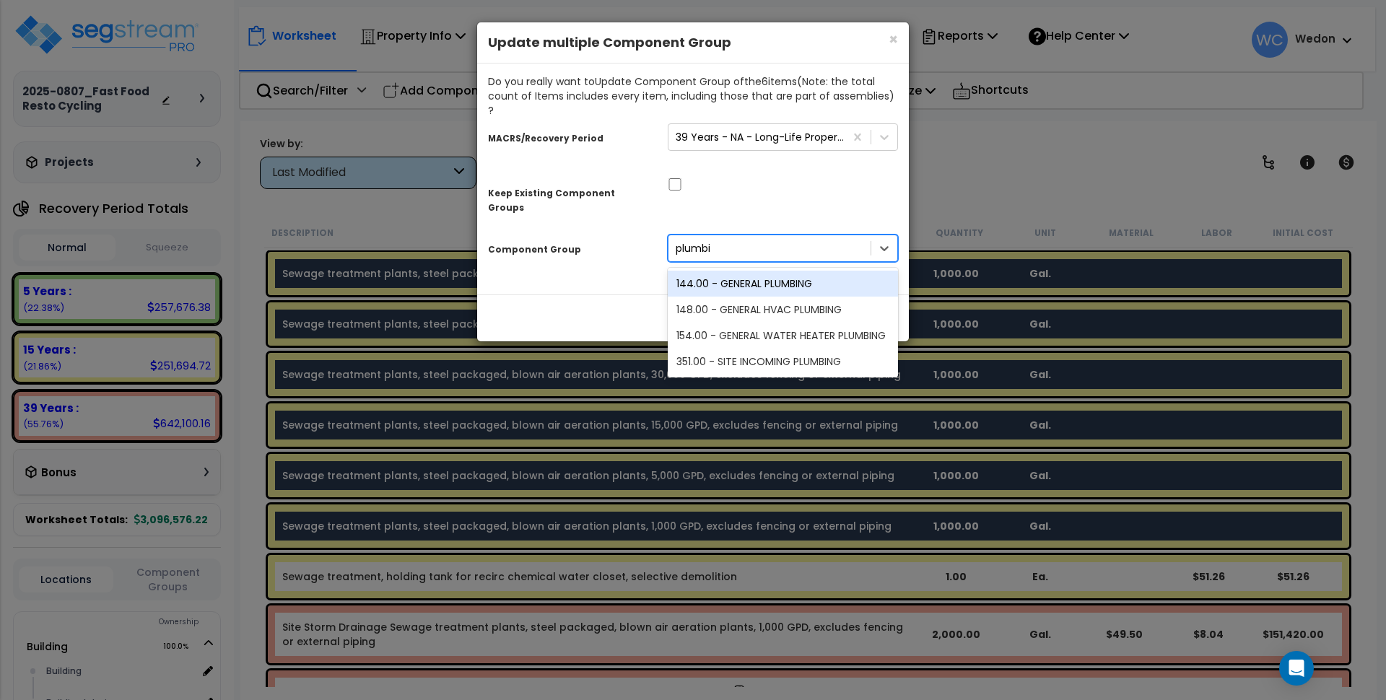
type input "plumbin"
click at [757, 271] on div "144.00 - GENERAL PLUMBING" at bounding box center [783, 284] width 230 height 26
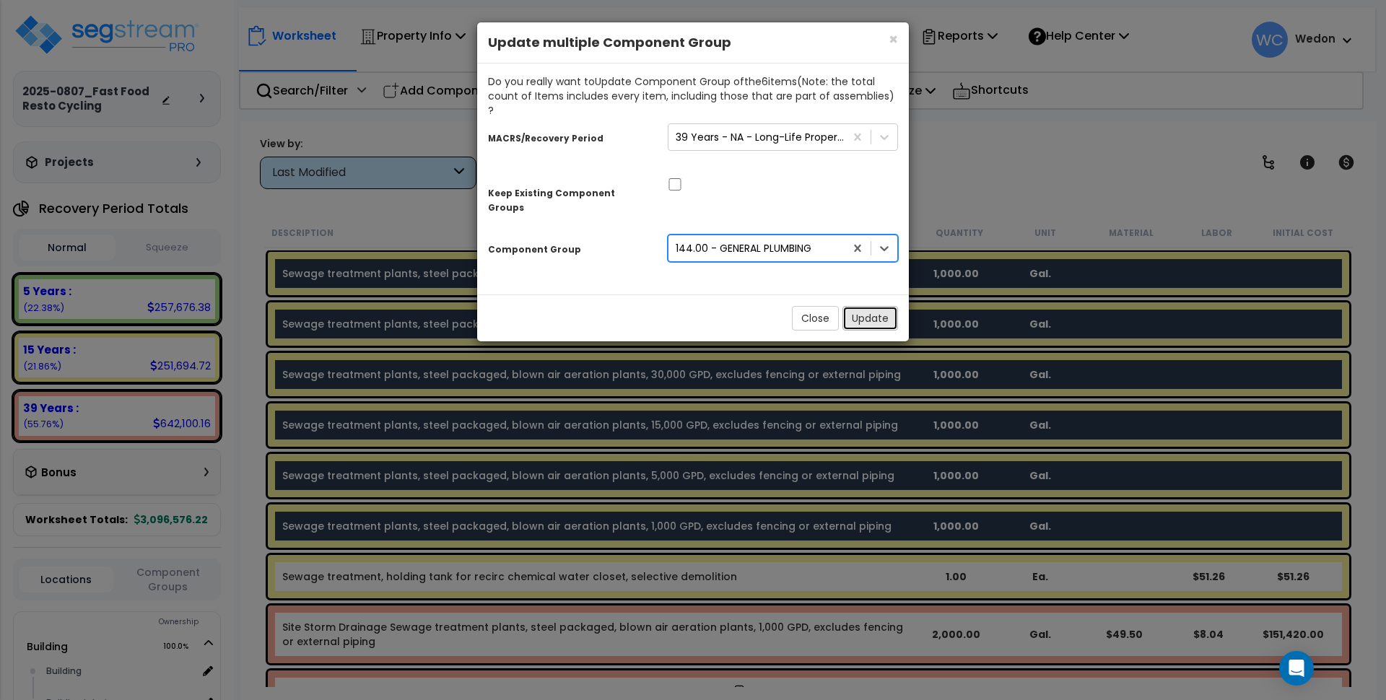
click at [883, 306] on button "Update" at bounding box center [870, 318] width 56 height 25
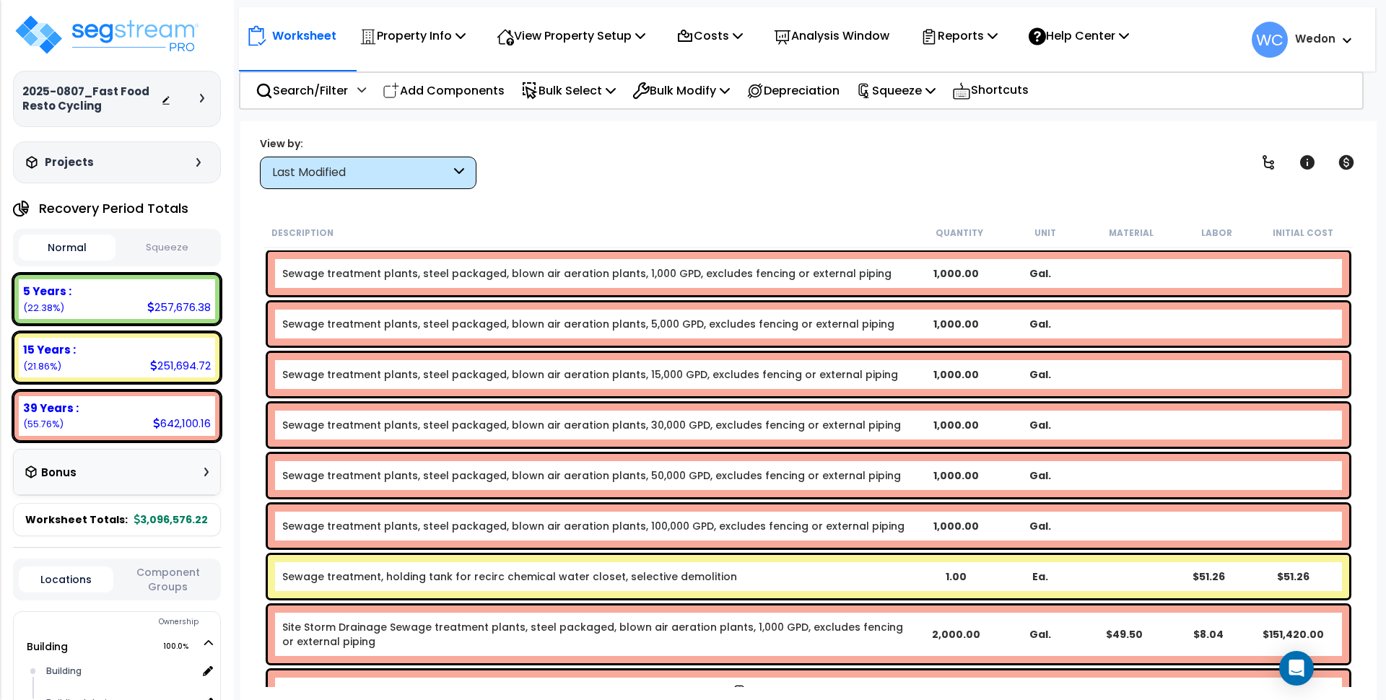
click at [798, 193] on div "Worksheet Property Info Property Setup Add Property Unit Template property Clon…" at bounding box center [808, 471] width 1136 height 700
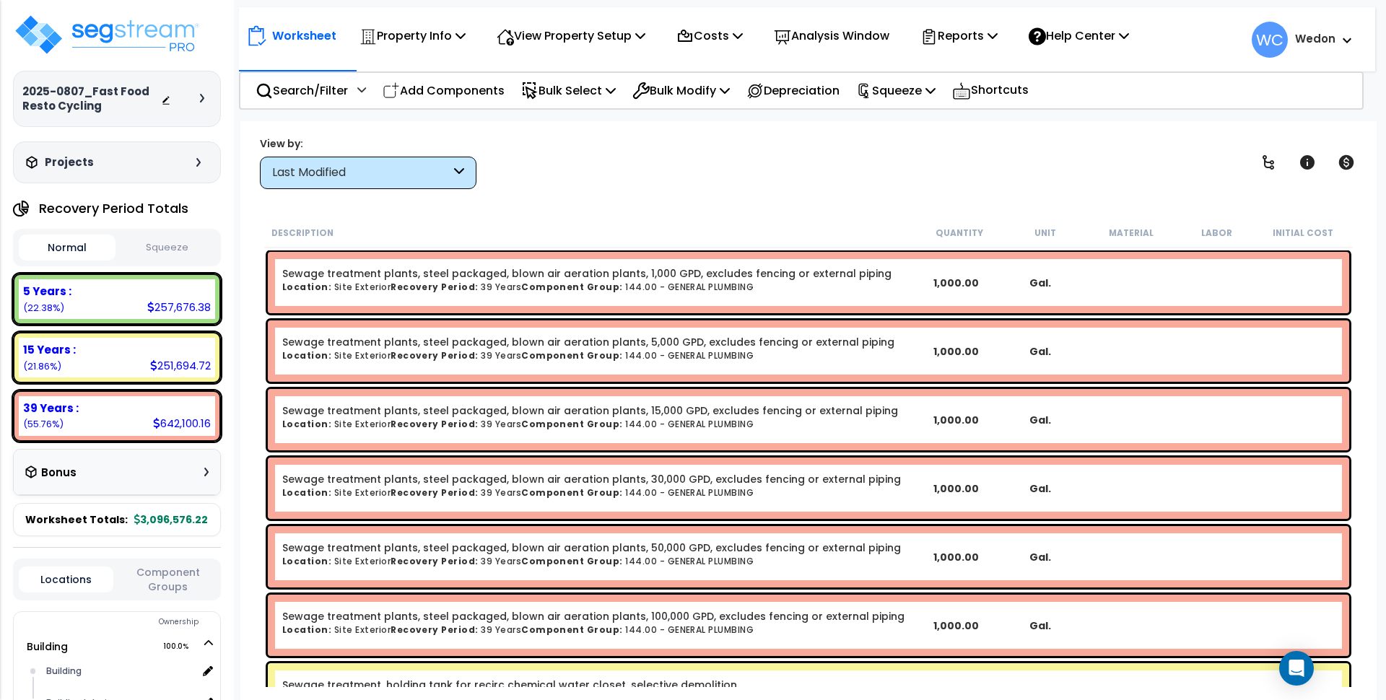
click at [777, 162] on div "View by: Last Modified High to Low (Total Cost)" at bounding box center [808, 162] width 1107 height 53
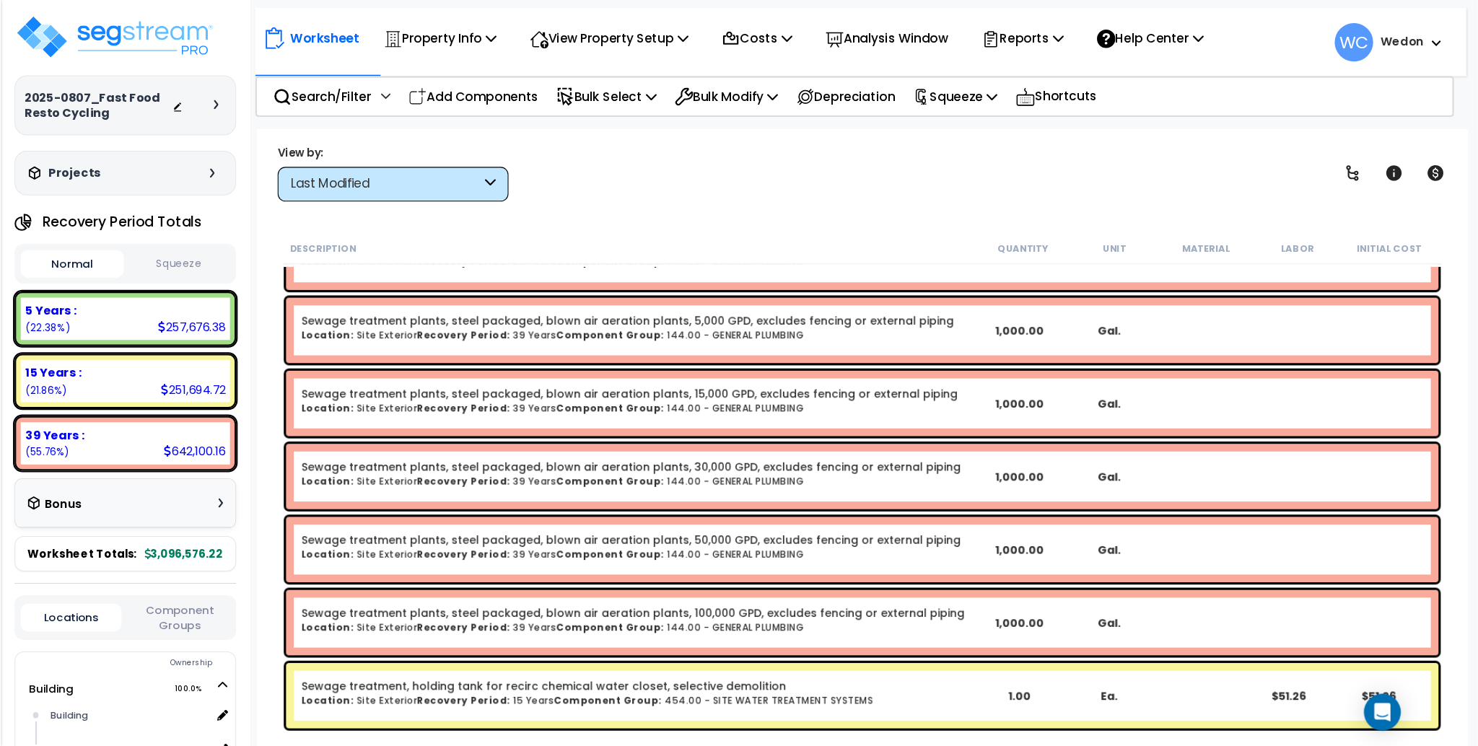
scroll to position [0, 0]
